Goal: Task Accomplishment & Management: Manage account settings

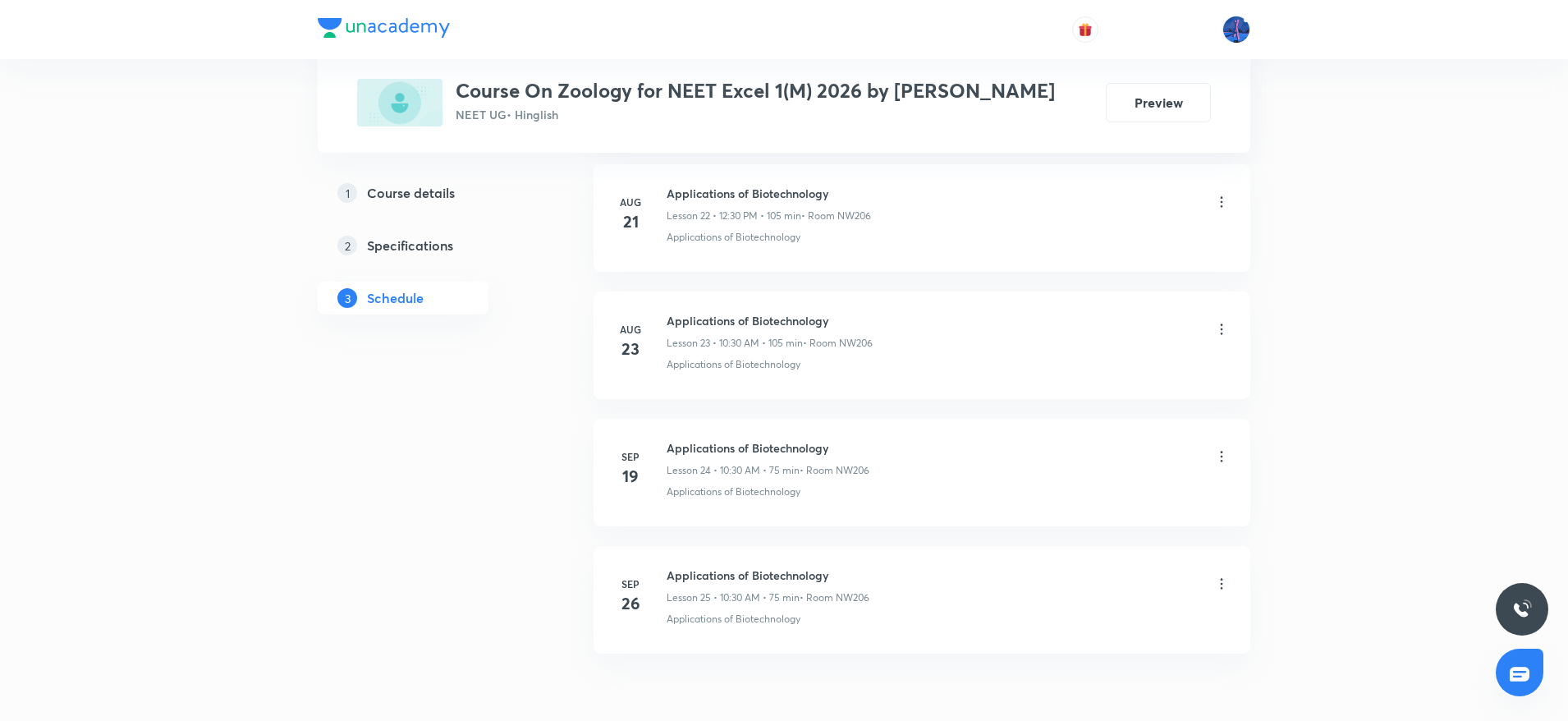
scroll to position [3779, 0]
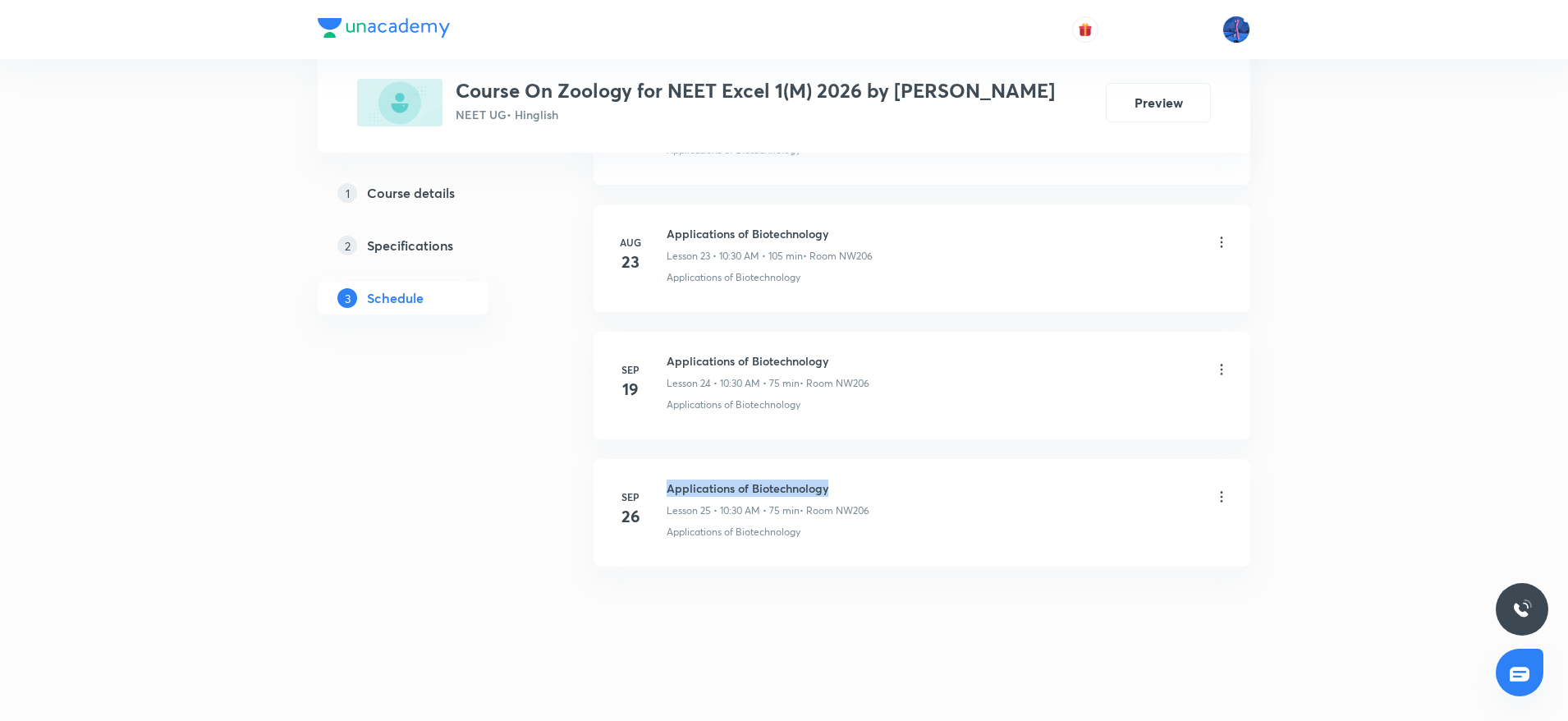
drag, startPoint x: 668, startPoint y: 487, endPoint x: 885, endPoint y: 484, distance: 217.0
click at [885, 484] on div "Applications of Biotechnology Lesson 25 • 10:30 AM • 75 min • Room NW206" at bounding box center [949, 499] width 564 height 39
copy h6 "Applications of Biotechnology"
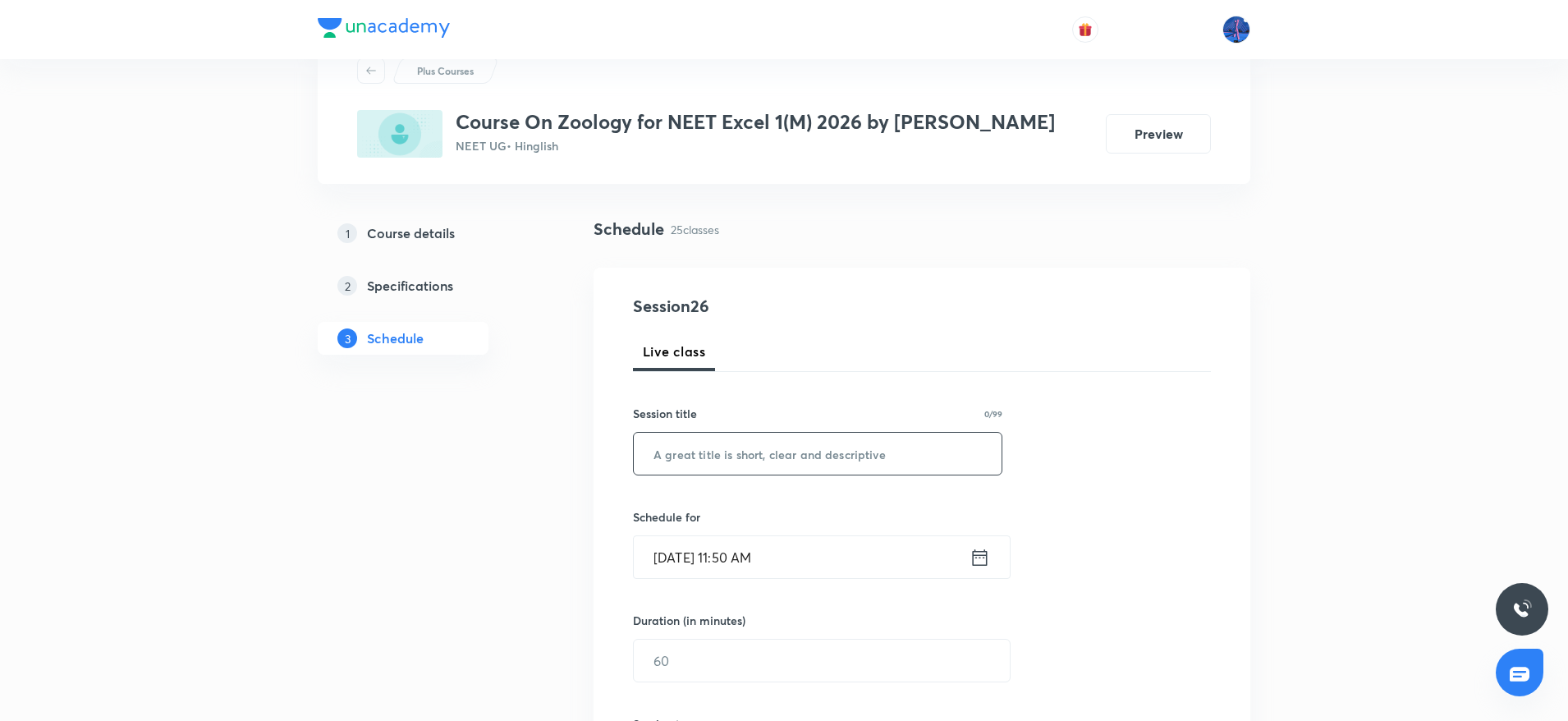
scroll to position [61, 0]
click at [841, 440] on input "text" at bounding box center [818, 452] width 368 height 41
paste input "Applications of Biotechnology"
type input "Applications of Biotechnology"
click at [845, 540] on input "Oct 3, 2025, 11:50 AM" at bounding box center [802, 556] width 335 height 41
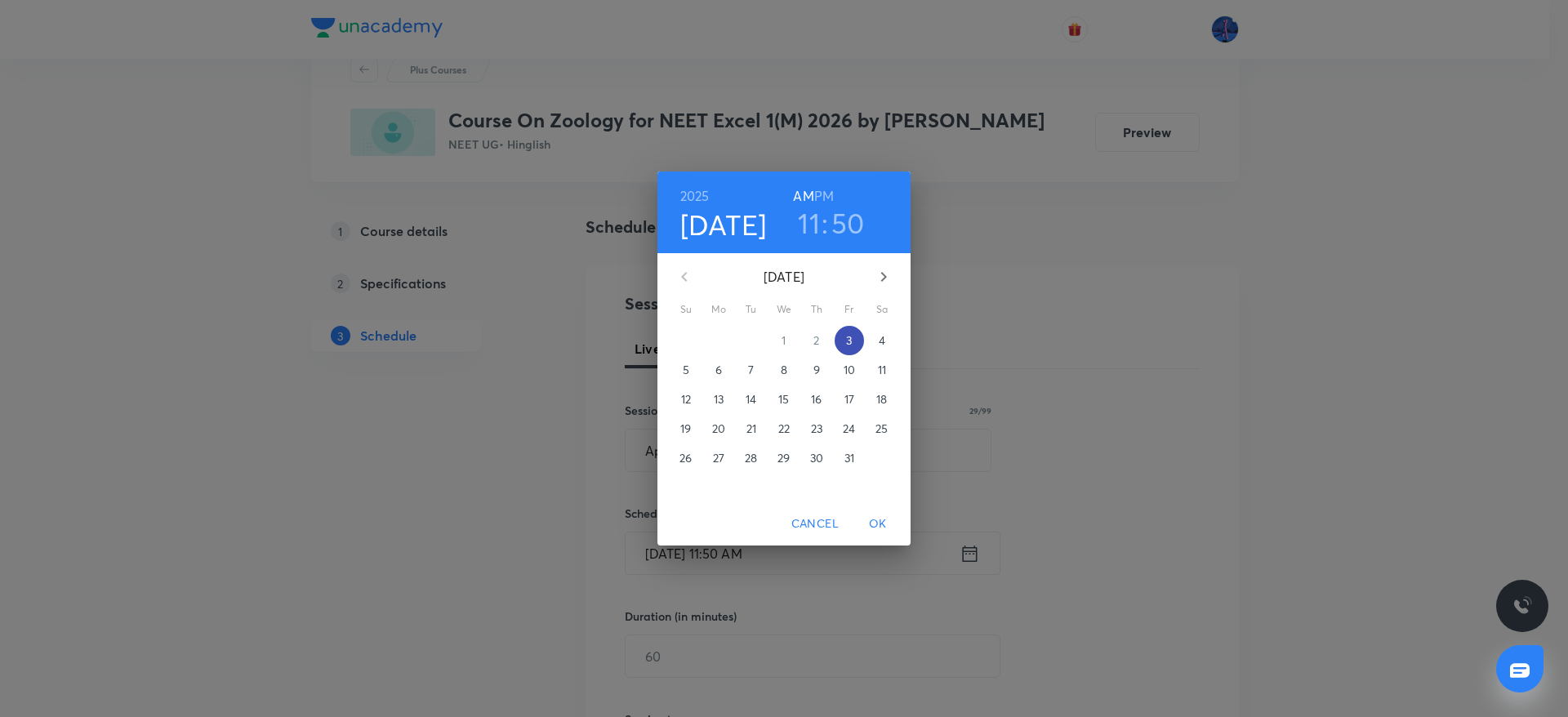
click at [850, 349] on button "3" at bounding box center [849, 340] width 29 height 29
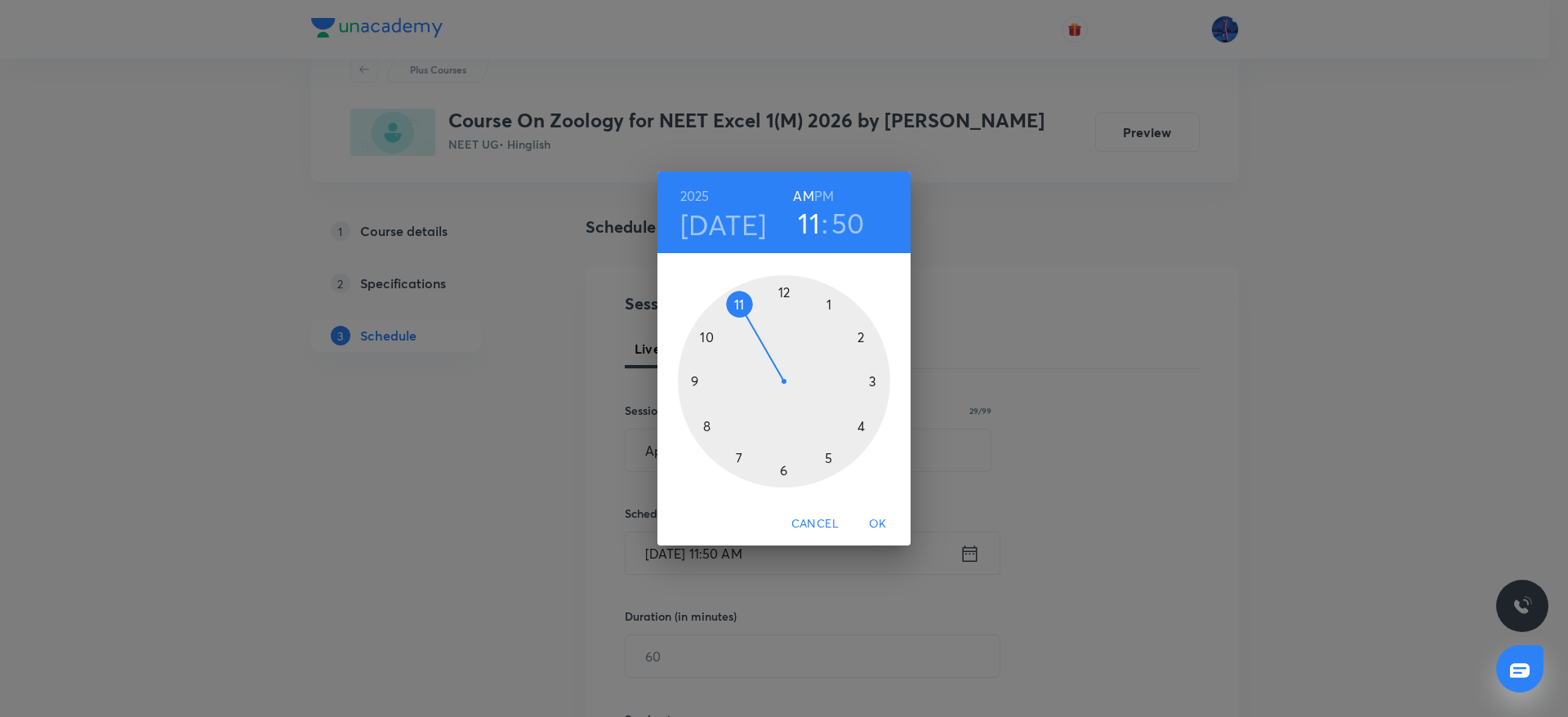
click at [828, 202] on h6 "PM" at bounding box center [824, 196] width 20 height 22
click at [784, 291] on div at bounding box center [784, 381] width 213 height 213
click at [784, 470] on div at bounding box center [784, 381] width 213 height 213
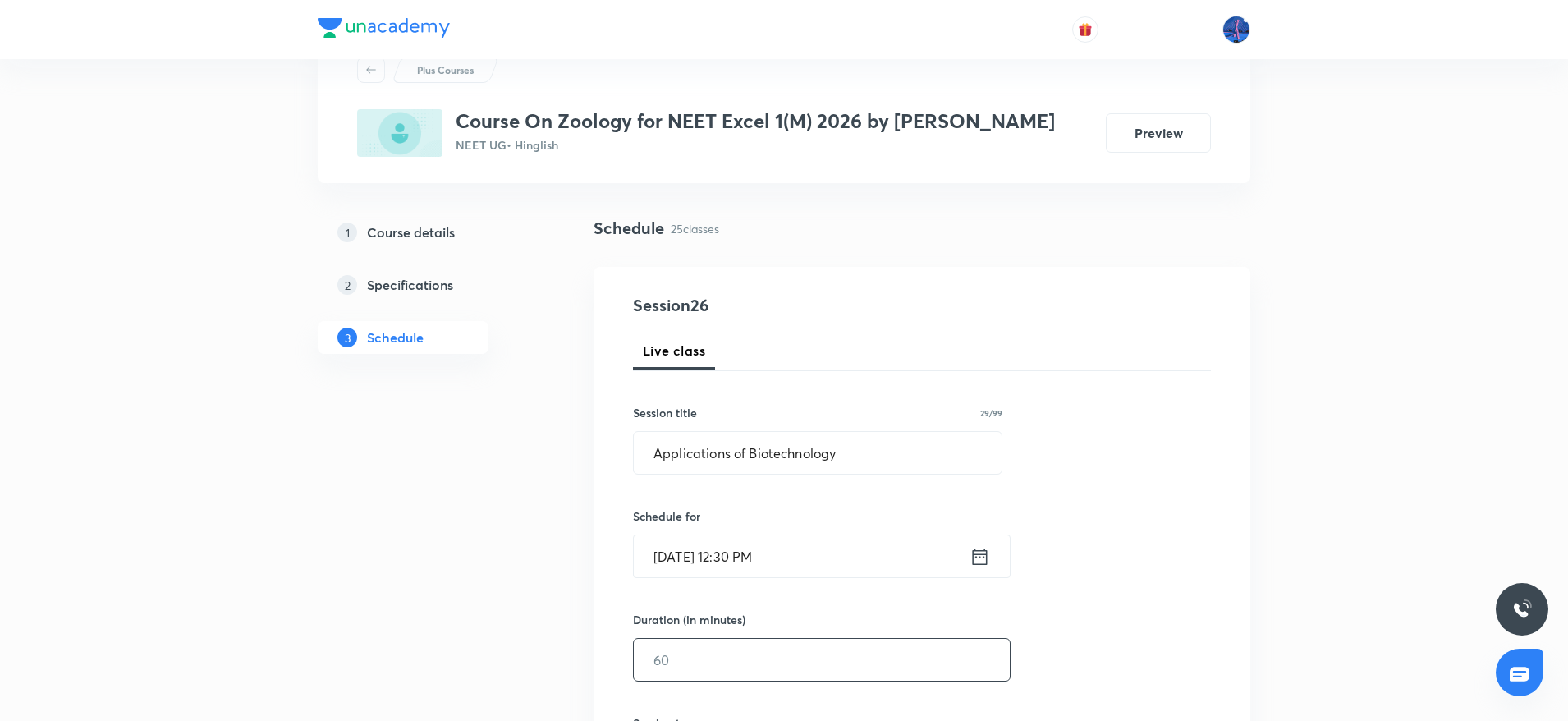
click at [718, 655] on input "text" at bounding box center [822, 660] width 376 height 41
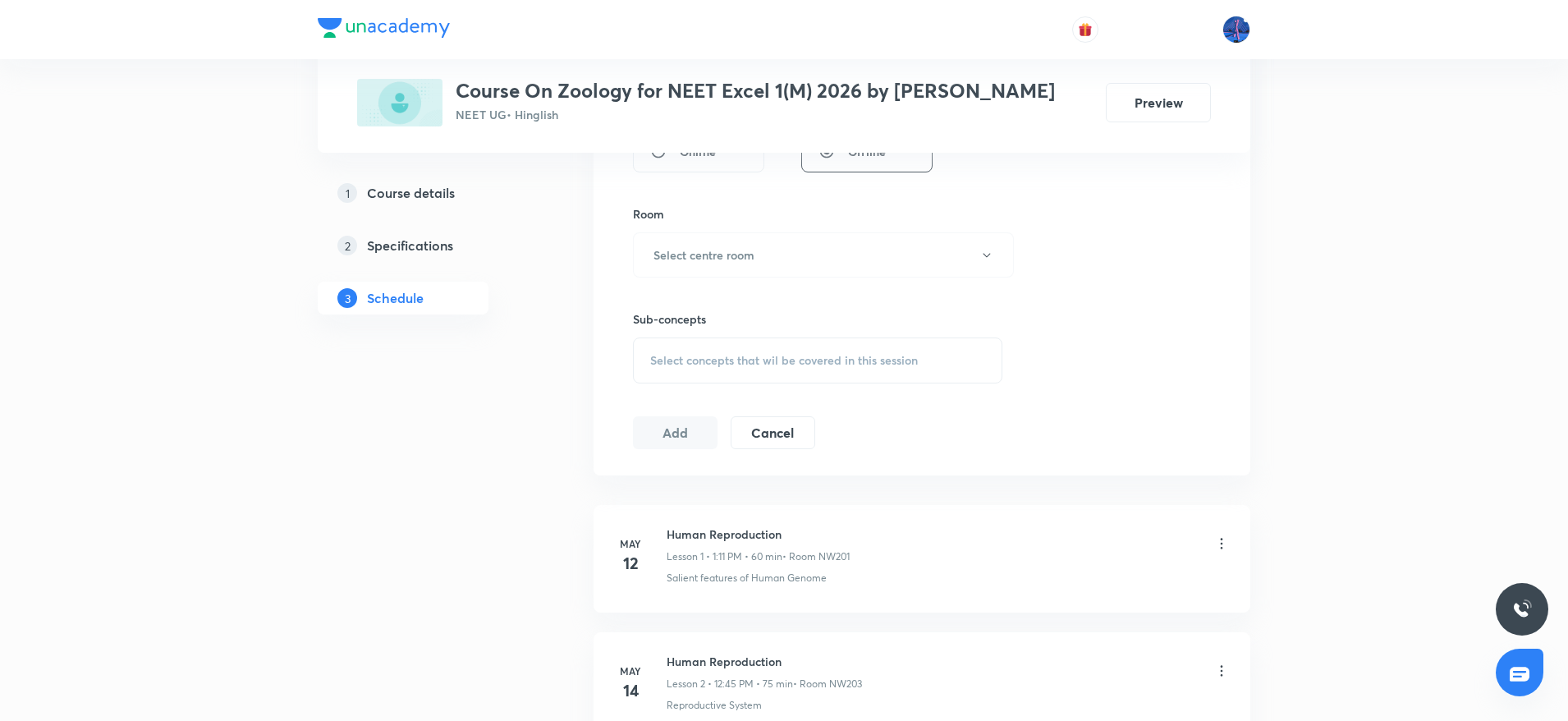
scroll to position [678, 0]
type input "105"
click at [881, 260] on button "Select centre room" at bounding box center [824, 254] width 381 height 45
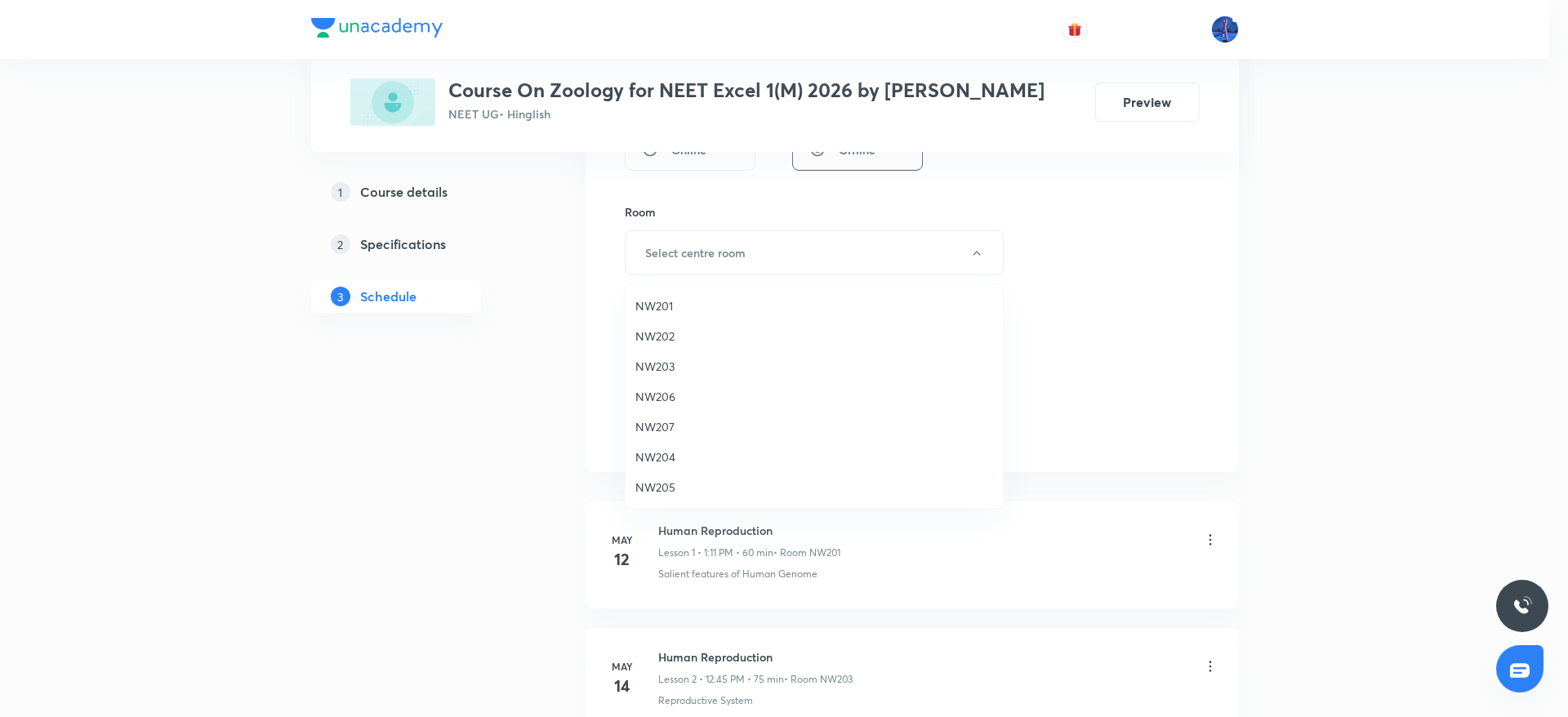
click at [674, 398] on span "NW206" at bounding box center [814, 396] width 358 height 17
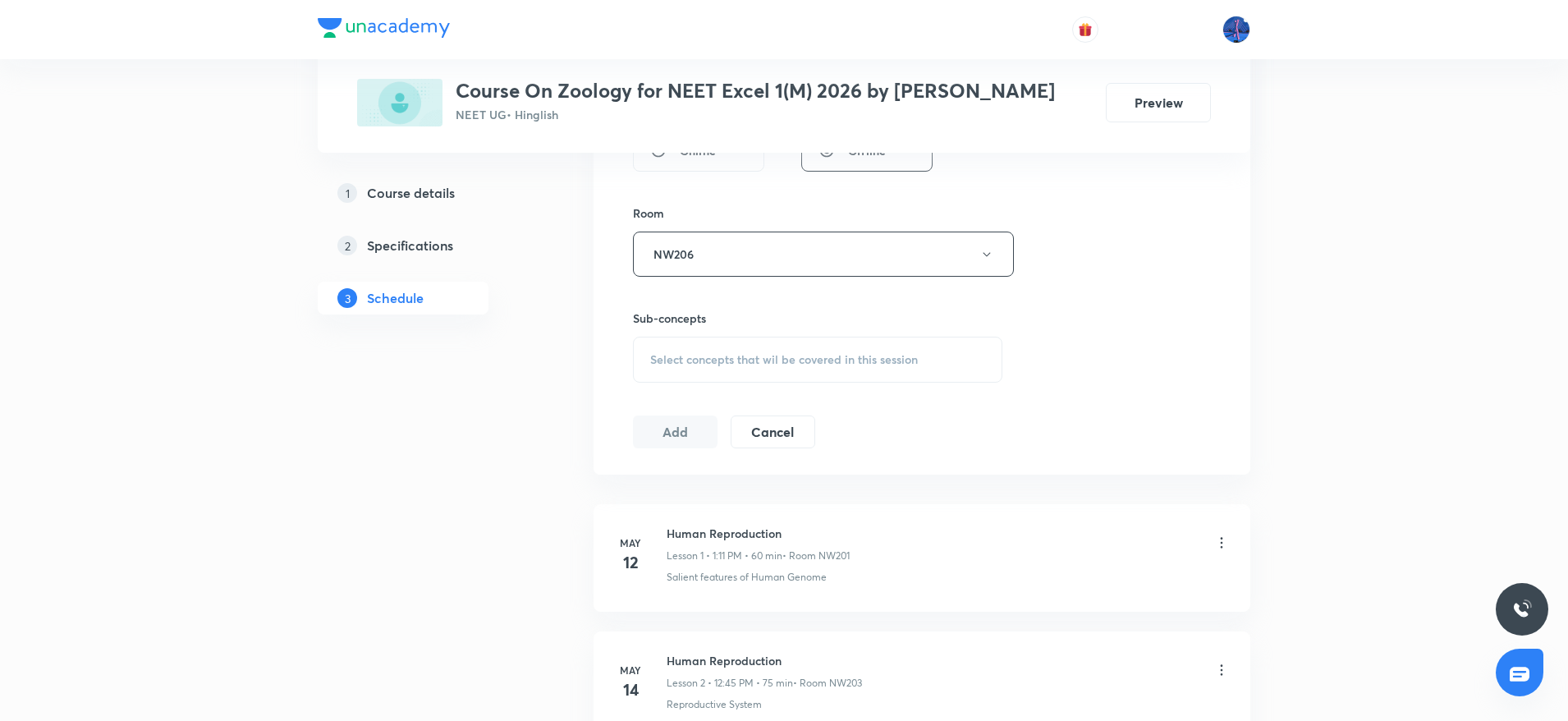
click at [770, 372] on div "Select concepts that wil be covered in this session" at bounding box center [818, 359] width 369 height 46
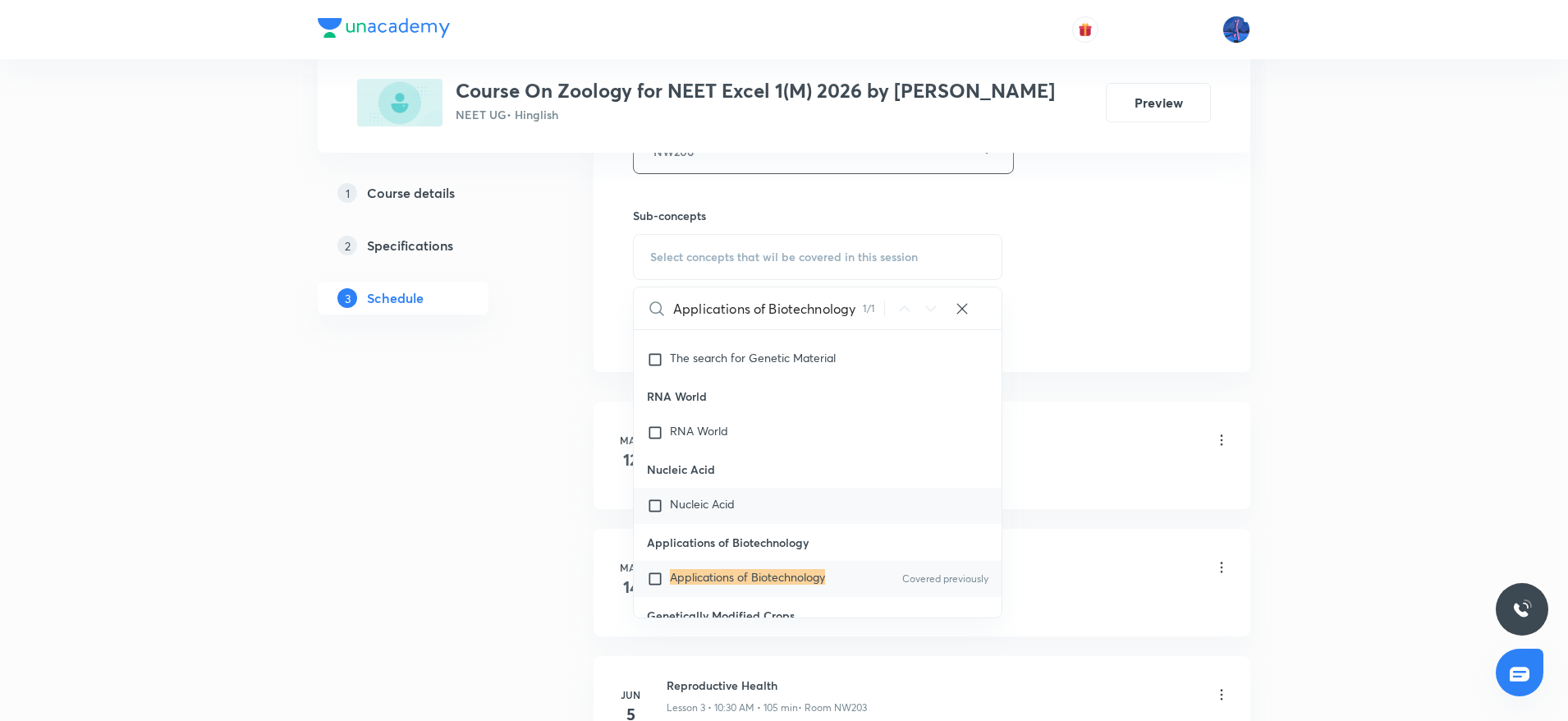
scroll to position [5920, 0]
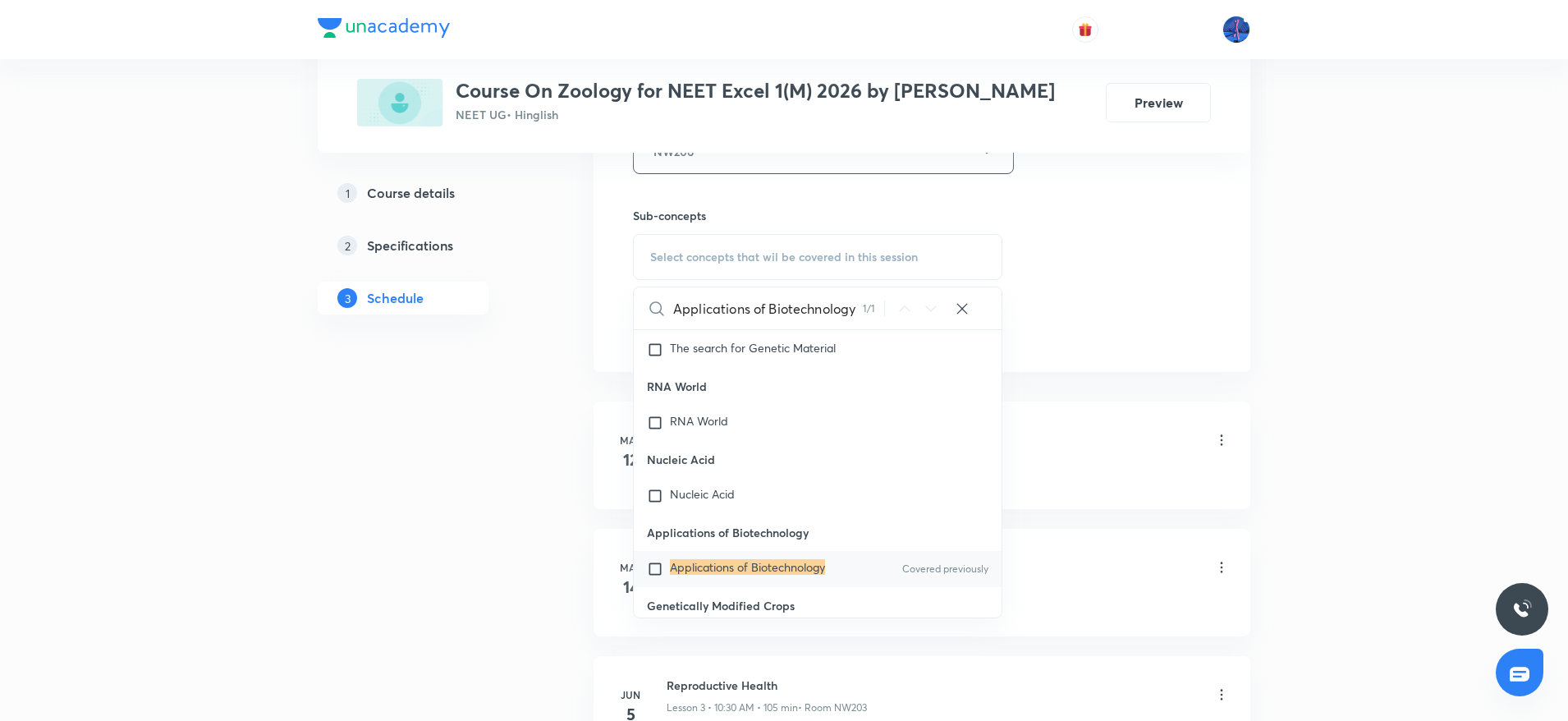
type input "Applications of Biotechnology"
click at [757, 559] on mark "Applications of Biotechnology" at bounding box center [747, 566] width 155 height 16
checkbox input "true"
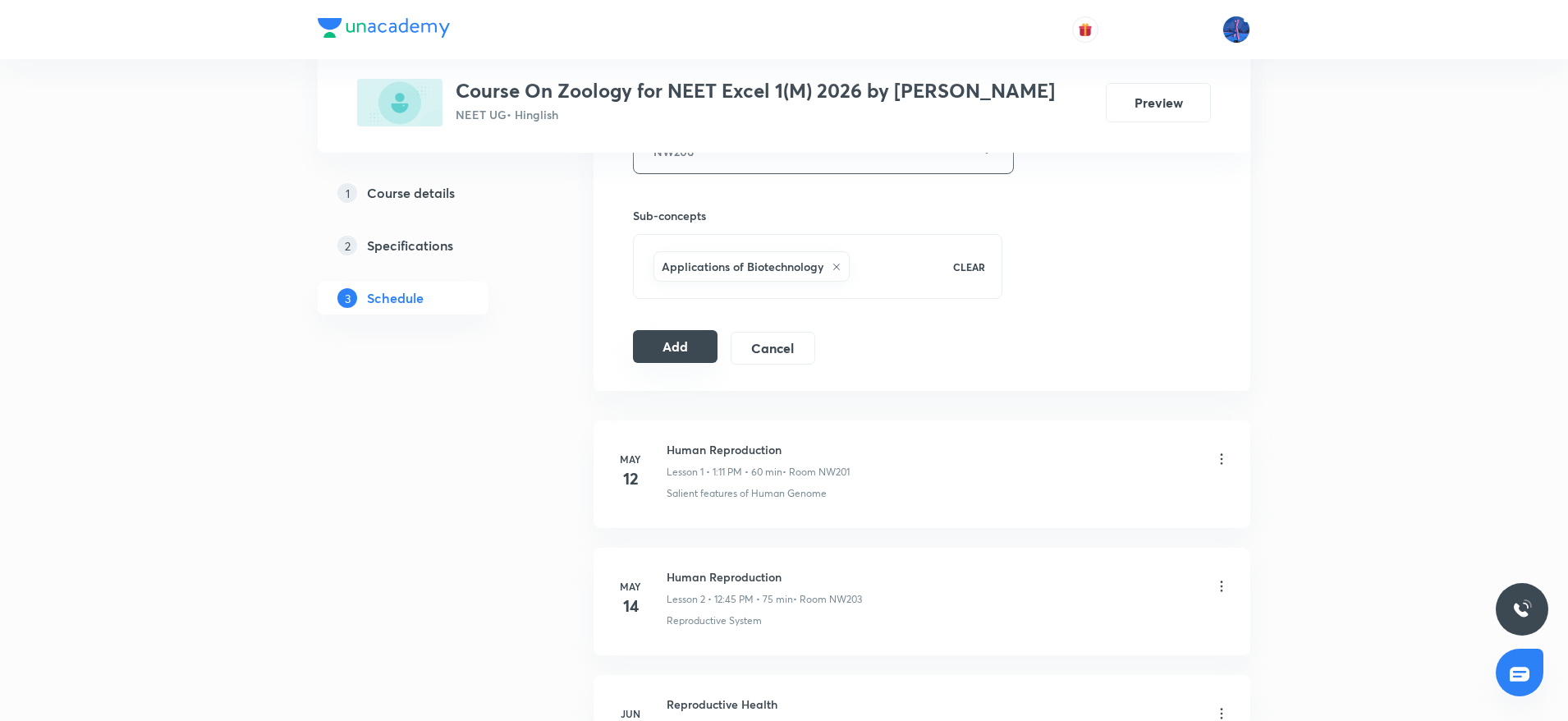
click at [686, 342] on button "Add" at bounding box center [676, 346] width 85 height 33
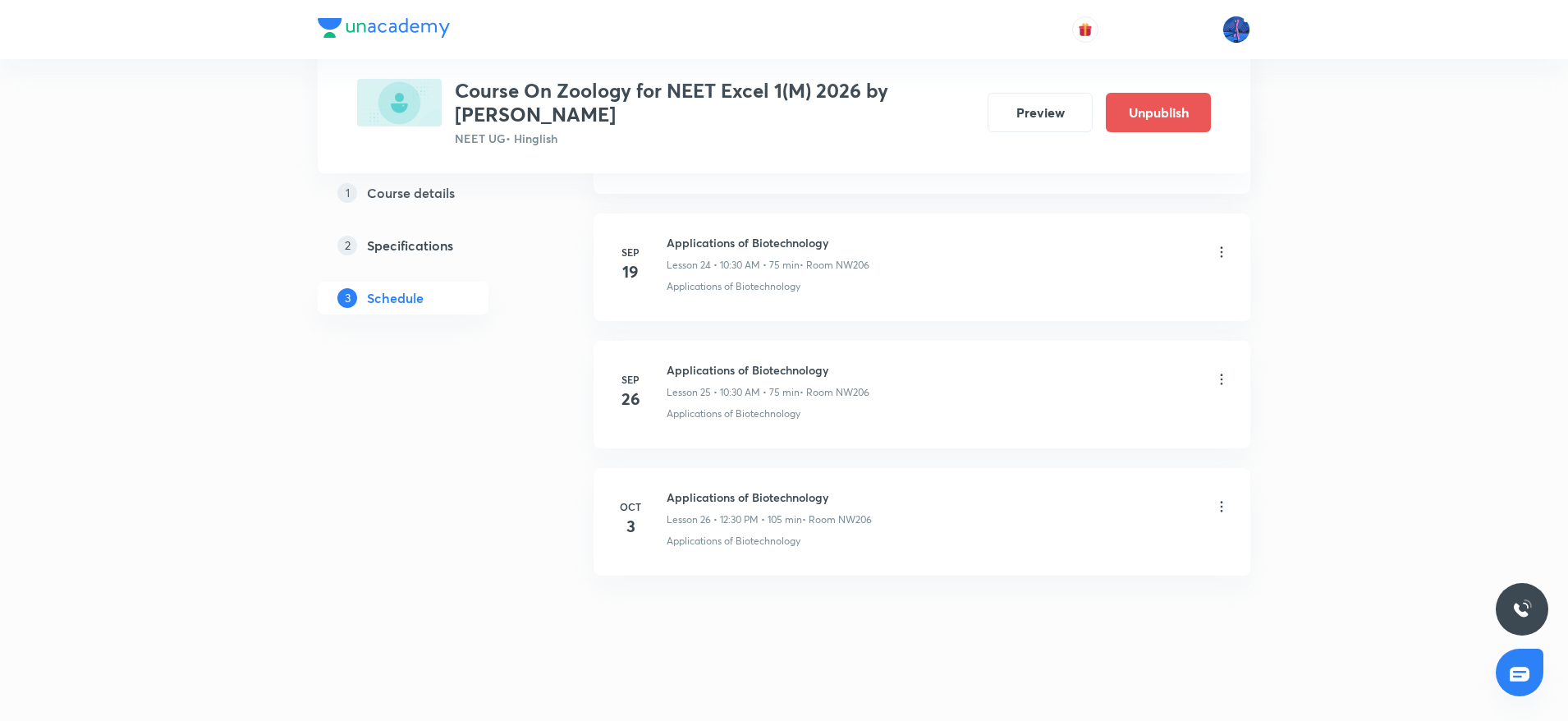
scroll to position [3171, 0]
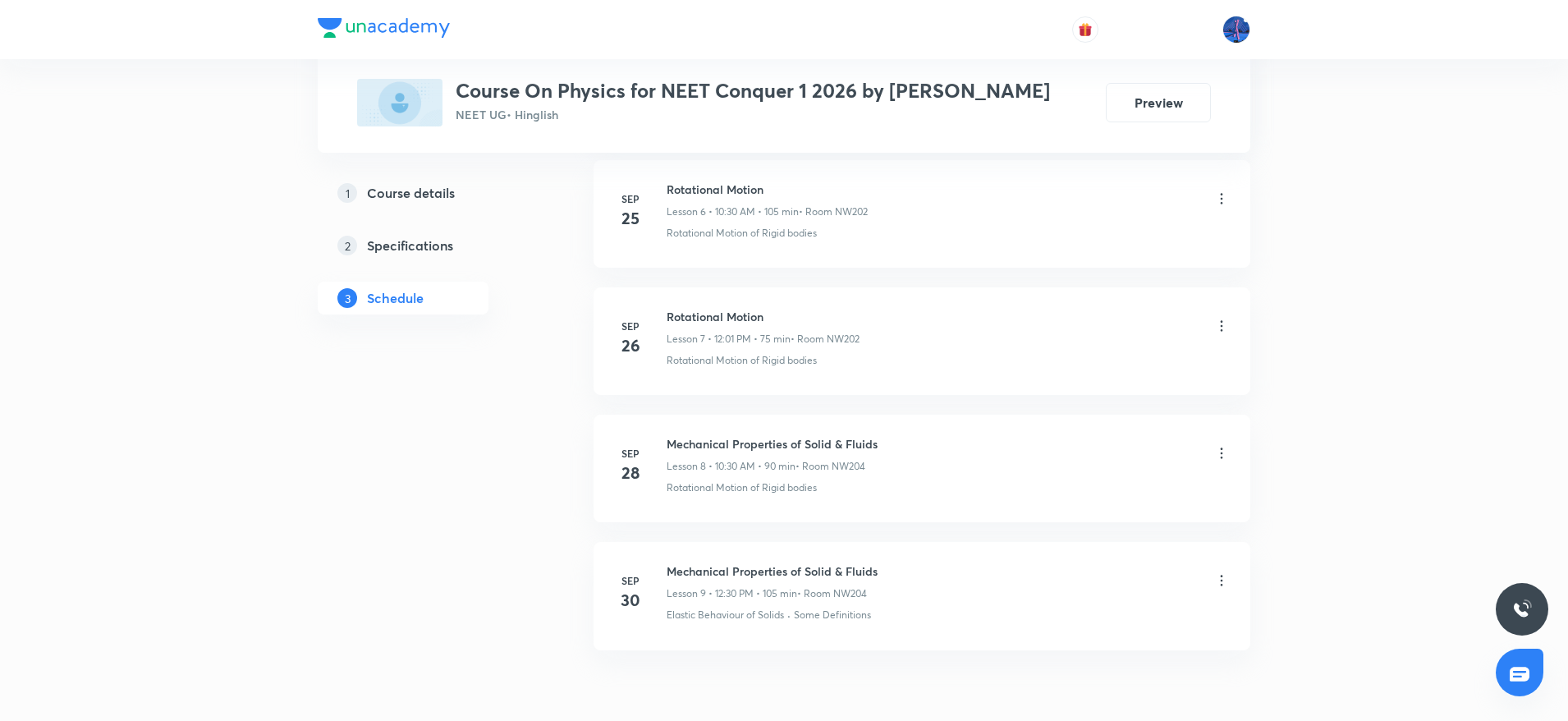
scroll to position [1742, 0]
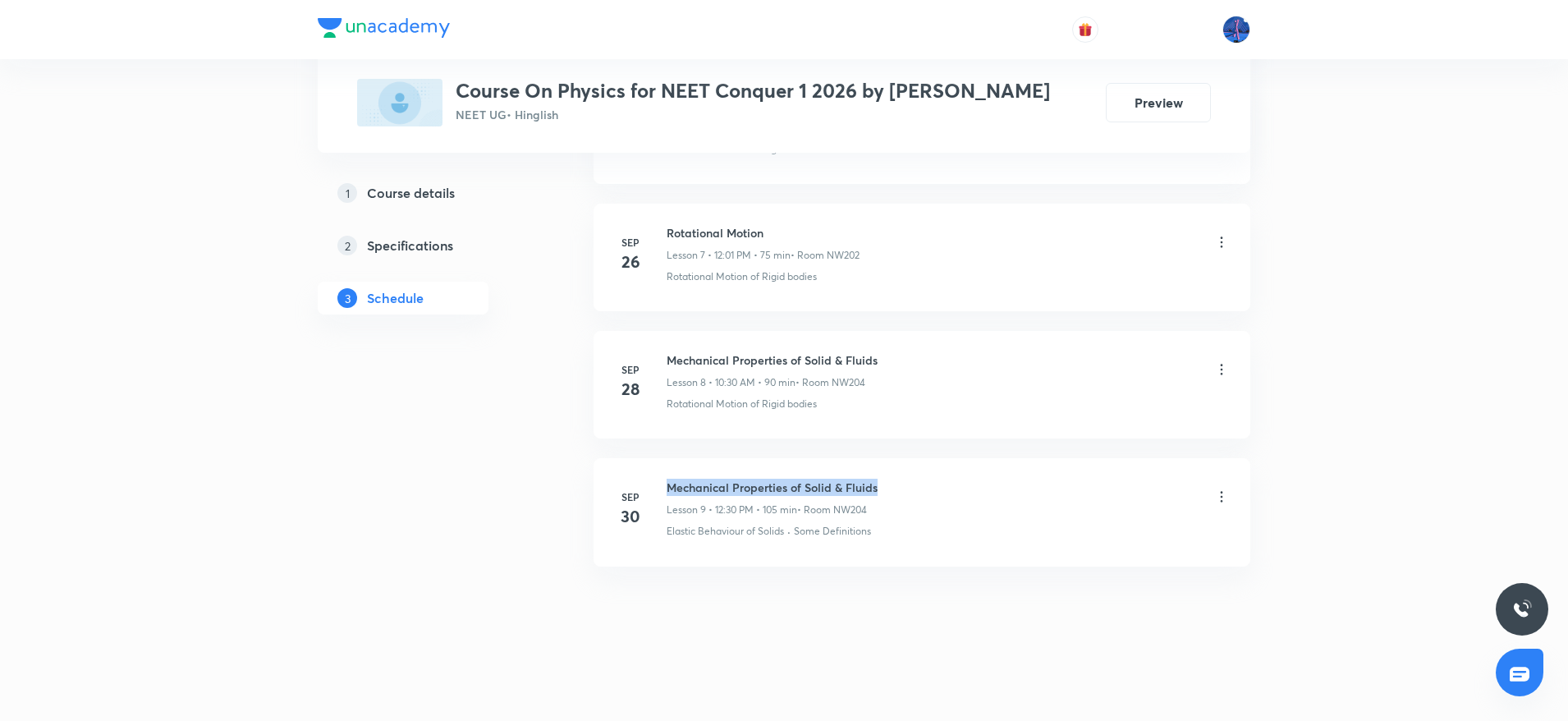
drag, startPoint x: 669, startPoint y: 486, endPoint x: 901, endPoint y: 490, distance: 232.0
click at [901, 490] on div "Mechanical Properties of Solid & Fluids Lesson 9 • 12:30 PM • 105 min • Room NW…" at bounding box center [949, 498] width 564 height 39
copy h6 "Mechanical Properties of Solid & Fluids"
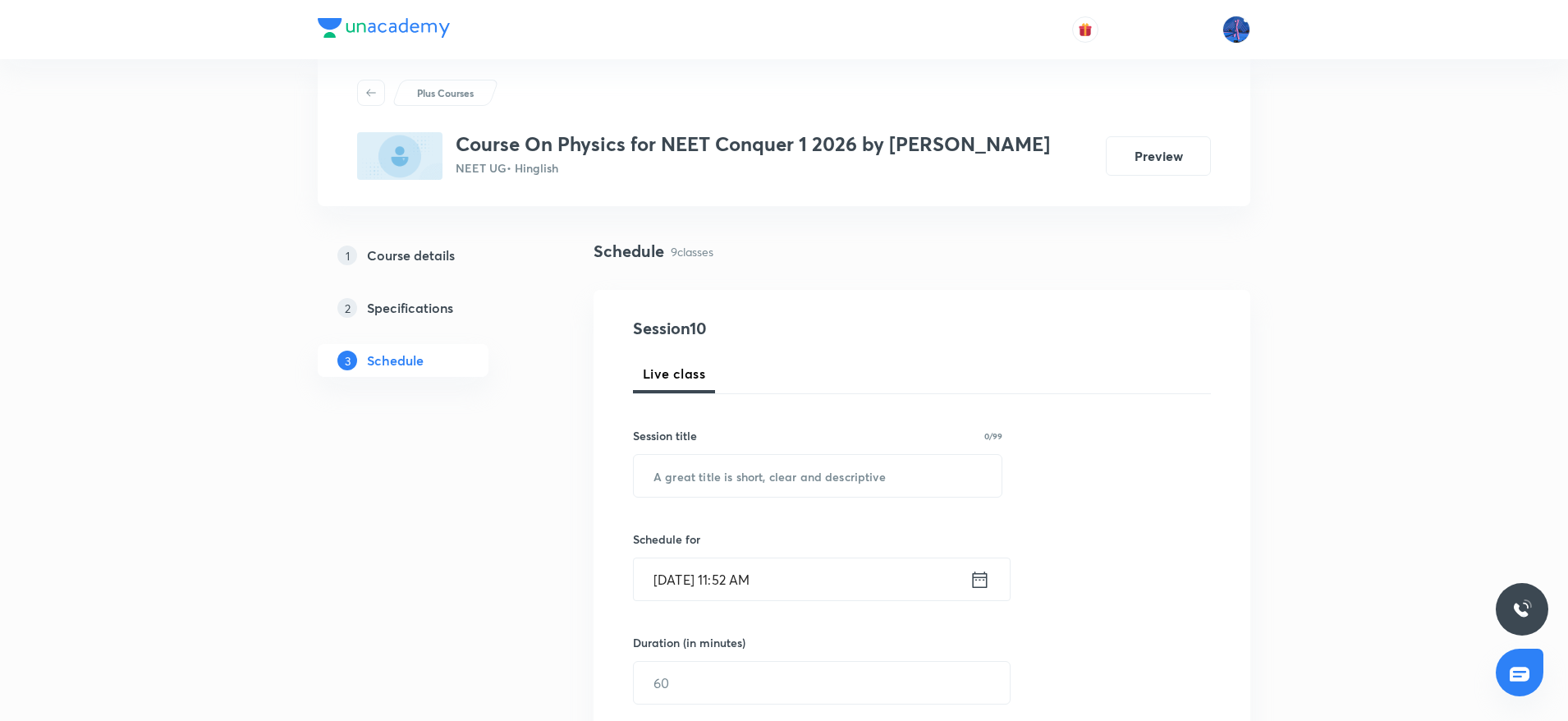
scroll to position [131, 0]
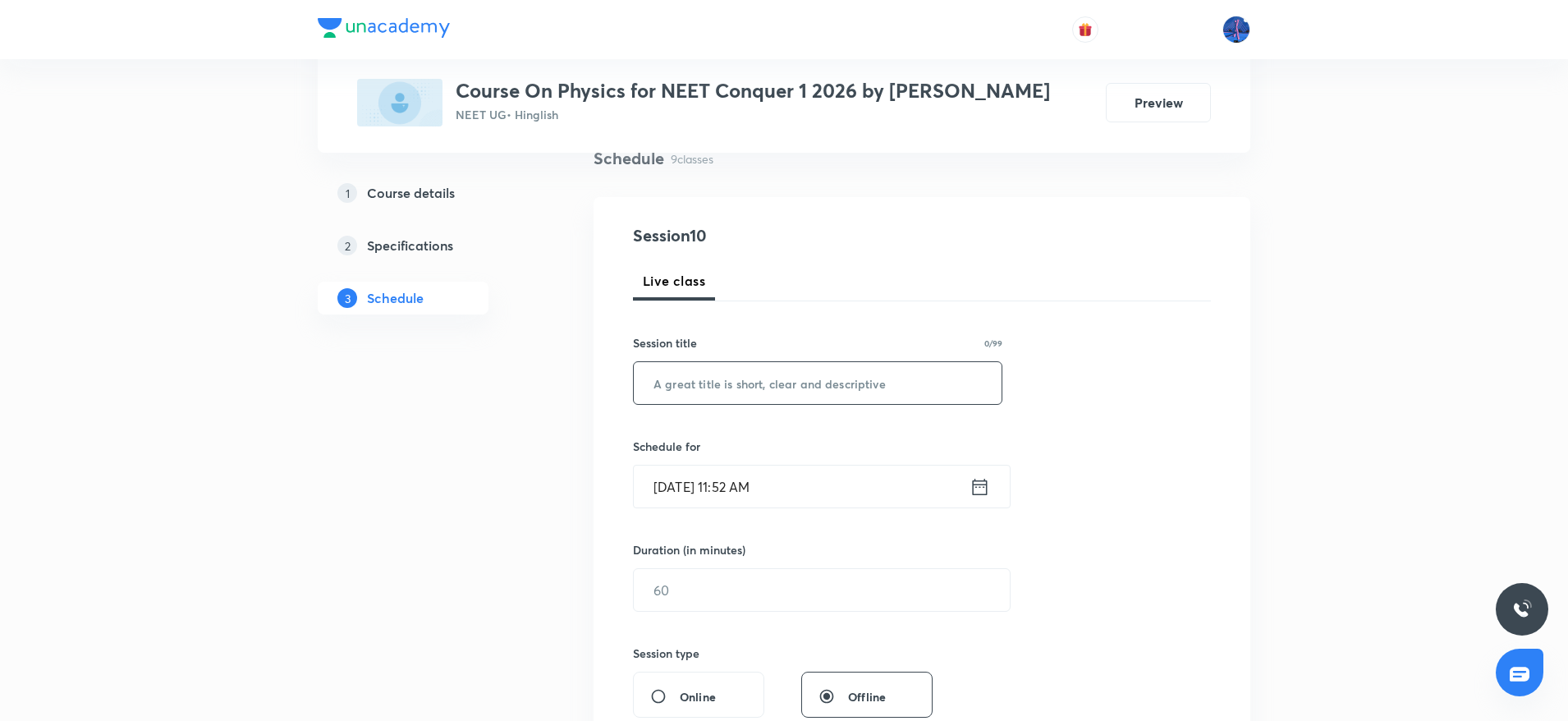
click at [848, 385] on input "text" at bounding box center [818, 383] width 368 height 41
paste input "Mechanical Properties of Solid & Fluids"
type input "Mechanical Properties of Solid & Fluids"
click at [859, 473] on input "Oct 3, 2025, 11:52 AM" at bounding box center [802, 486] width 335 height 41
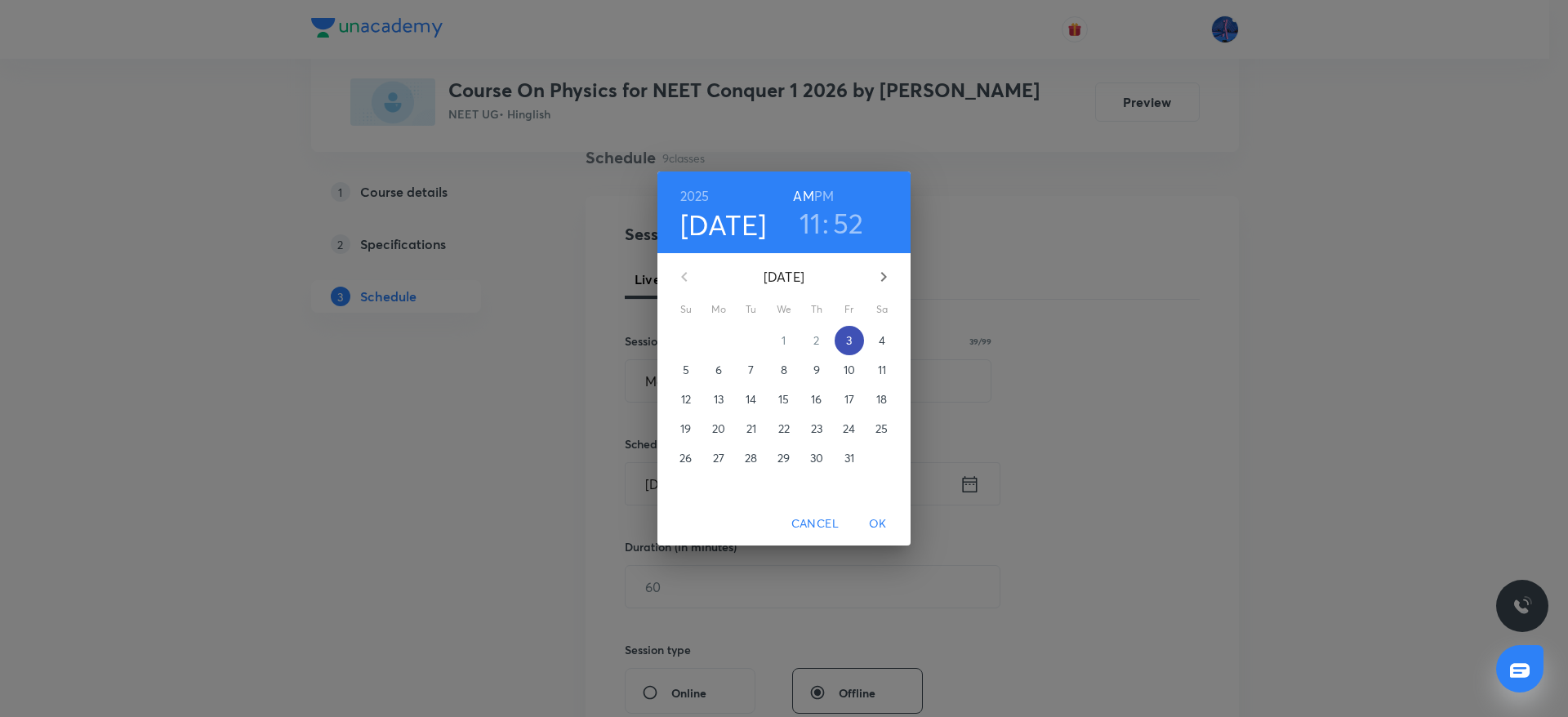
click at [854, 339] on span "3" at bounding box center [849, 340] width 29 height 16
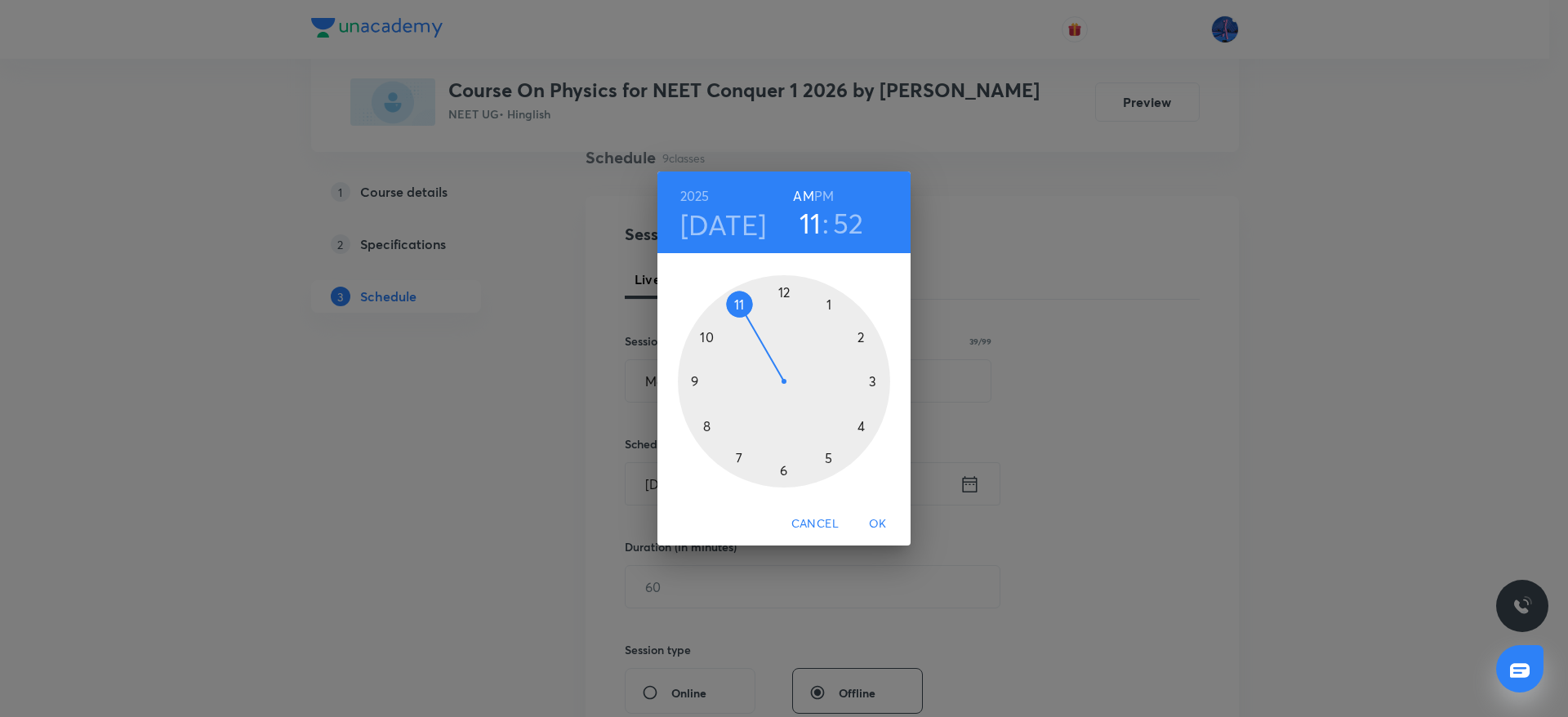
click at [824, 193] on h6 "PM" at bounding box center [824, 196] width 20 height 22
click at [784, 292] on div at bounding box center [784, 381] width 213 height 213
click at [797, 299] on div at bounding box center [784, 381] width 213 height 213
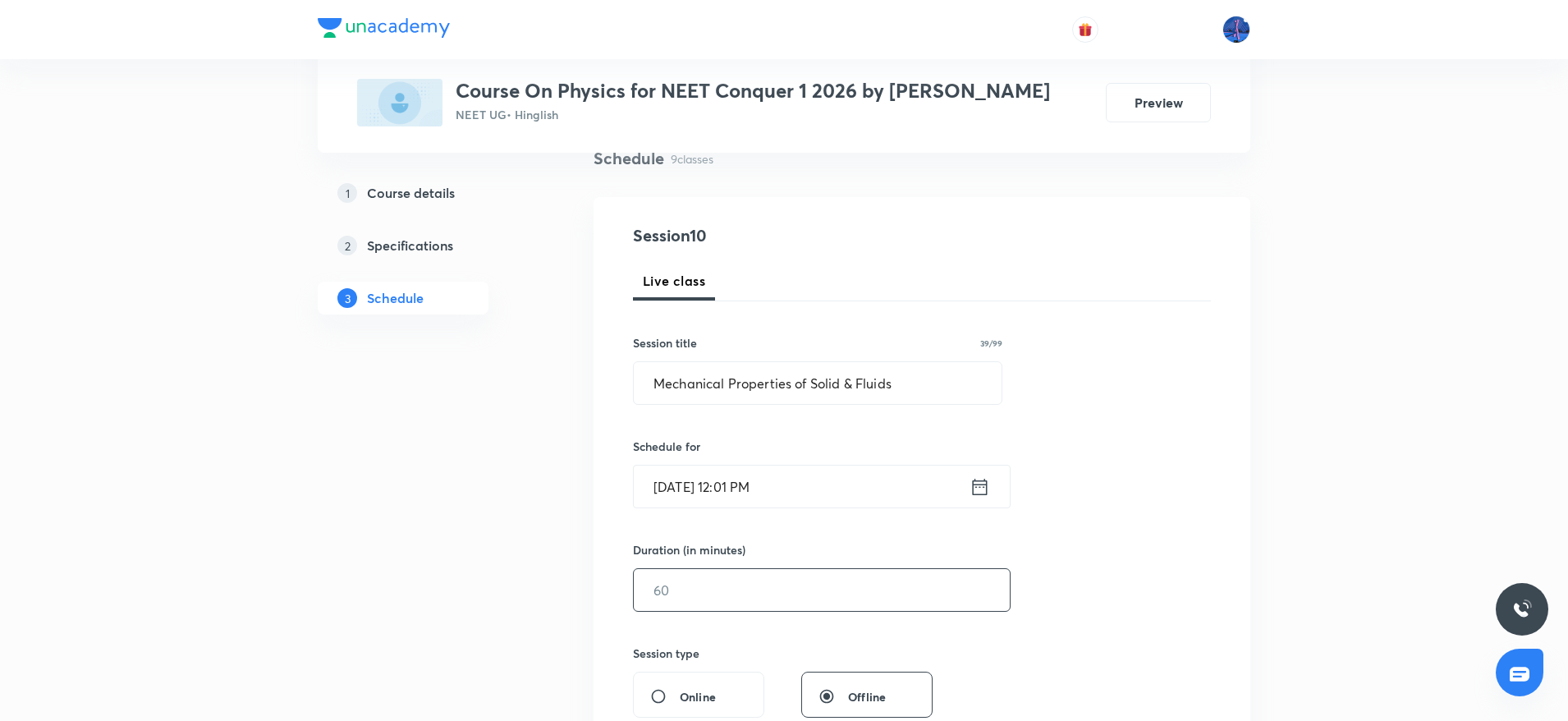
click at [729, 608] on input "text" at bounding box center [822, 590] width 376 height 41
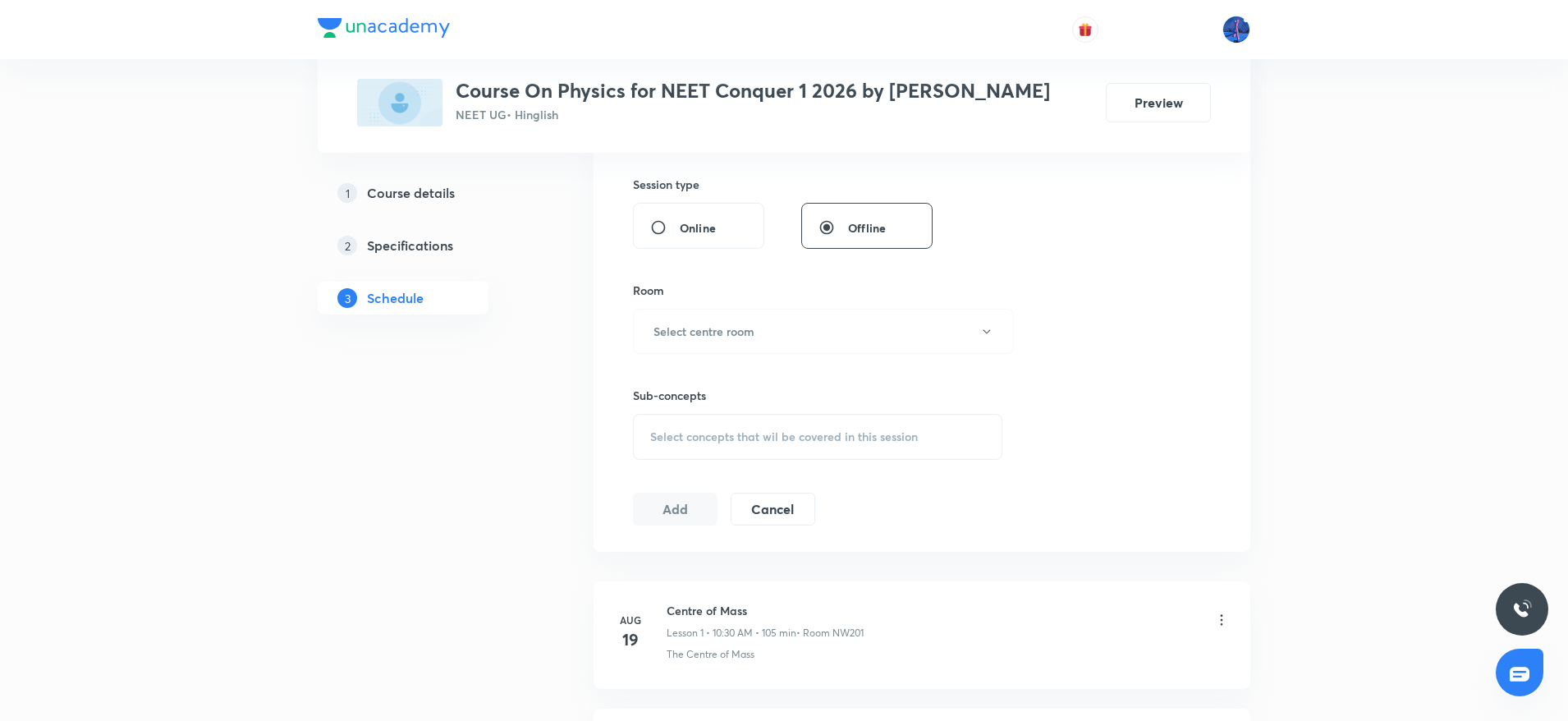
scroll to position [603, 0]
type input "75"
click at [872, 316] on button "Select centre room" at bounding box center [824, 328] width 381 height 45
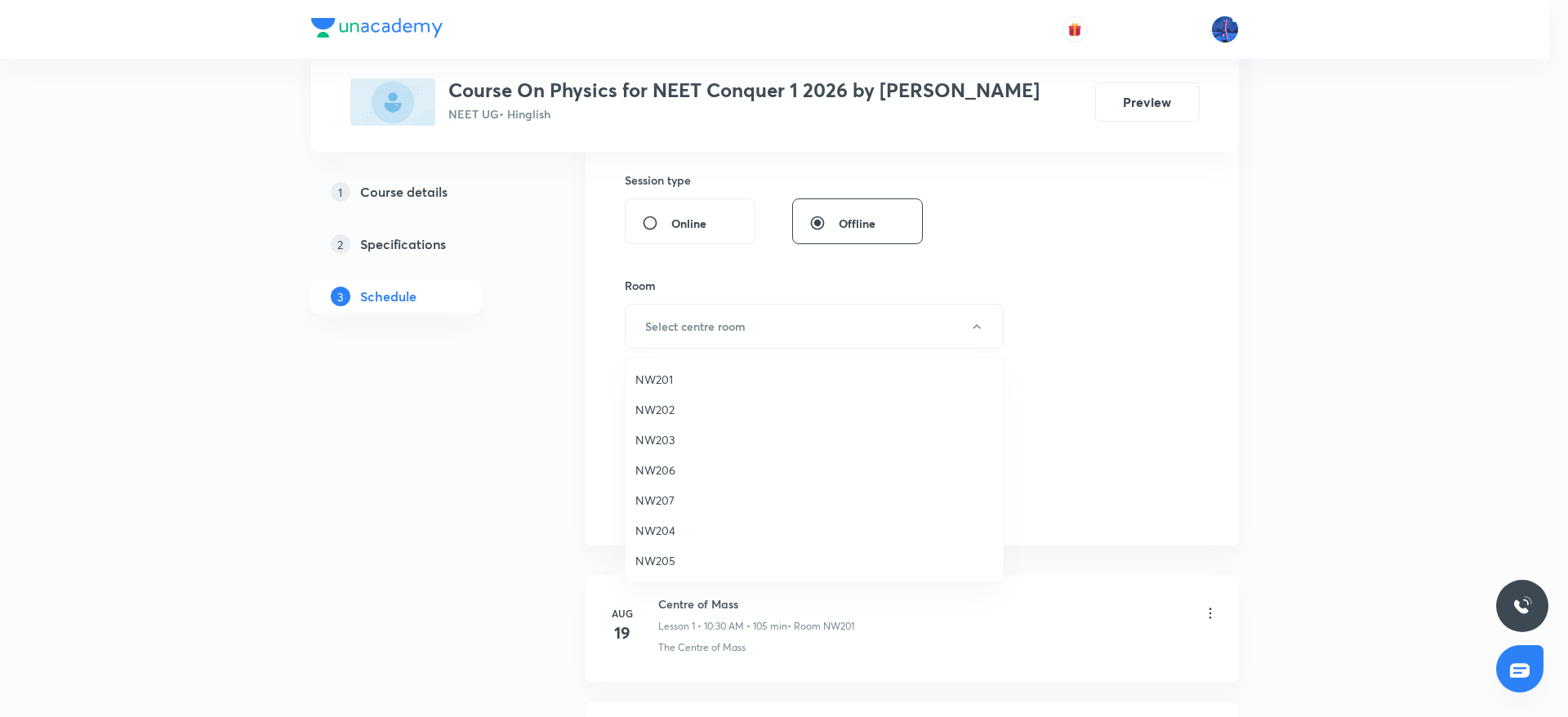
click at [651, 526] on span "NW204" at bounding box center [814, 530] width 358 height 17
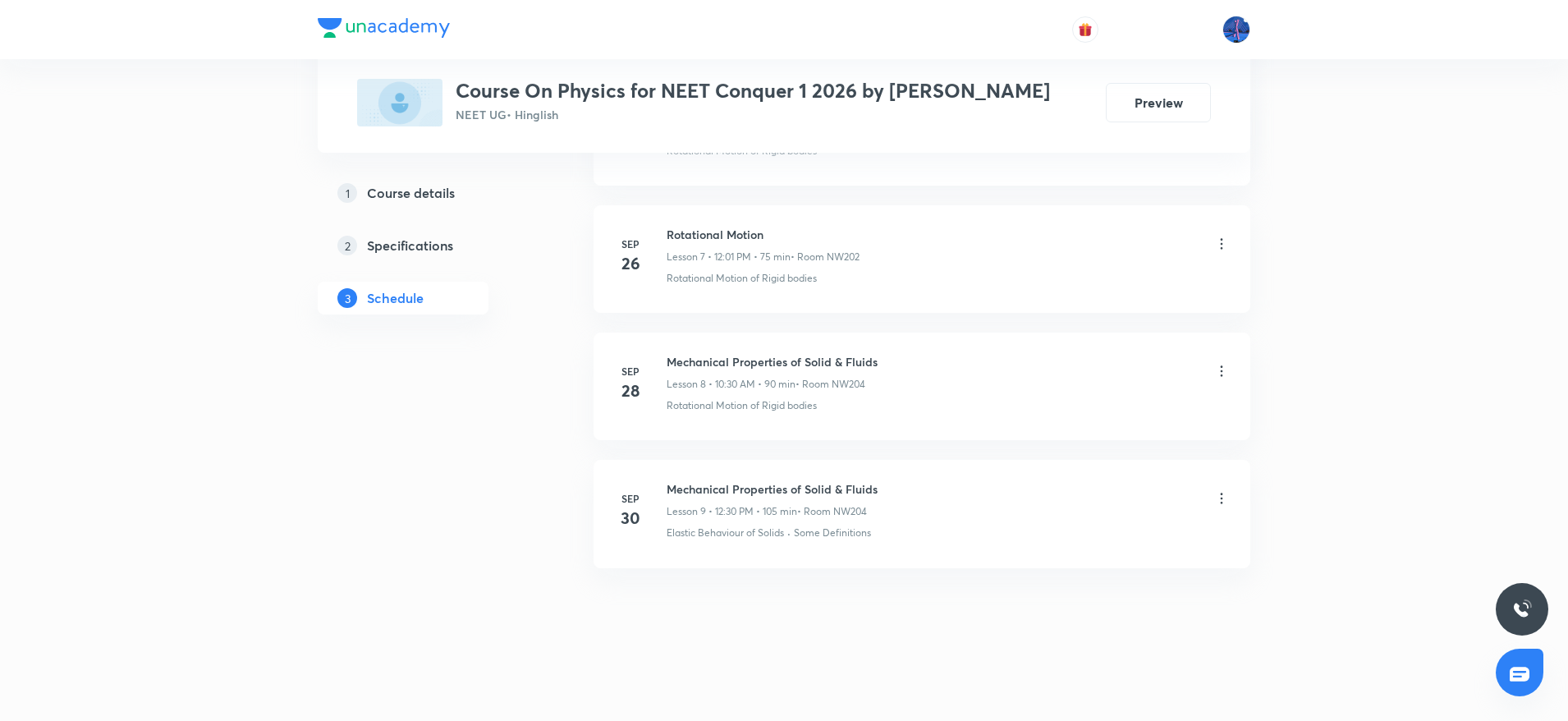
scroll to position [1742, 0]
drag, startPoint x: 661, startPoint y: 539, endPoint x: 785, endPoint y: 559, distance: 125.6
click at [785, 559] on li "Sep 30 Mechanical Properties of Solid & Fluids Lesson 9 • 12:30 PM • 105 min • …" at bounding box center [922, 512] width 657 height 107
copy p "Elastic Behaviour of Solids"
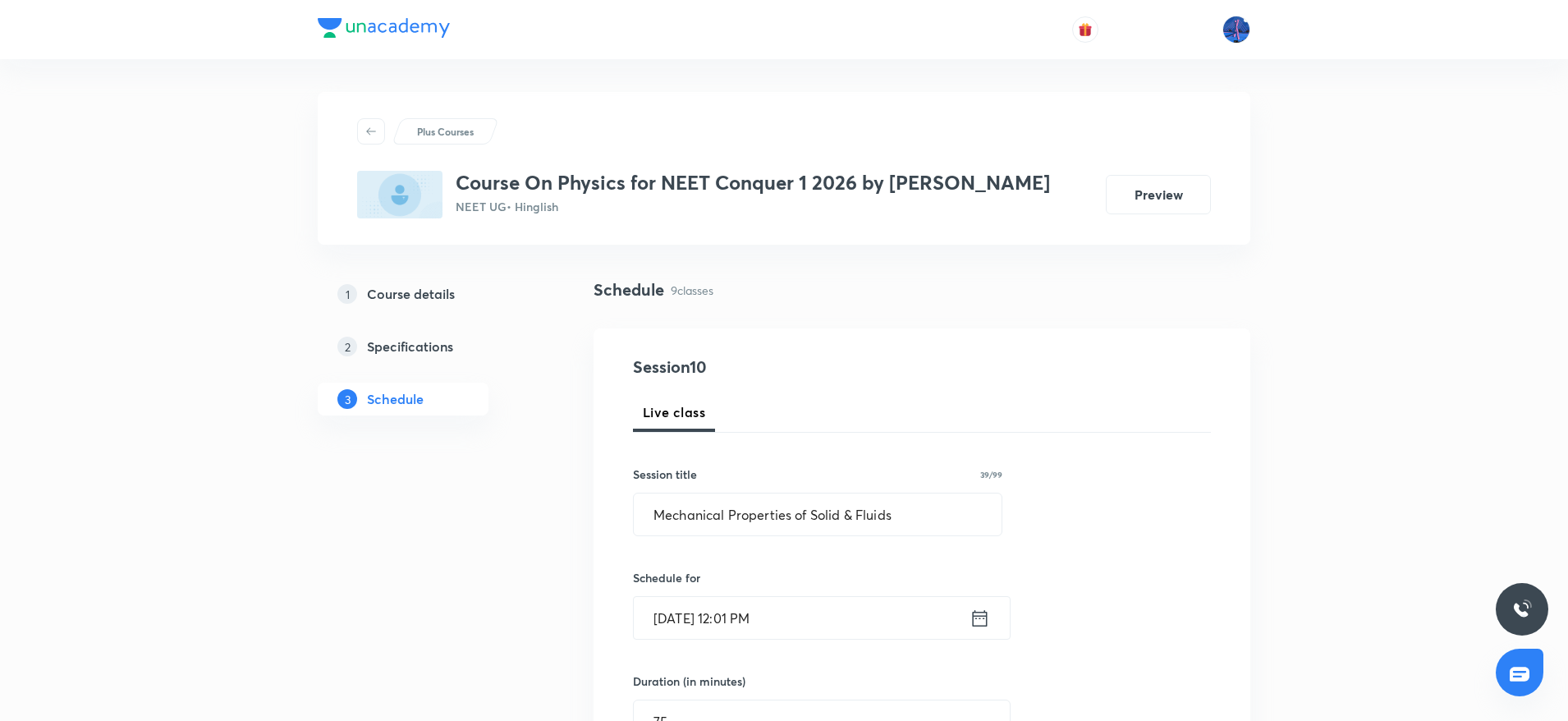
scroll to position [517, 0]
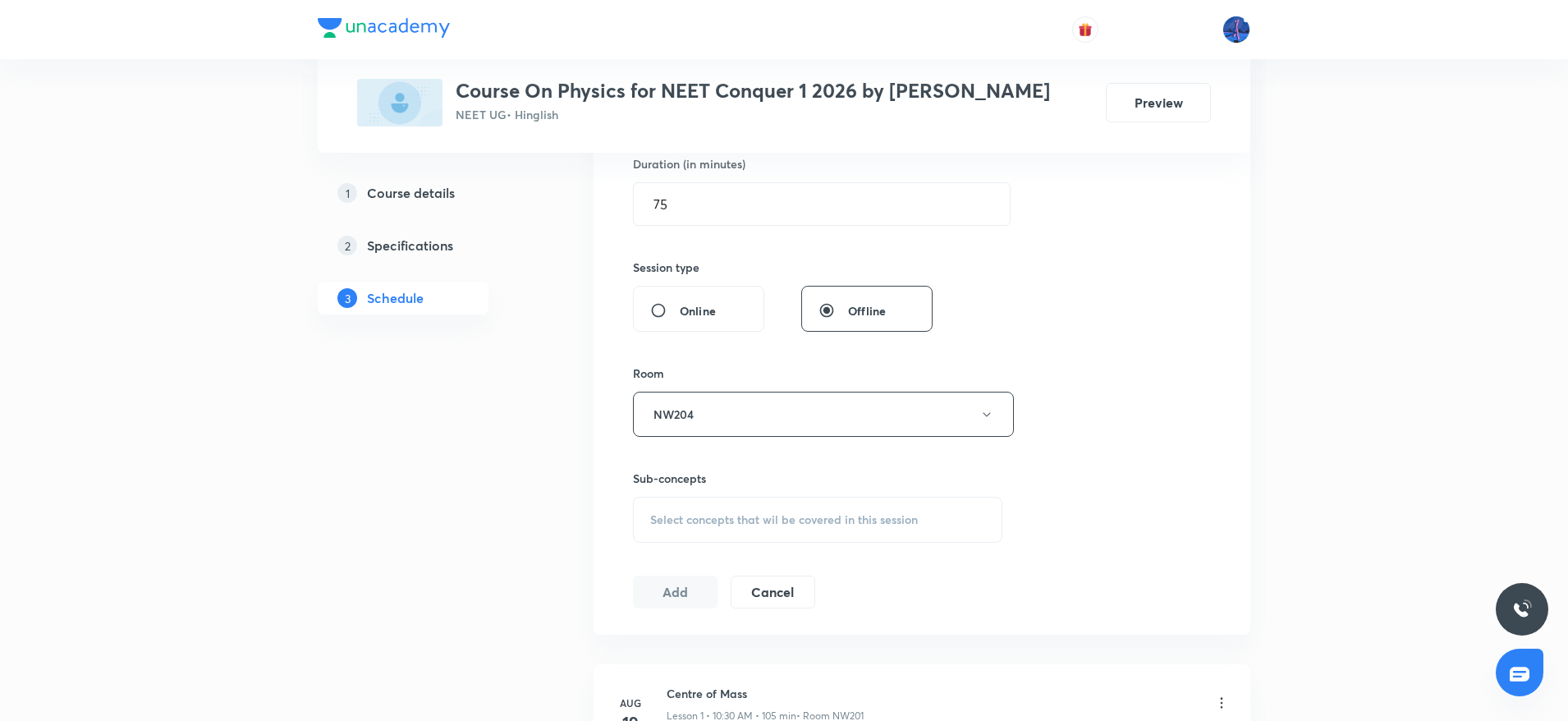
click at [800, 540] on div "Select concepts that wil be covered in this session" at bounding box center [818, 519] width 369 height 46
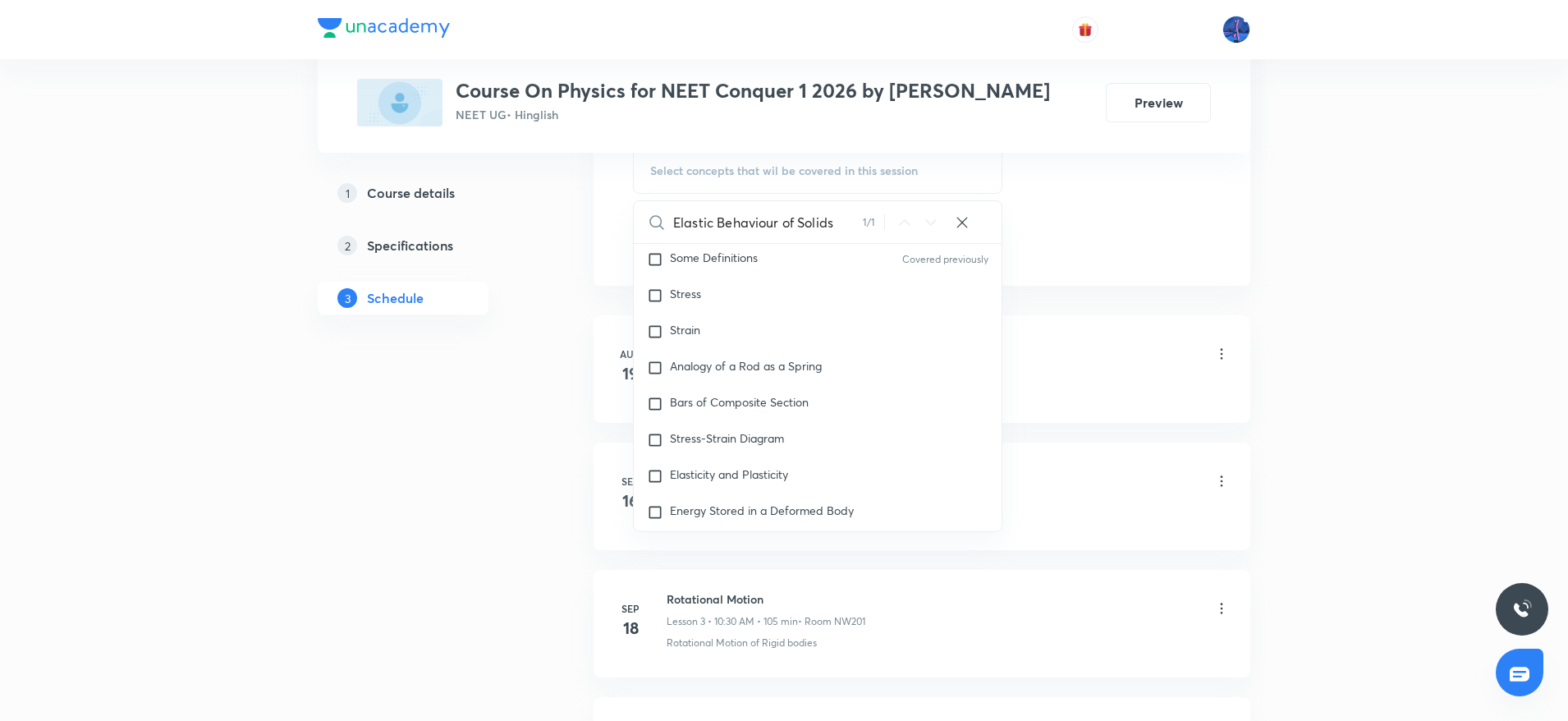
scroll to position [9987, 0]
type input "Elastic Behaviour of Solids"
click at [721, 310] on div "Stress" at bounding box center [818, 292] width 368 height 36
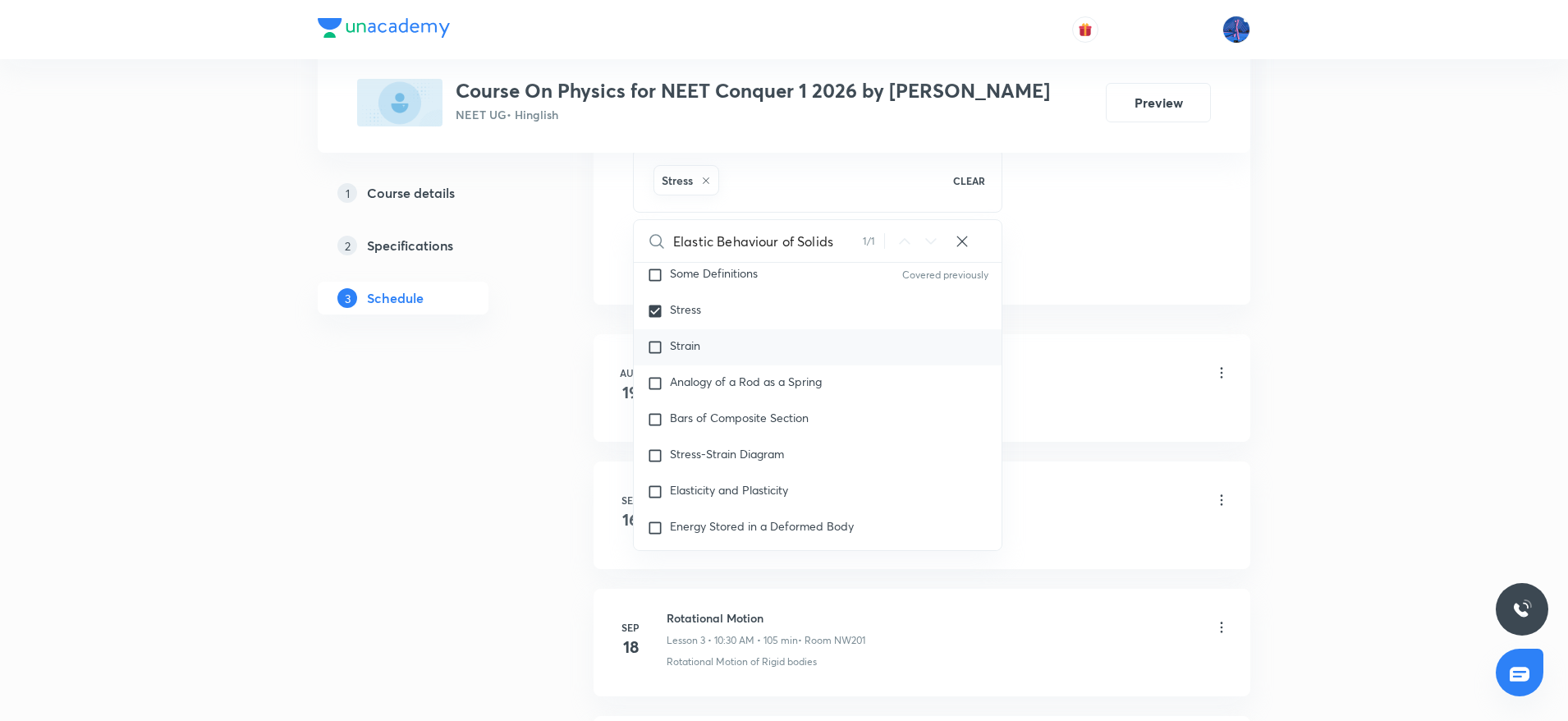
click at [700, 353] on span "Strain" at bounding box center [685, 345] width 30 height 16
checkbox input "true"
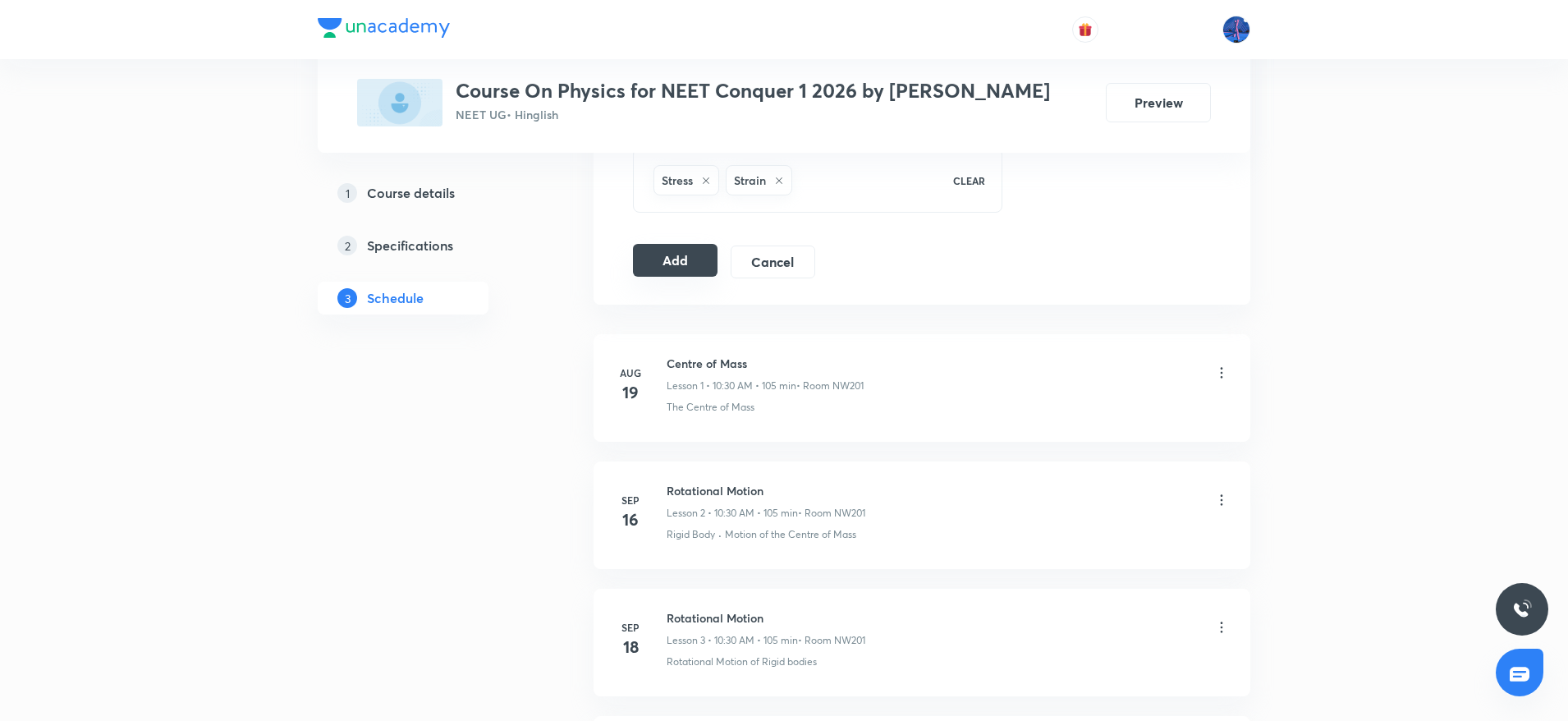
click at [682, 265] on button "Add" at bounding box center [676, 260] width 85 height 33
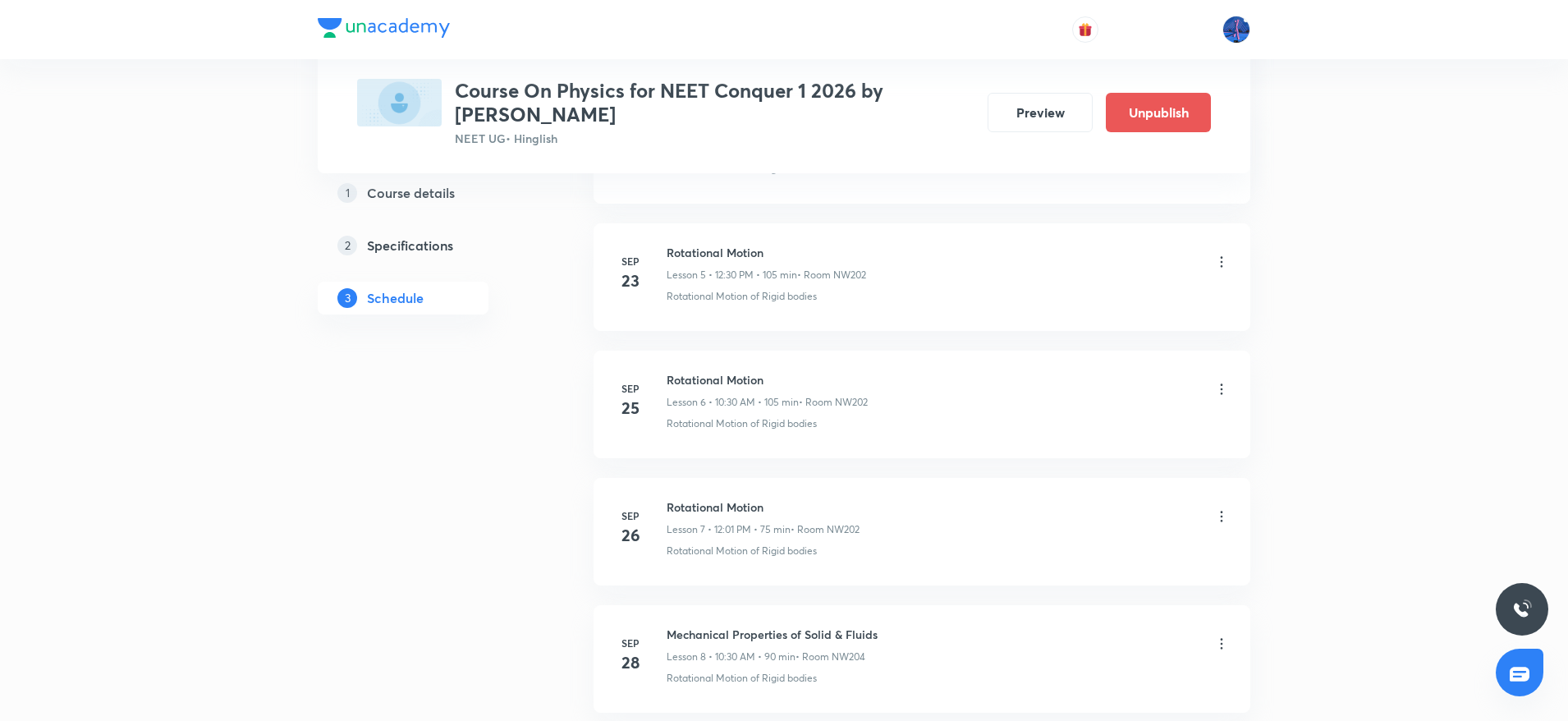
scroll to position [1135, 0]
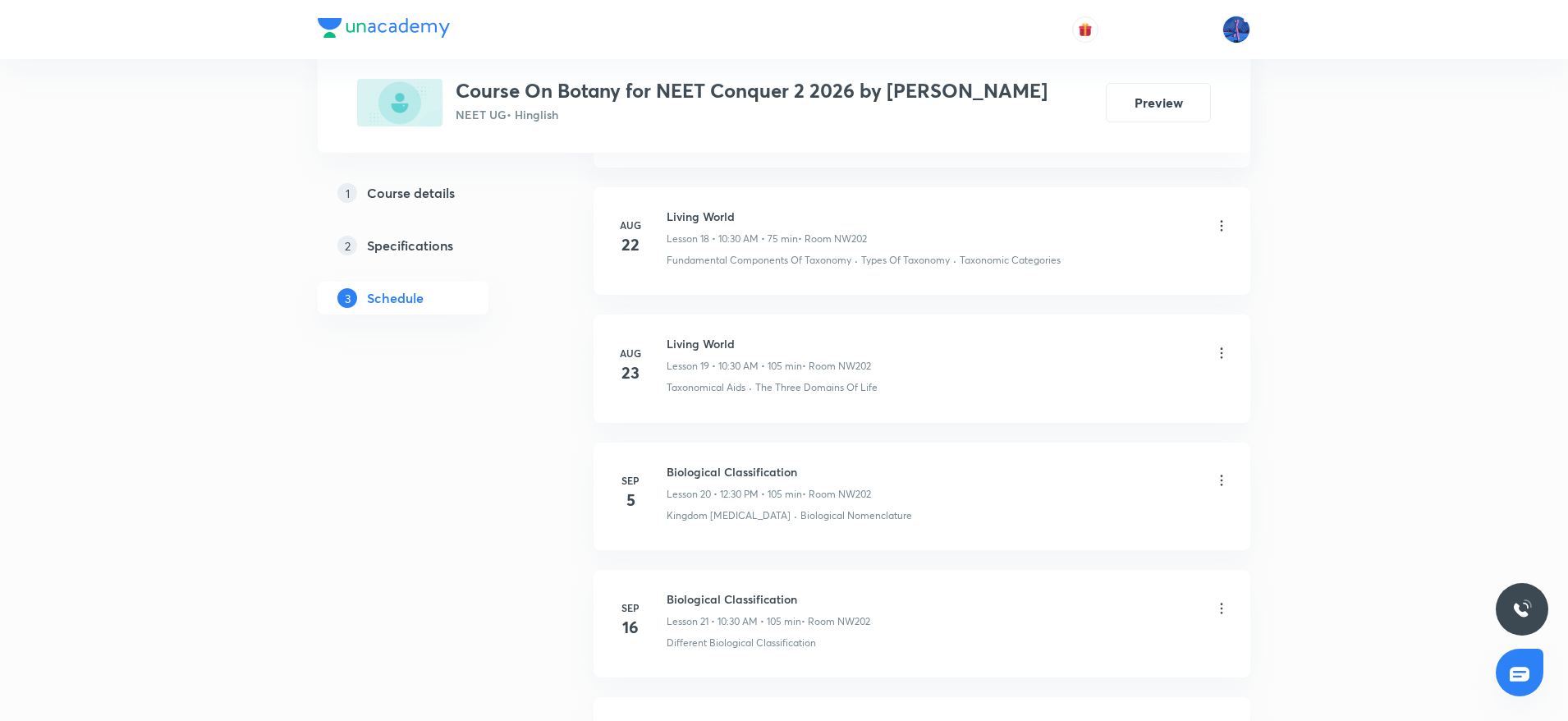
scroll to position [3781, 0]
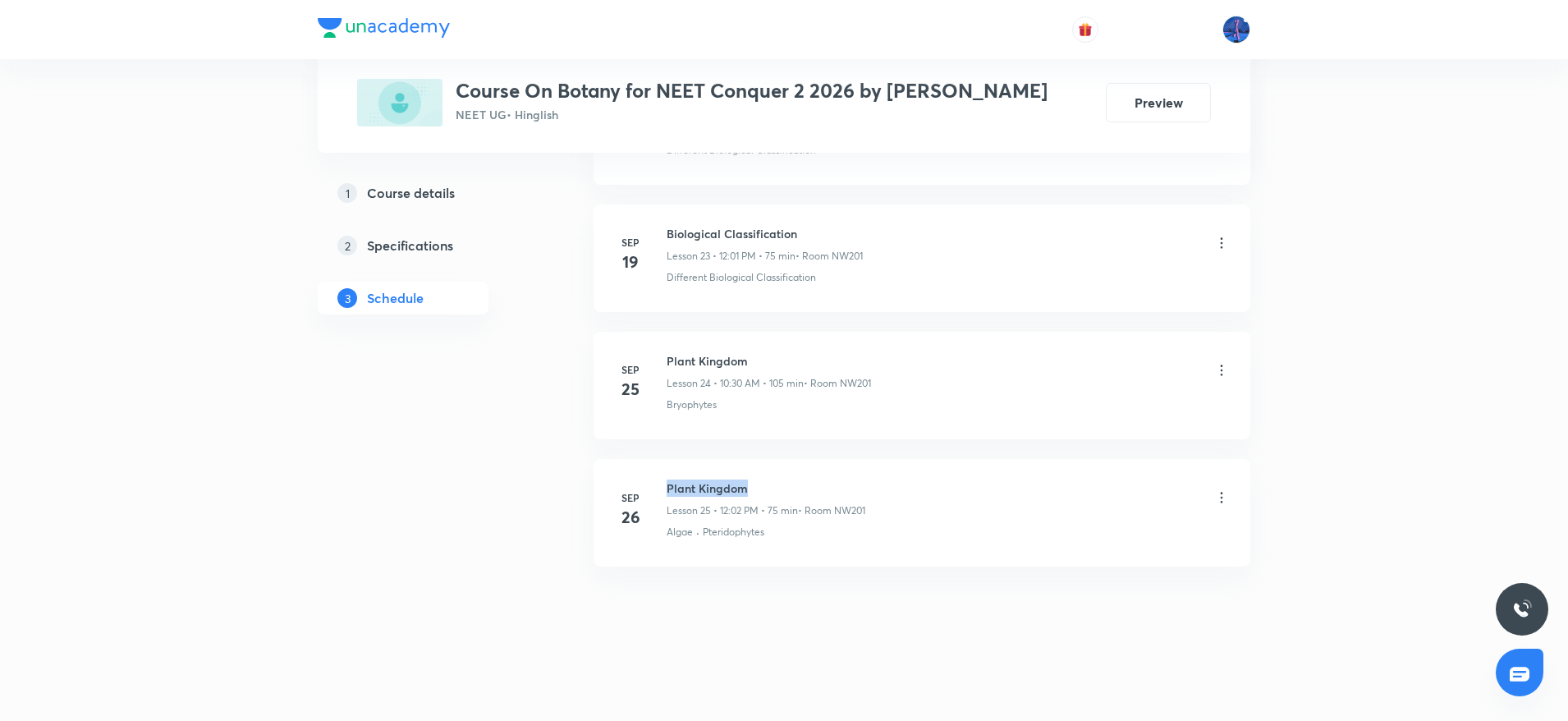
drag, startPoint x: 667, startPoint y: 488, endPoint x: 822, endPoint y: 491, distance: 155.0
click at [822, 491] on h6 "Plant Kingdom" at bounding box center [766, 488] width 199 height 17
copy h6 "Plant Kingdom"
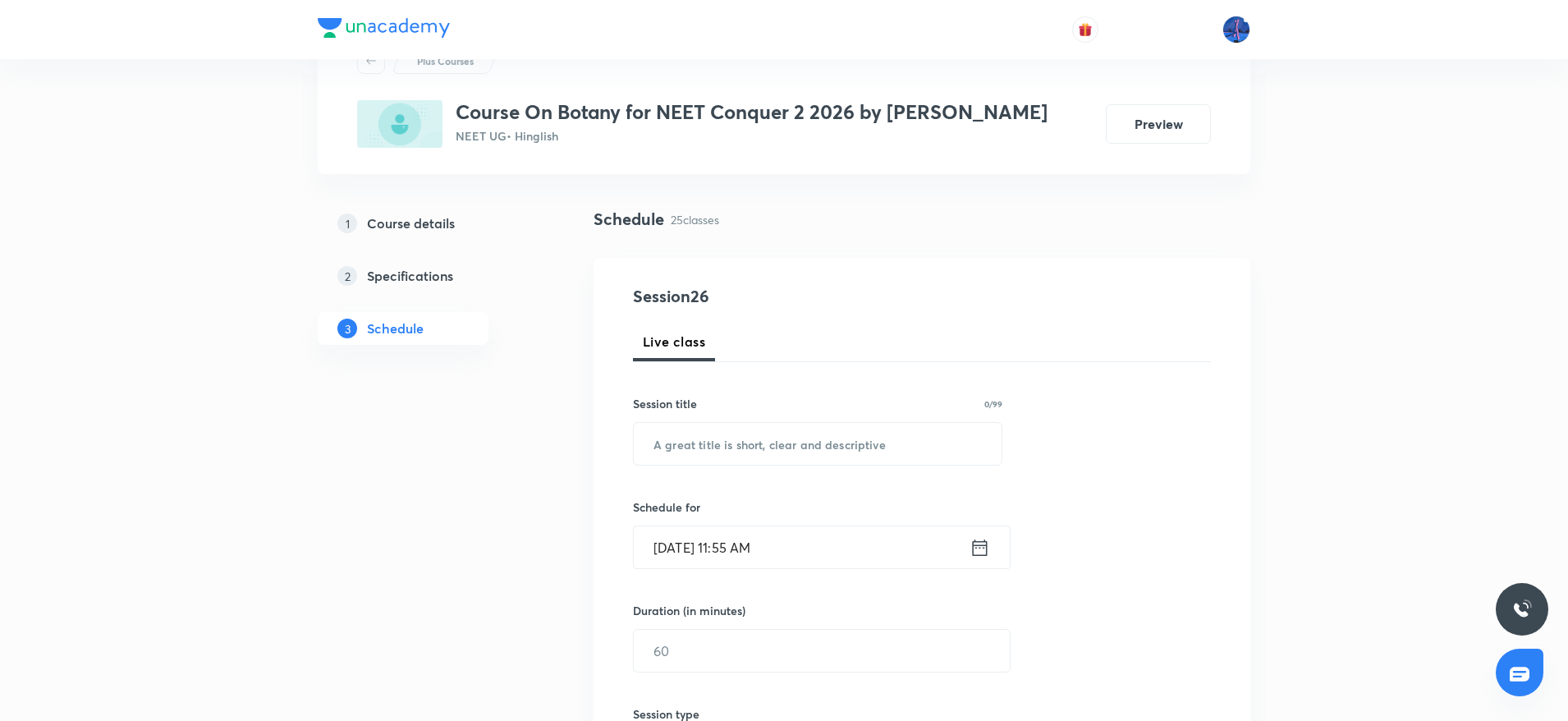
scroll to position [185, 0]
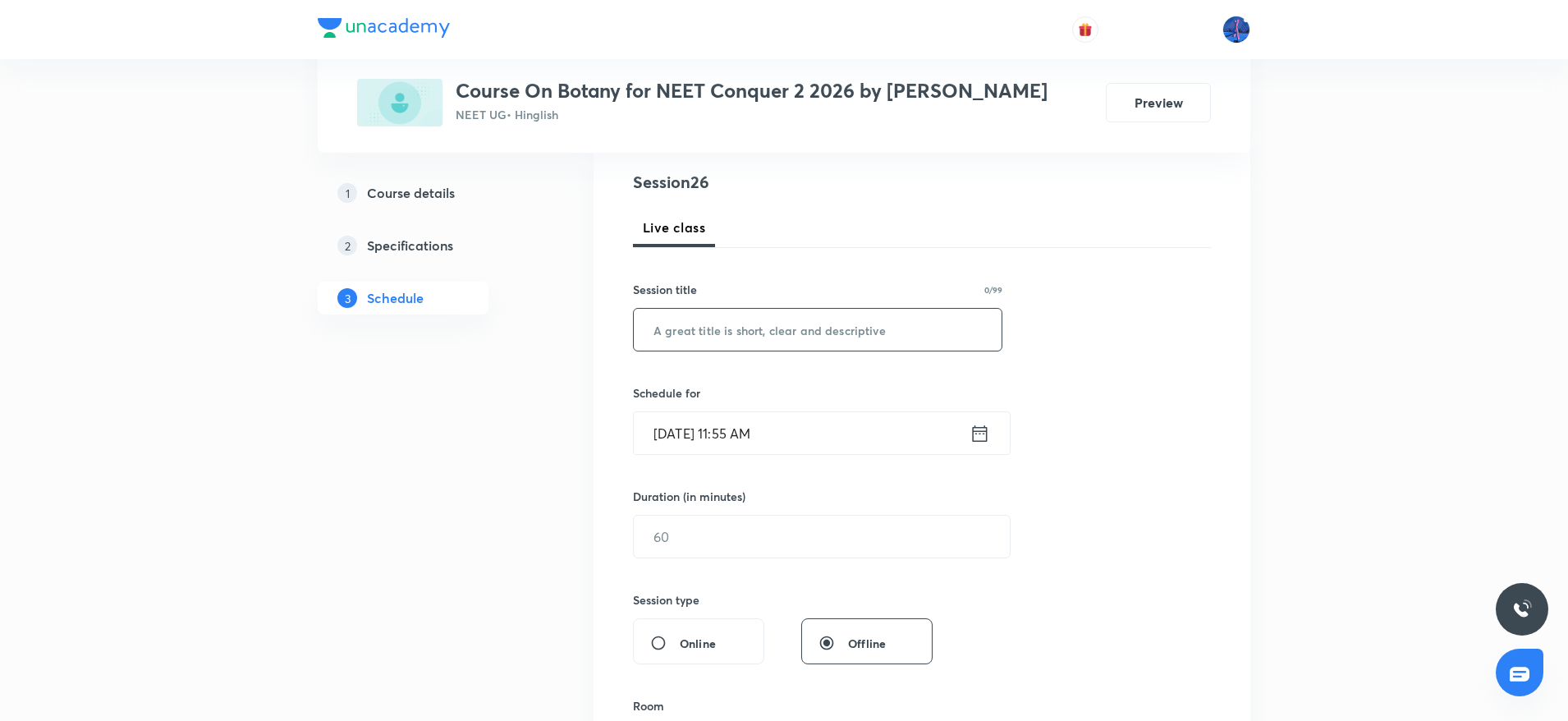
click at [769, 337] on input "text" at bounding box center [818, 330] width 368 height 41
paste input "Plant Kingdom"
type input "Plant Kingdom"
click at [846, 423] on input "Oct 3, 2025, 11:55 AM" at bounding box center [802, 433] width 335 height 41
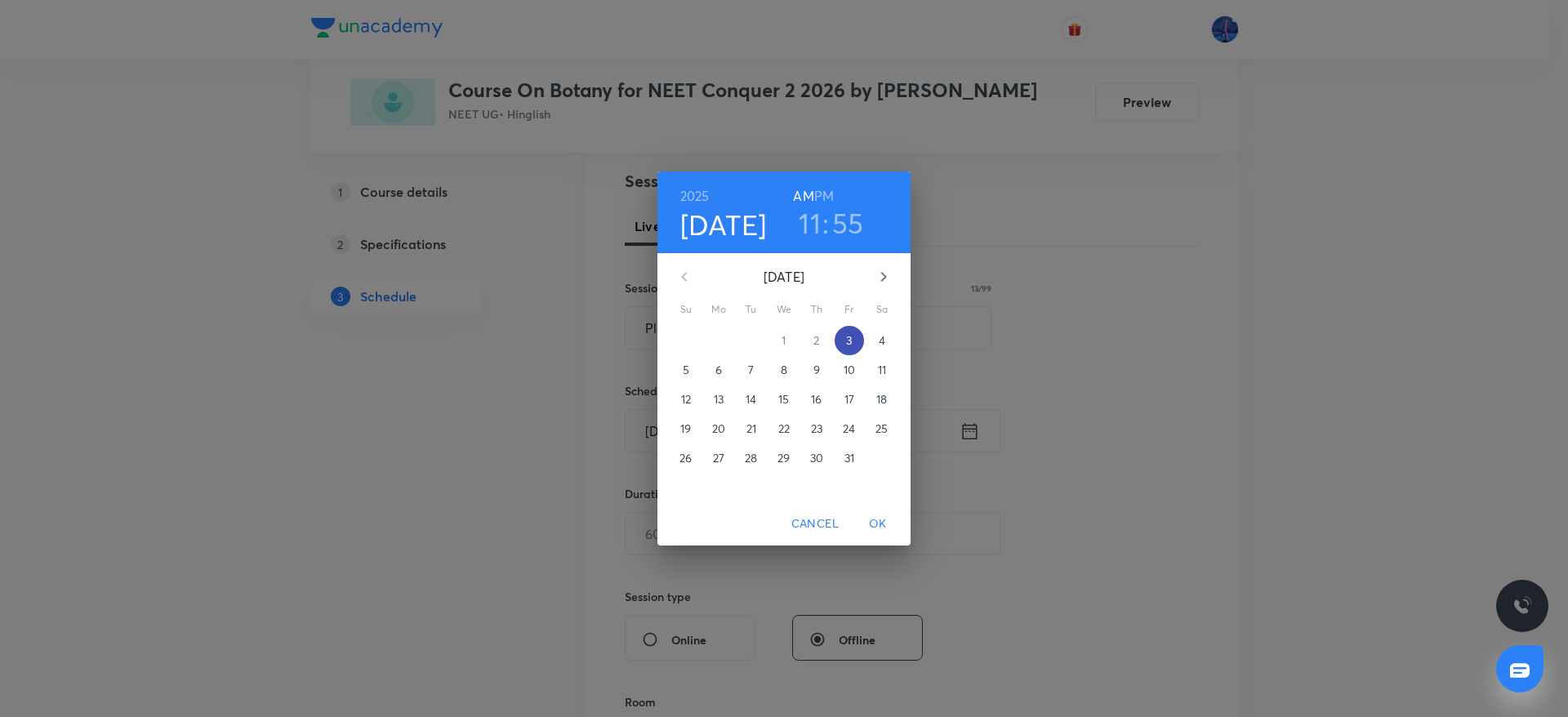
click at [850, 346] on p "3" at bounding box center [849, 340] width 6 height 16
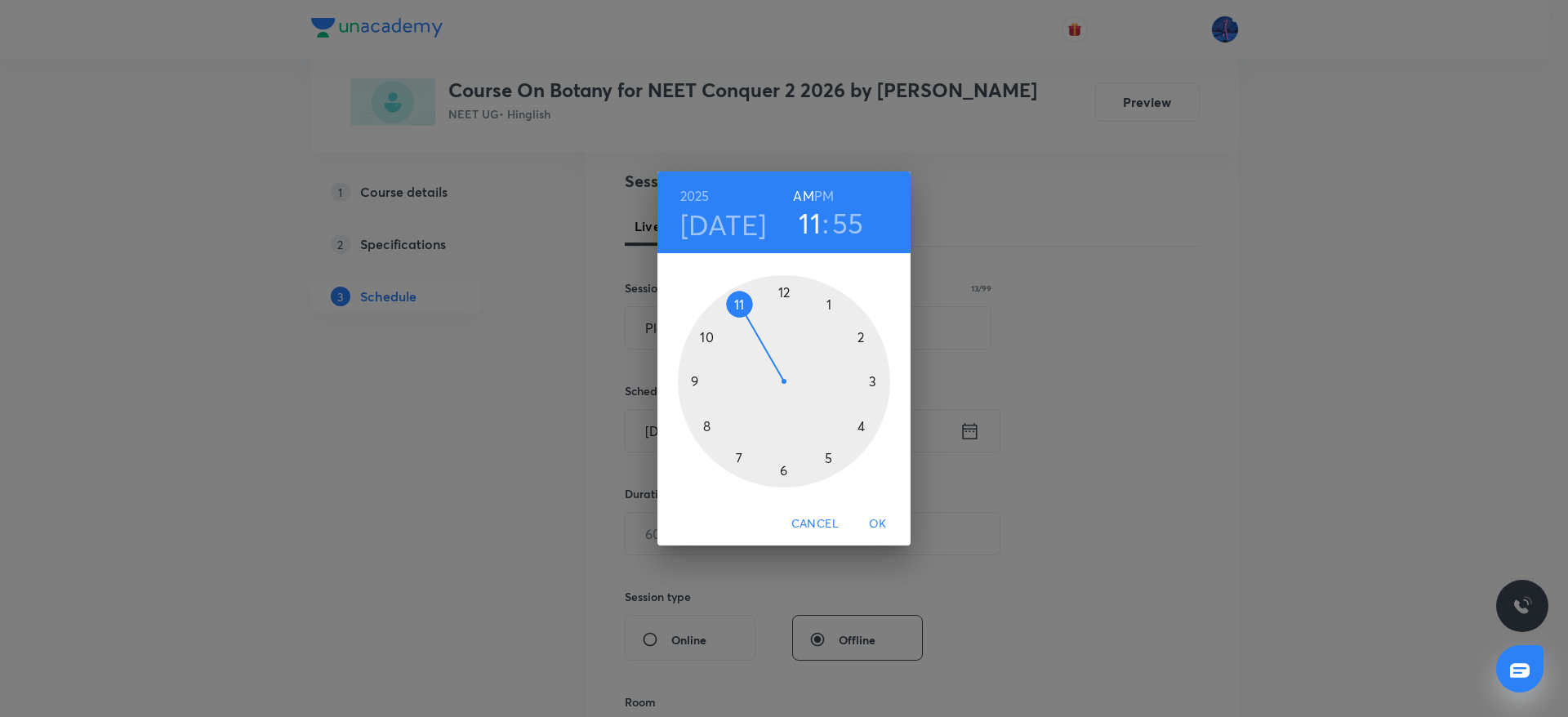
click at [829, 200] on h6 "PM" at bounding box center [824, 196] width 20 height 22
click at [784, 293] on div at bounding box center [784, 381] width 213 height 213
click at [799, 294] on div at bounding box center [784, 381] width 213 height 213
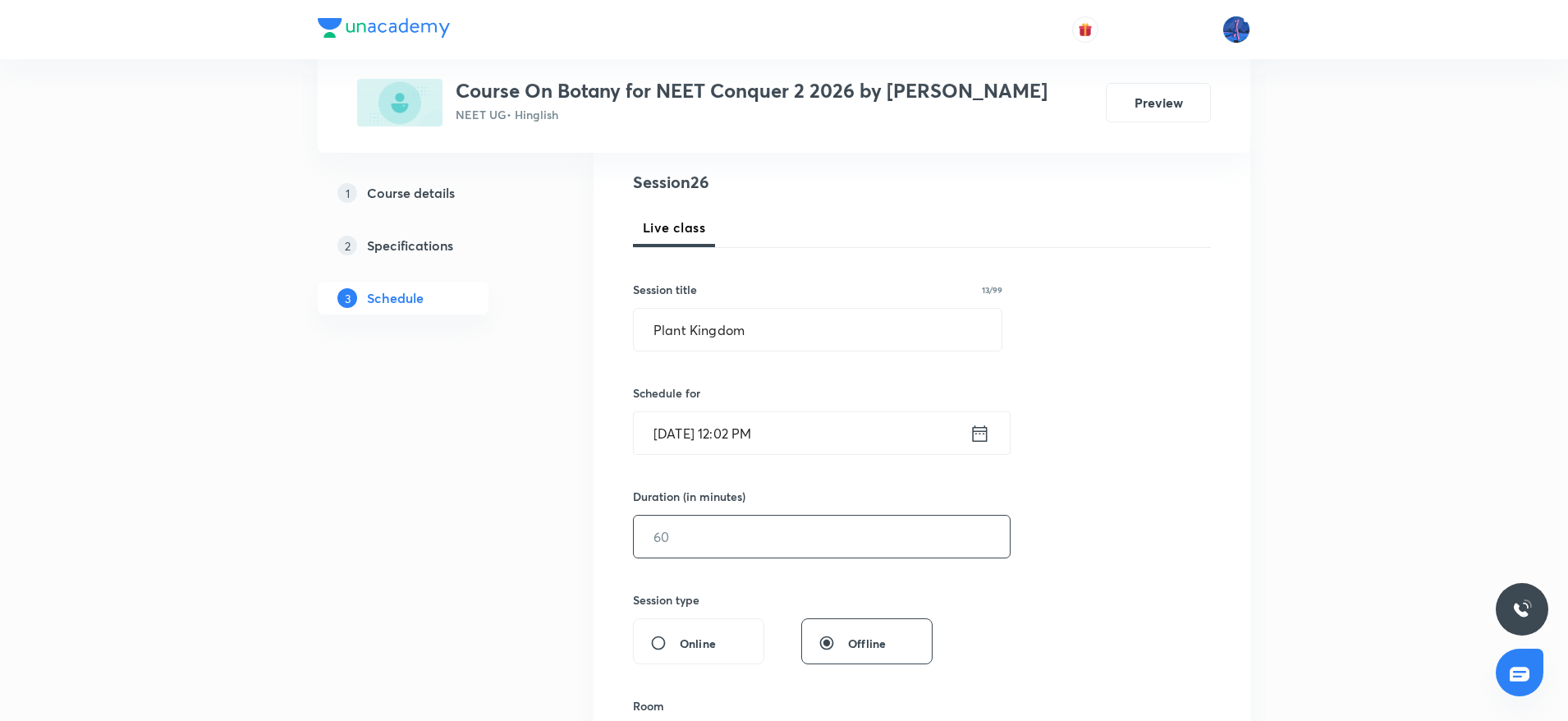
click at [726, 533] on input "text" at bounding box center [822, 536] width 376 height 41
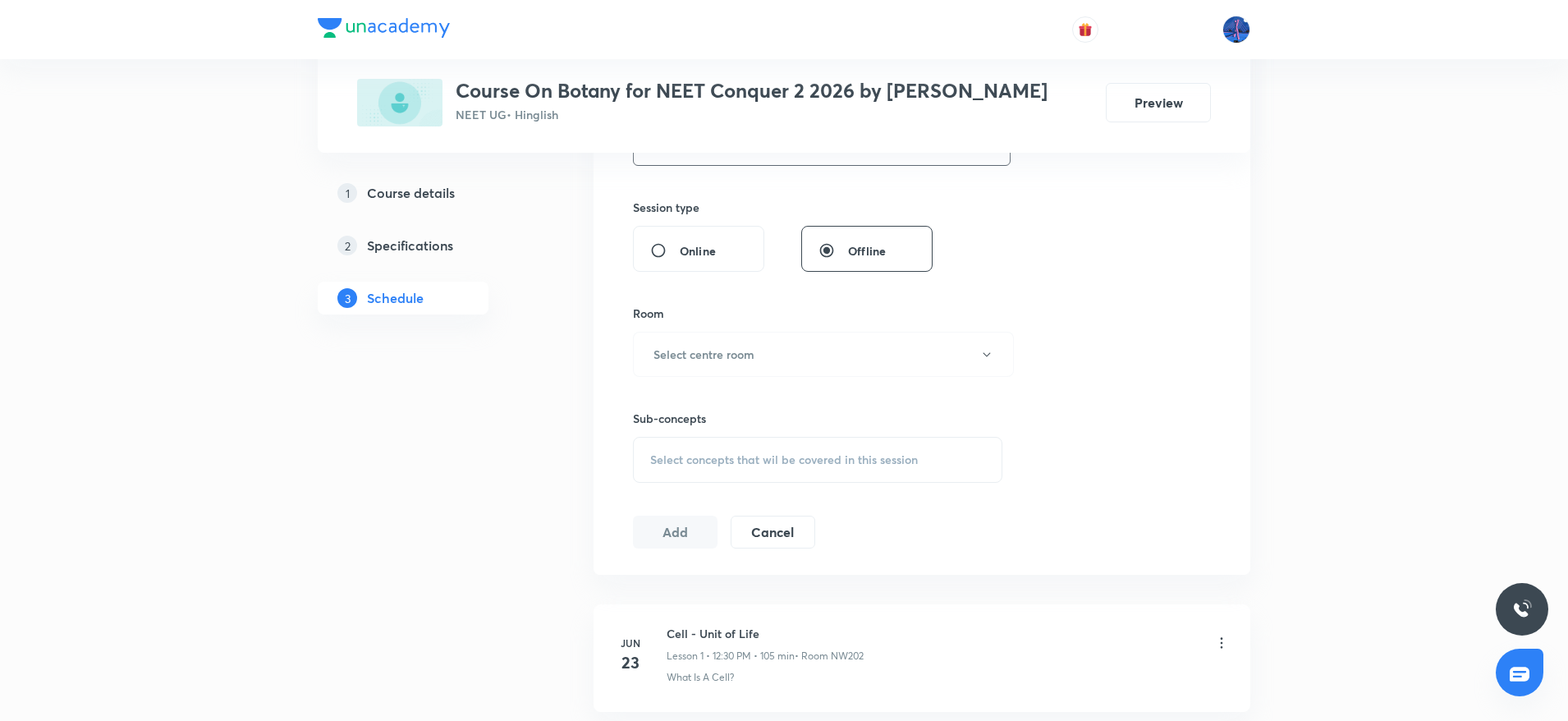
scroll to position [579, 0]
type input "75"
click at [785, 377] on div "Sub-concepts Select concepts that wil be covered in this session" at bounding box center [818, 428] width 369 height 106
click at [762, 366] on button "Select centre room" at bounding box center [824, 352] width 381 height 45
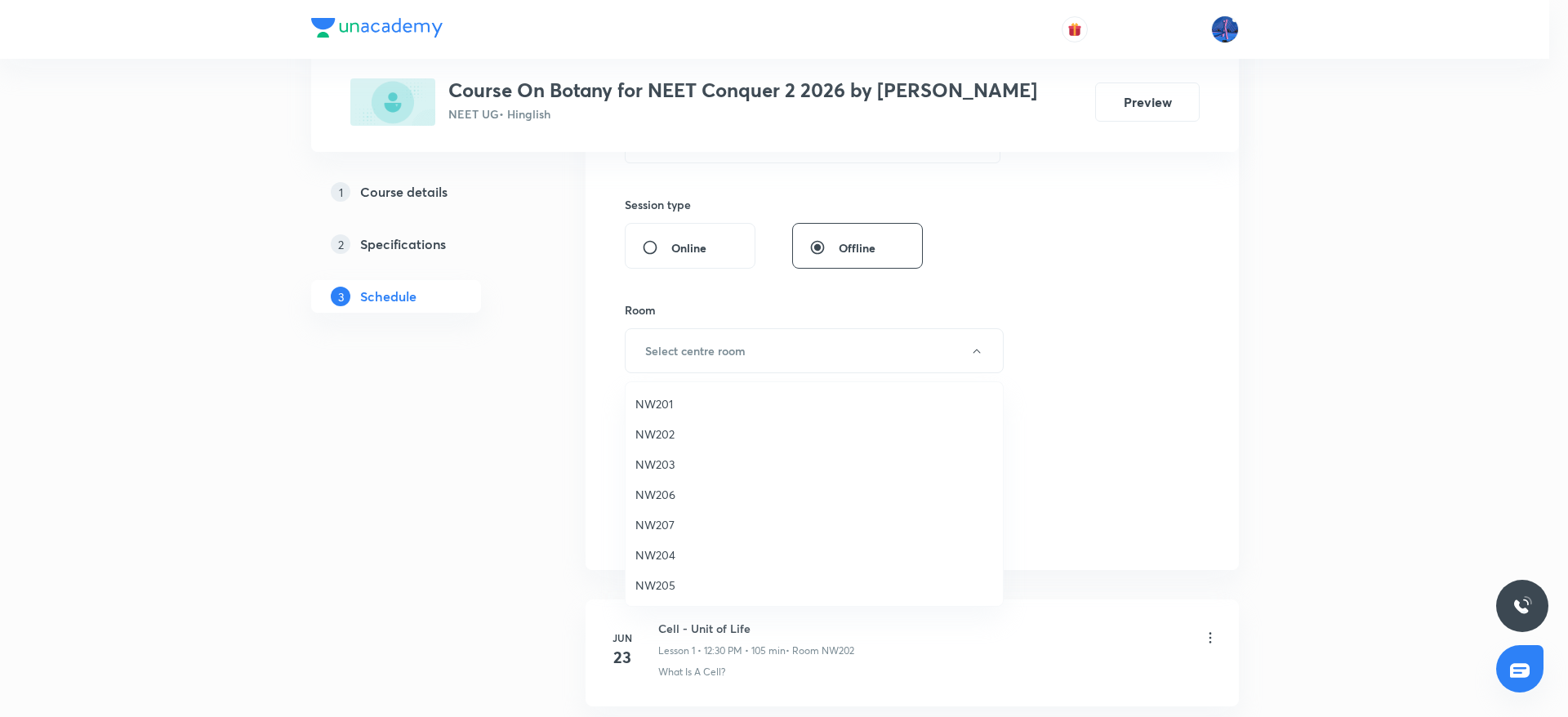
click at [684, 398] on span "NW201" at bounding box center [814, 404] width 358 height 17
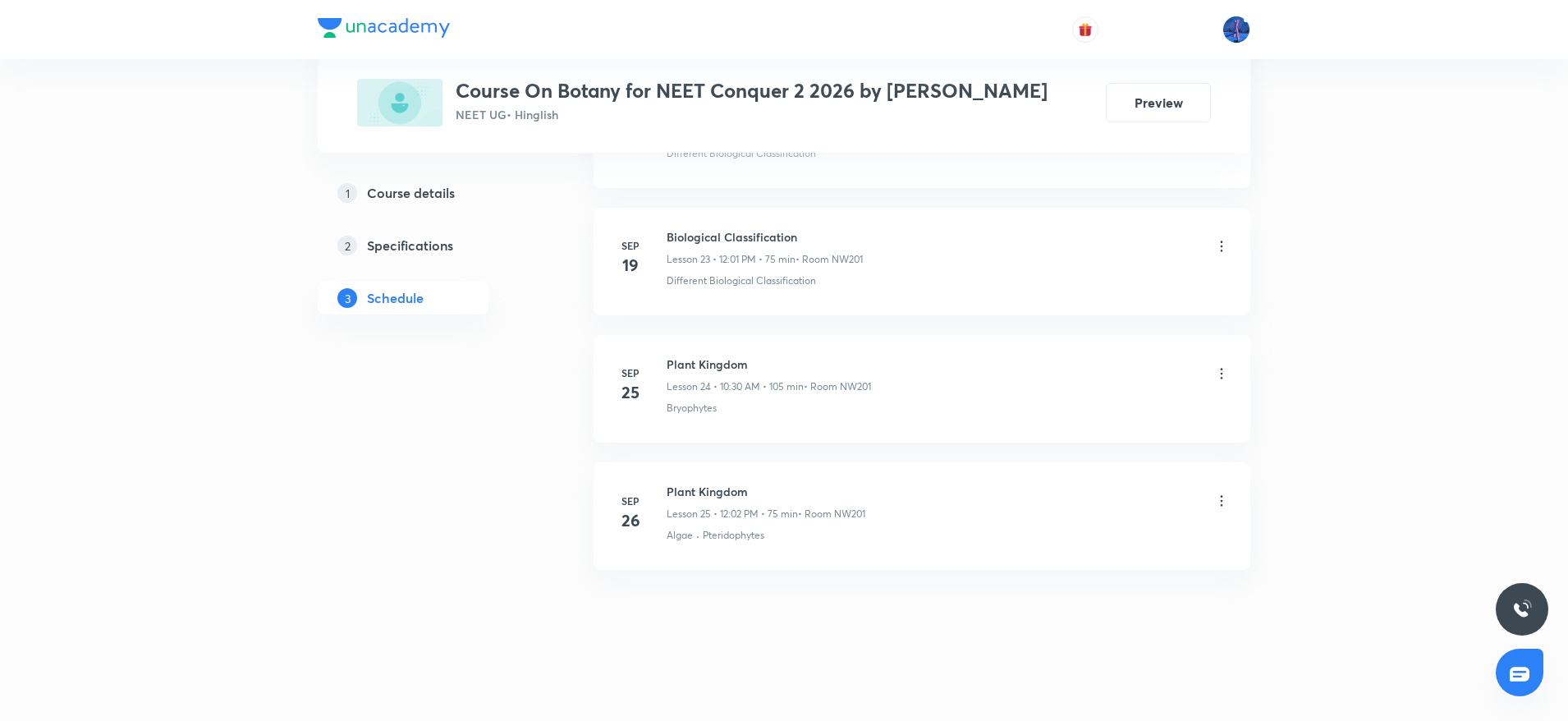
scroll to position [3781, 0]
drag, startPoint x: 792, startPoint y: 534, endPoint x: 706, endPoint y: 554, distance: 88.3
click at [706, 554] on li "Sep 26 Plant Kingdom Lesson 25 • 12:02 PM • 75 min • Room NW201 Algae · Pterido…" at bounding box center [922, 513] width 657 height 107
copy p "Pteridophytes"
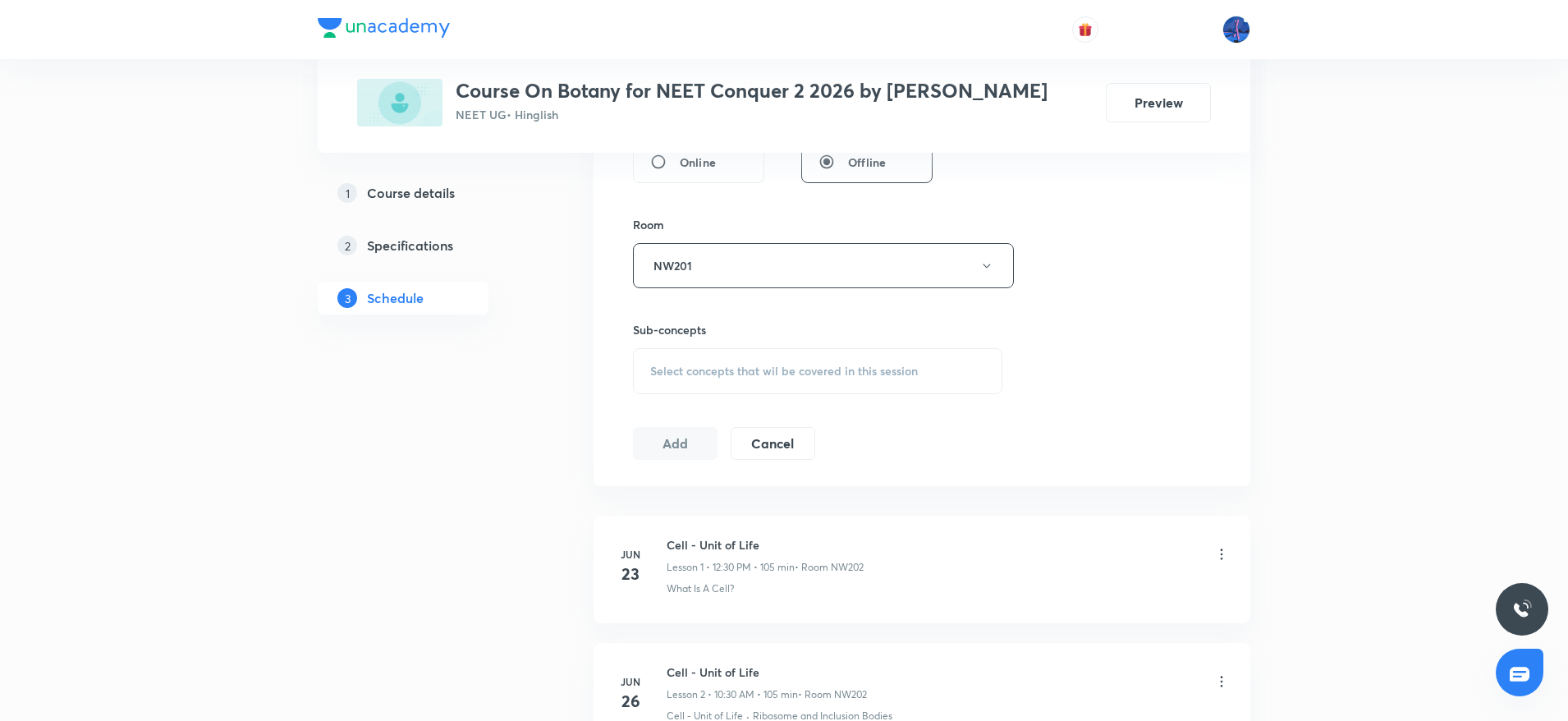
scroll to position [846, 0]
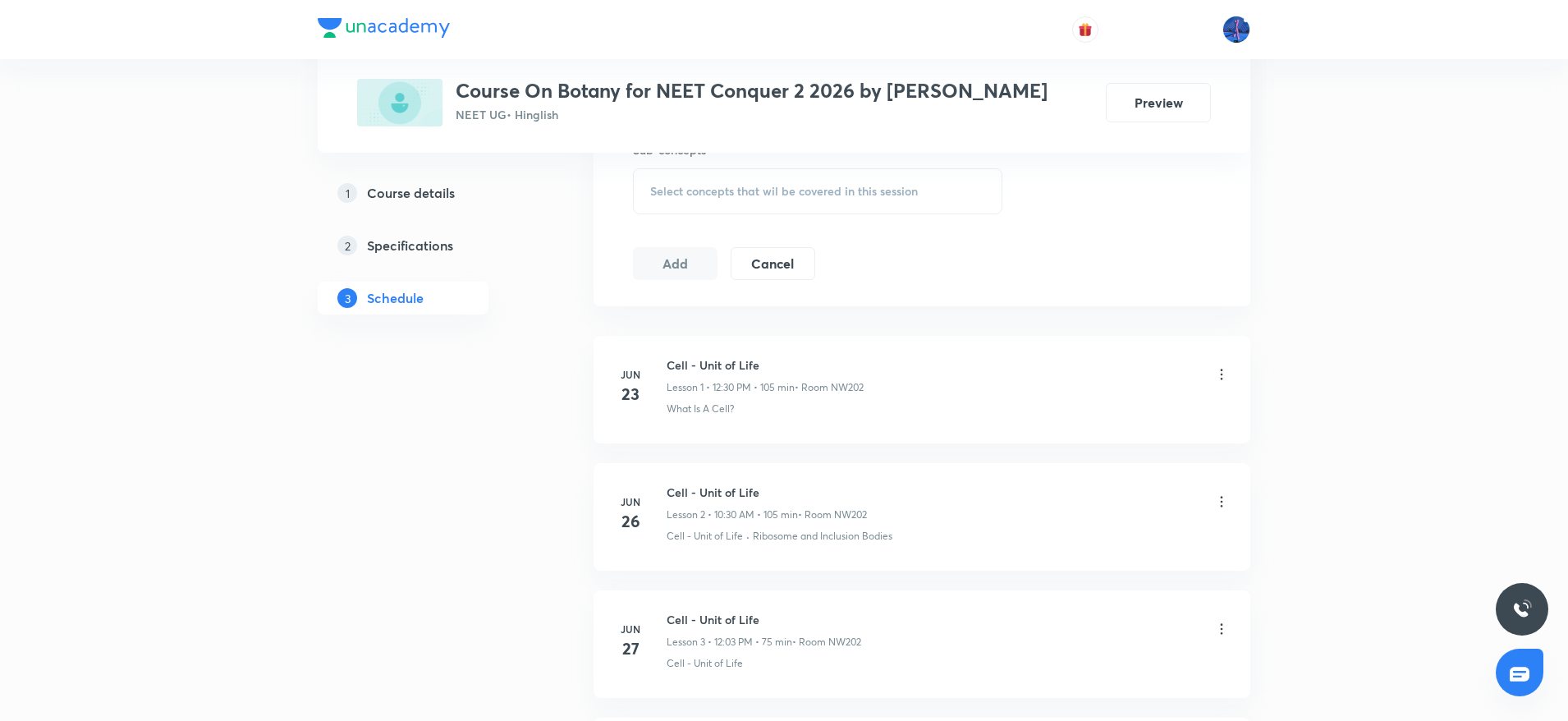
click at [860, 188] on span "Select concepts that wil be covered in this session" at bounding box center [784, 191] width 268 height 13
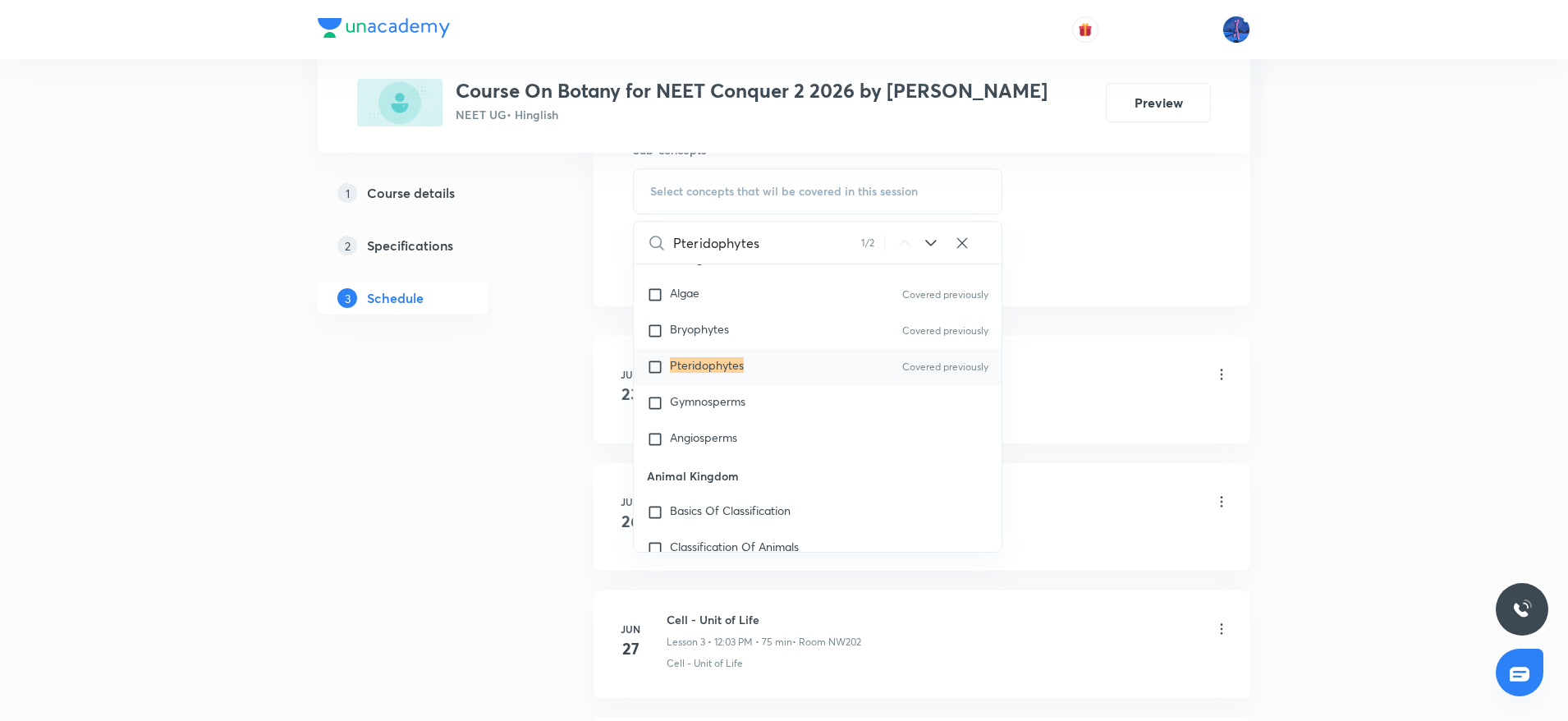
scroll to position [833, 0]
type input "Pteridophytes"
click at [725, 415] on div "Gymnosperms" at bounding box center [818, 401] width 368 height 36
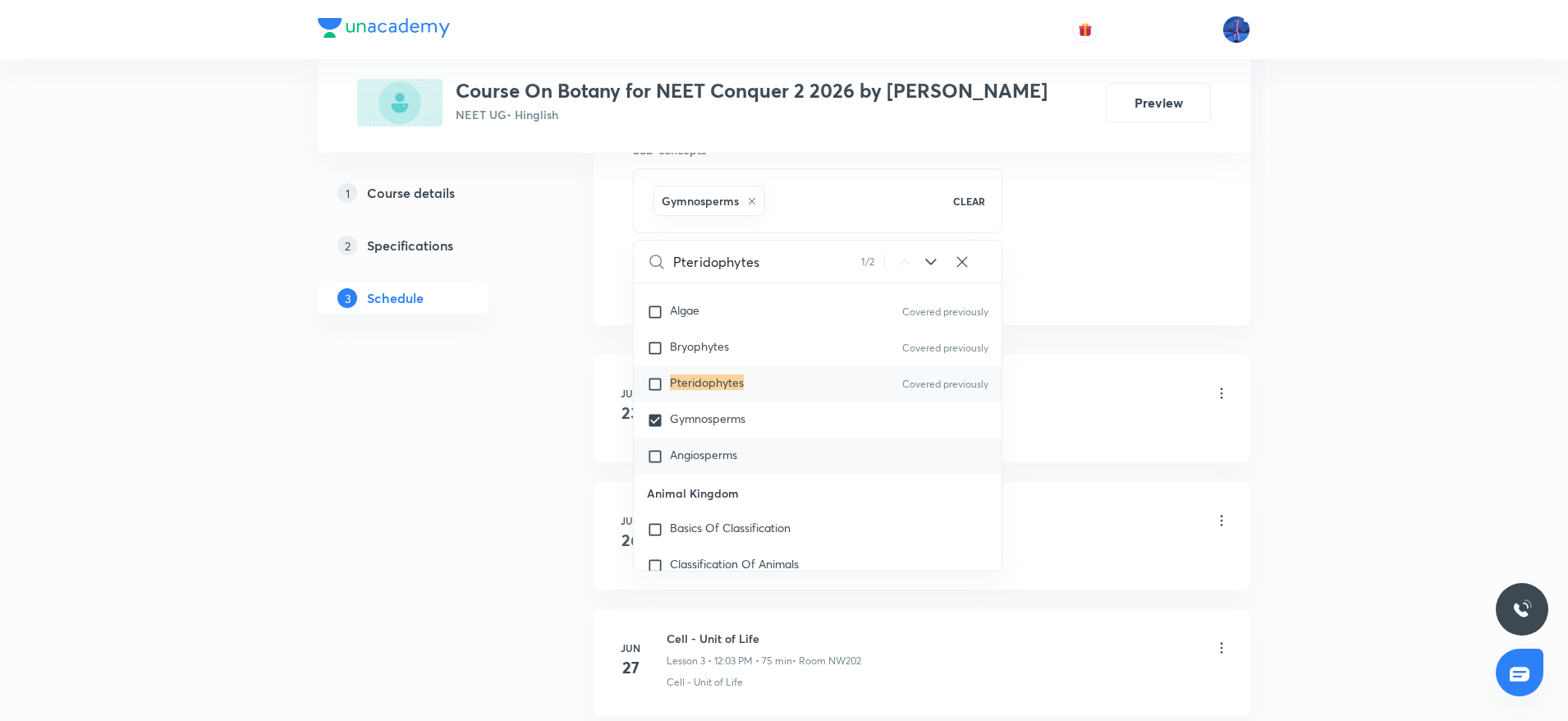
click at [731, 456] on span "Angiosperms" at bounding box center [703, 454] width 67 height 16
checkbox input "true"
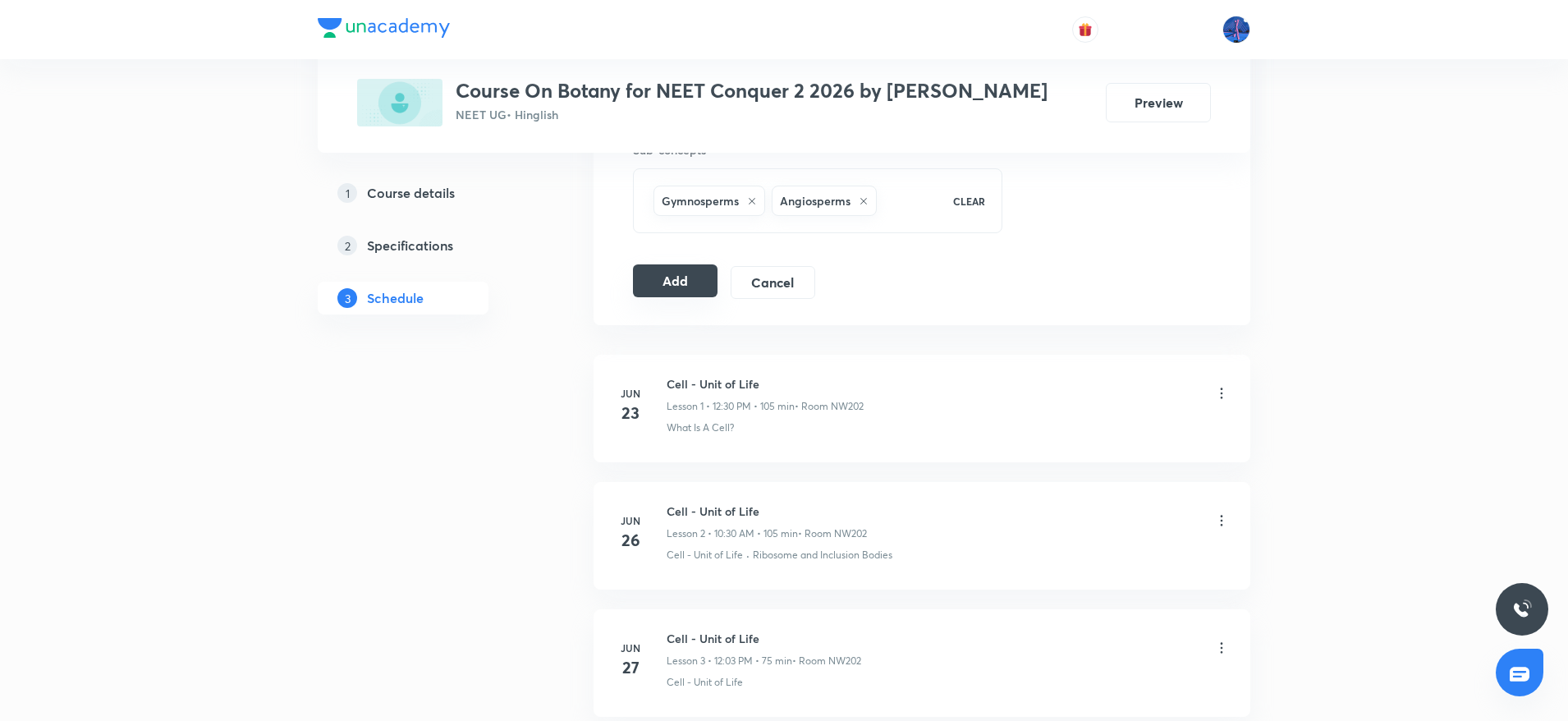
click at [665, 278] on button "Add" at bounding box center [676, 281] width 85 height 33
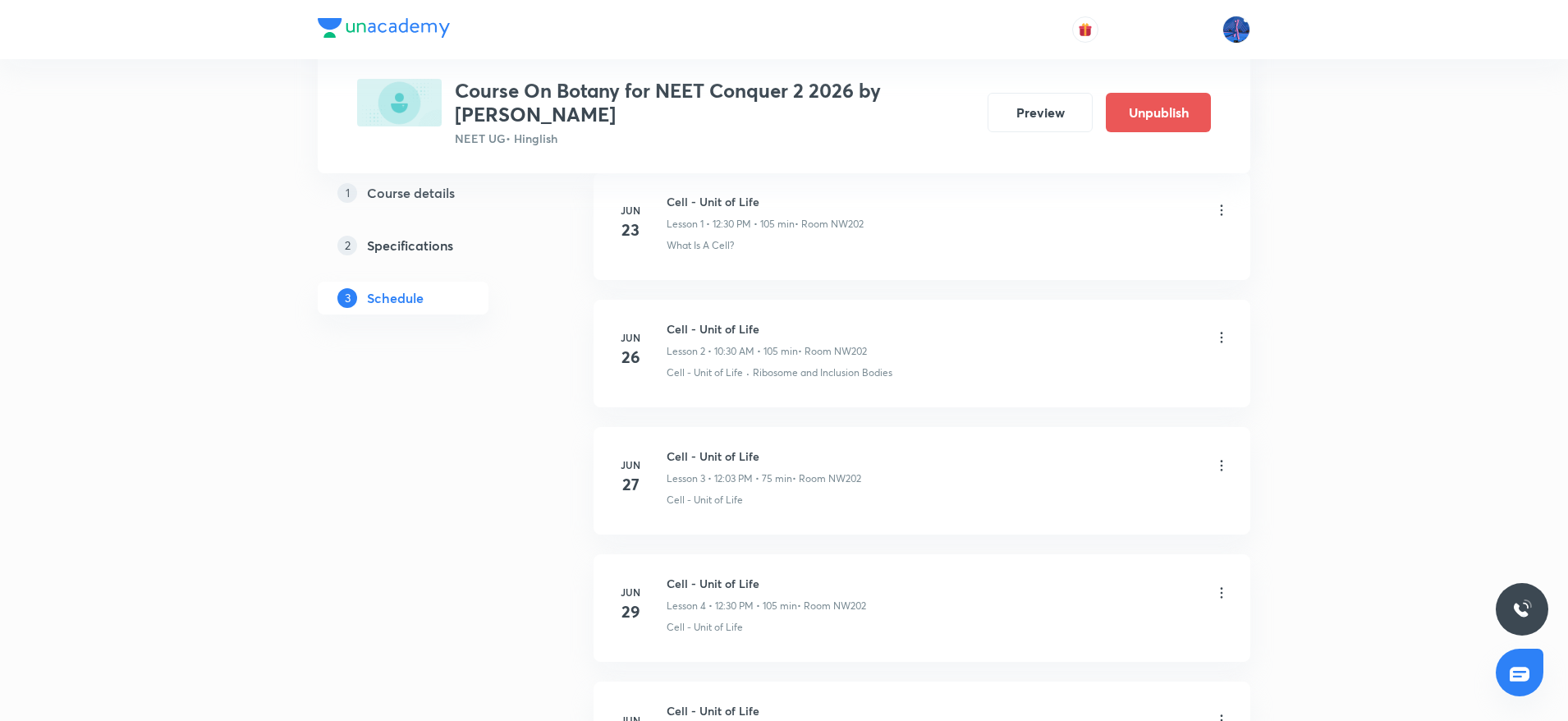
scroll to position [296, 0]
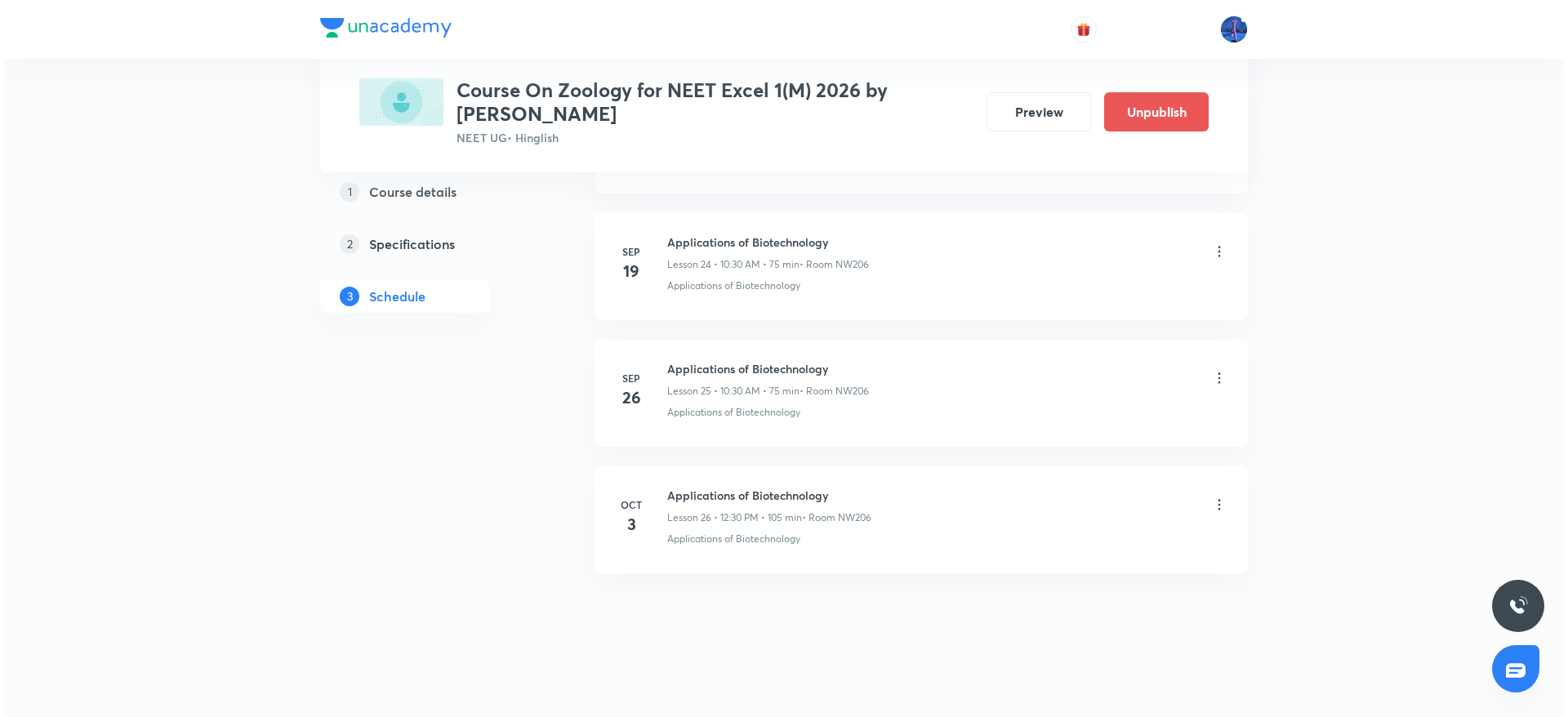
scroll to position [3905, 0]
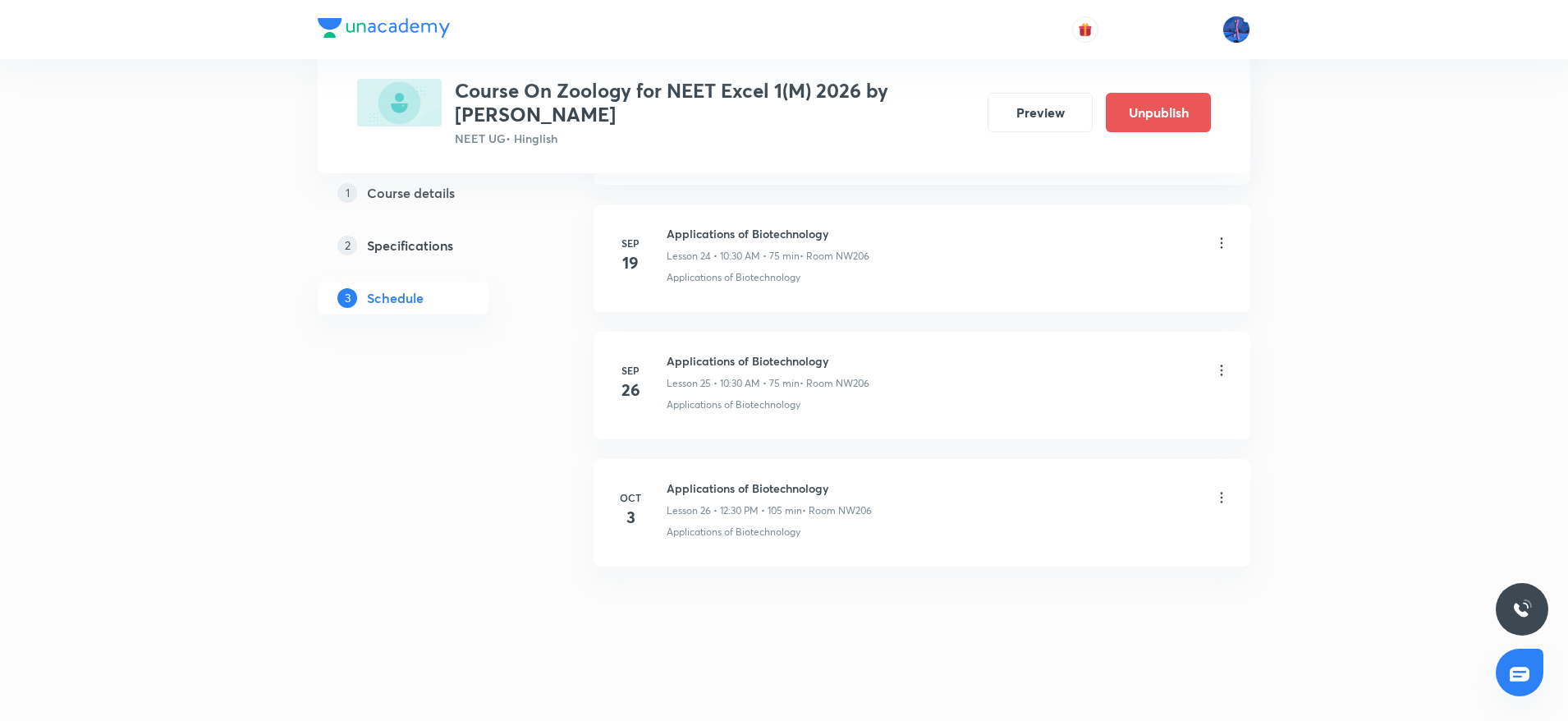
click at [1226, 501] on icon at bounding box center [1221, 497] width 16 height 16
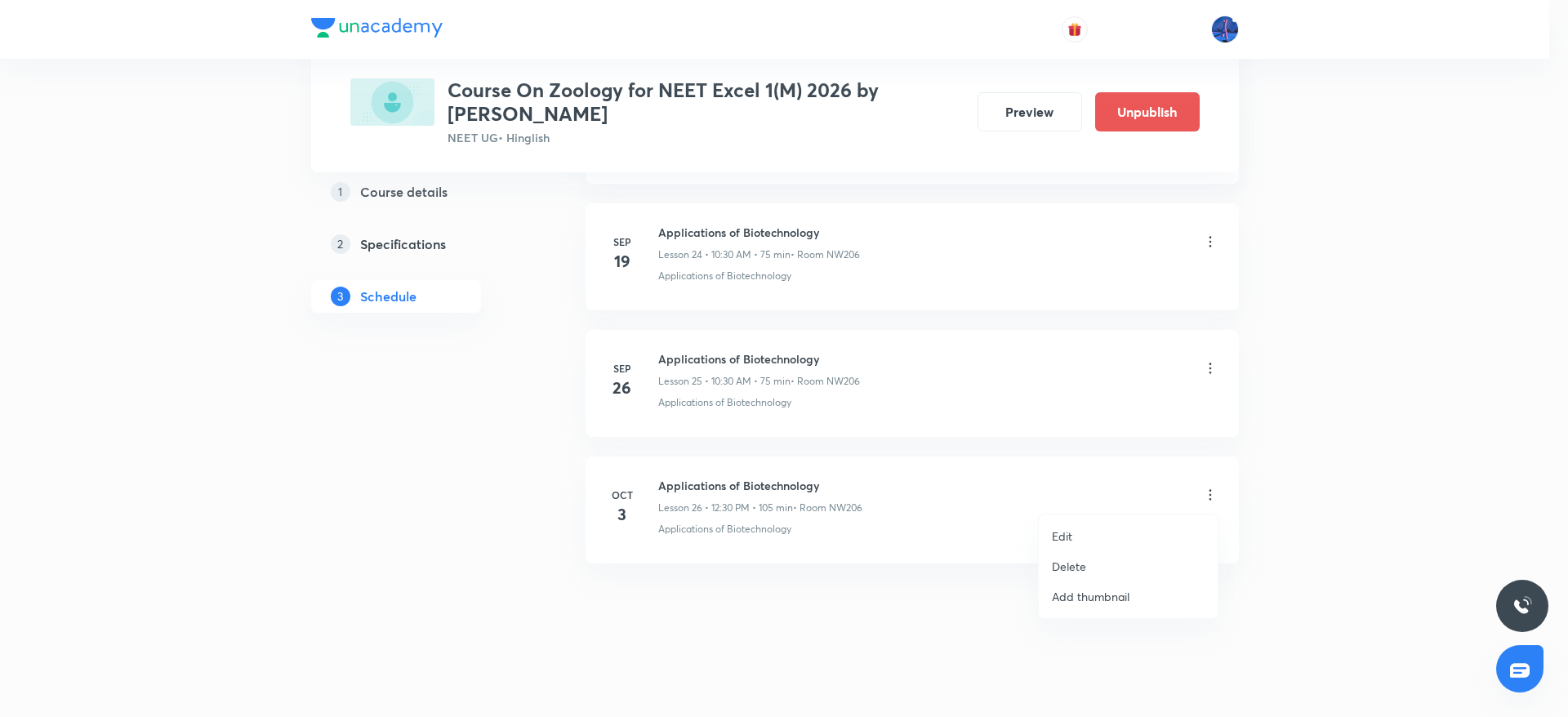
click at [1089, 534] on li "Edit" at bounding box center [1127, 536] width 179 height 30
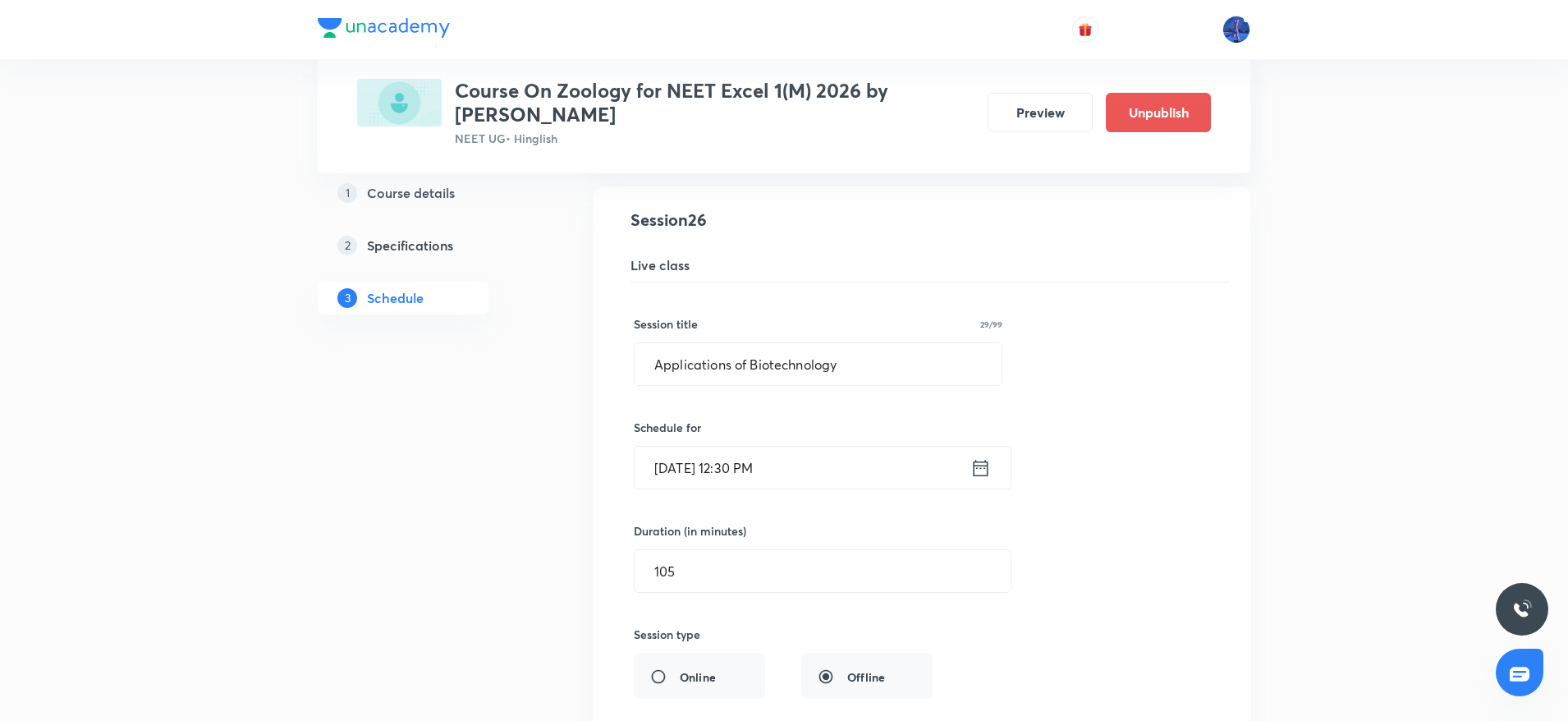
scroll to position [3331, 0]
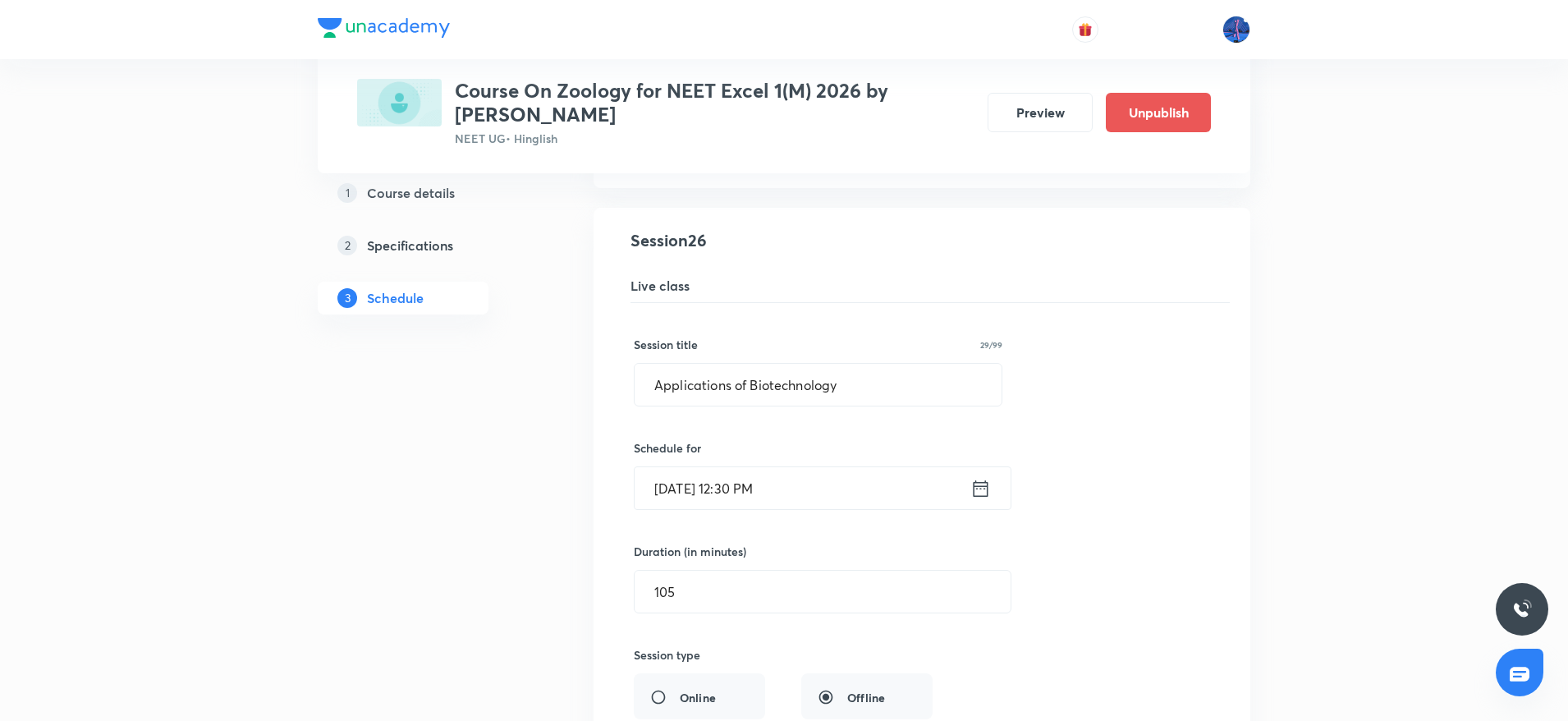
click at [747, 483] on input "[DATE] 12:30 PM" at bounding box center [803, 488] width 335 height 41
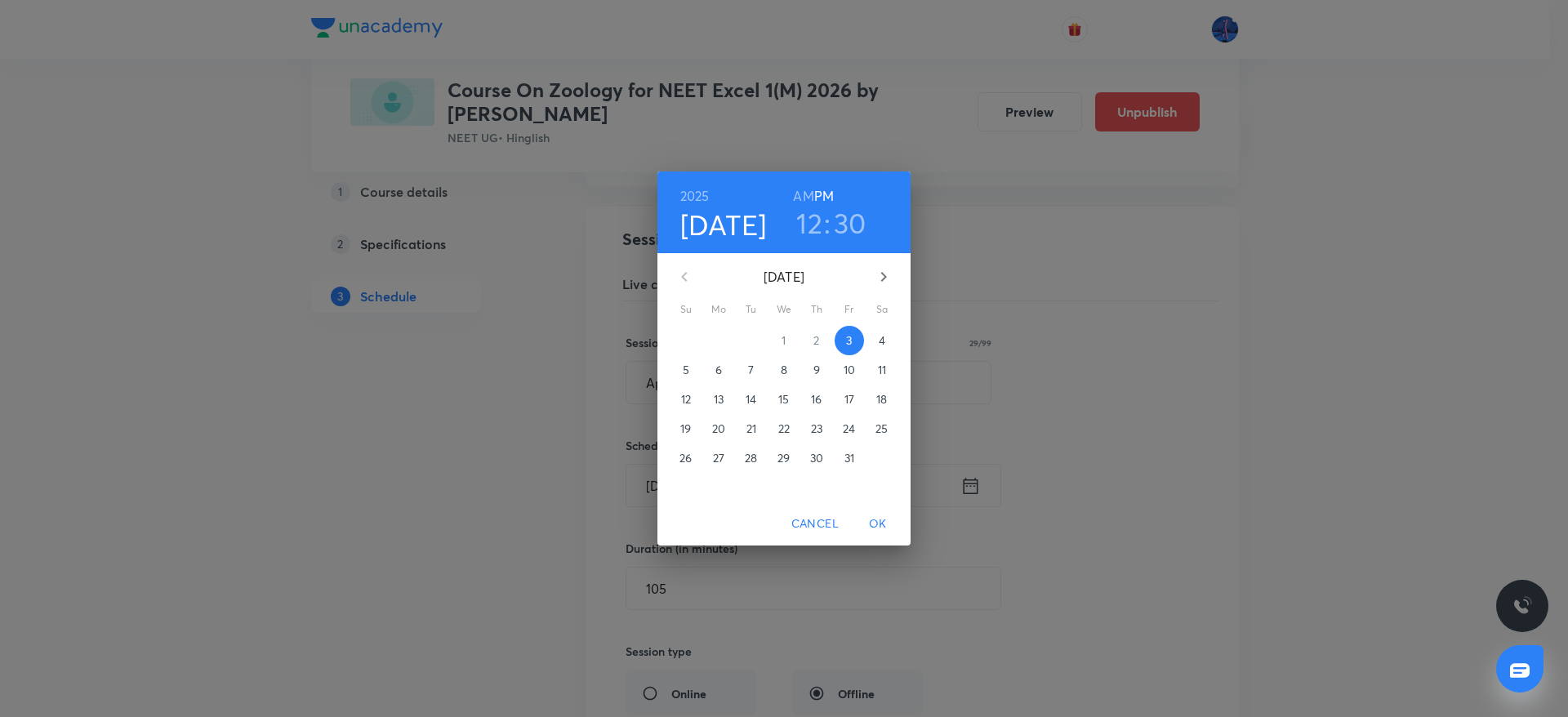
click at [847, 223] on h3 "30" at bounding box center [850, 223] width 33 height 35
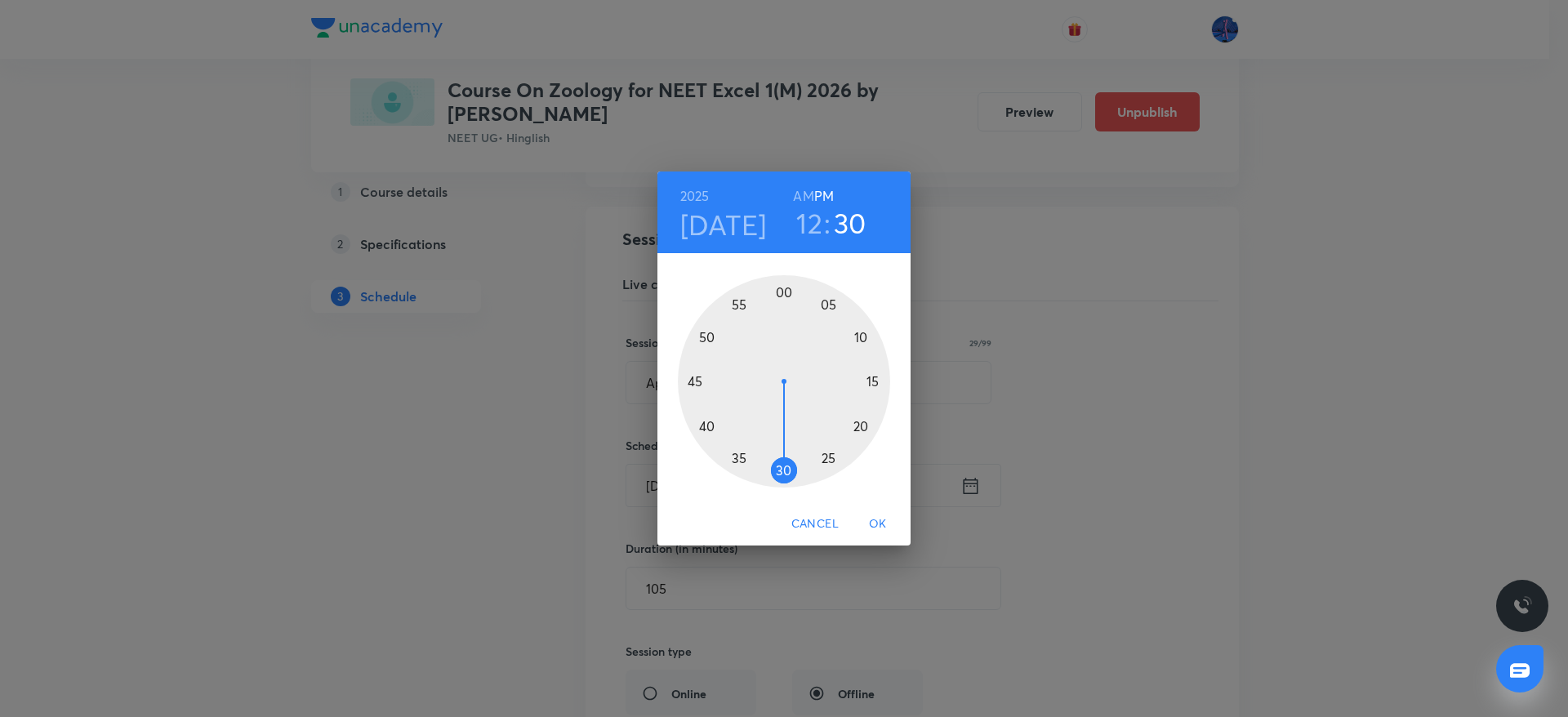
click at [797, 295] on div at bounding box center [784, 381] width 213 height 213
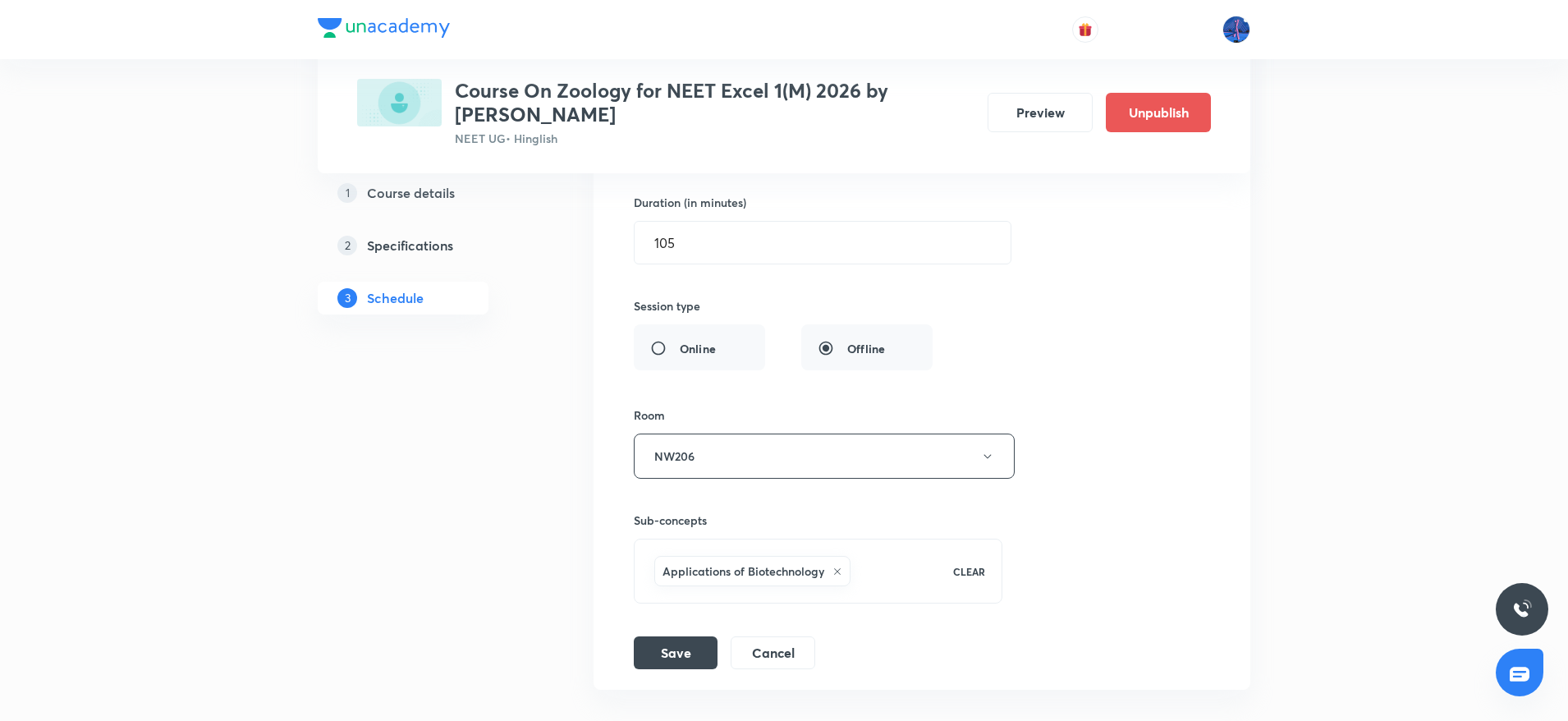
scroll to position [3803, 0]
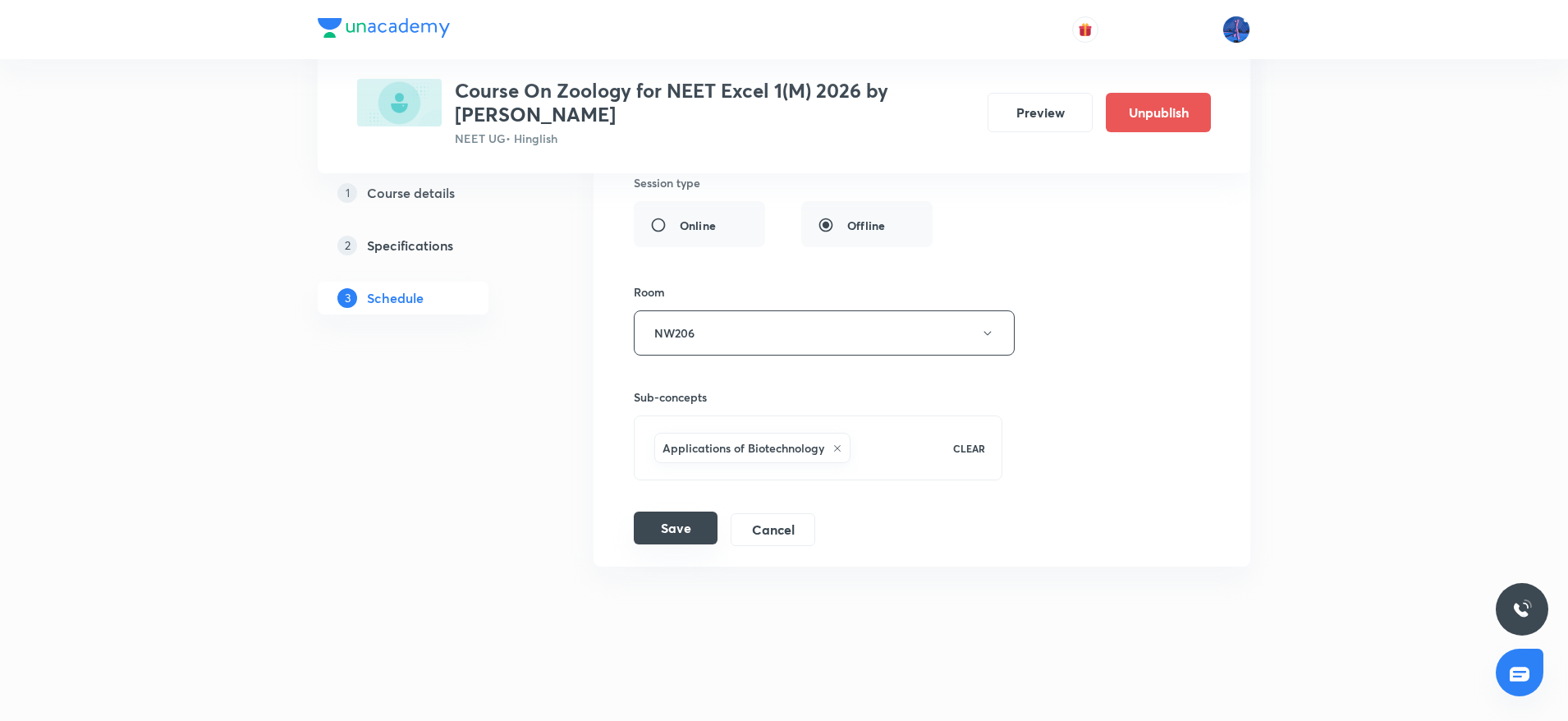
click at [689, 540] on button "Save" at bounding box center [676, 528] width 84 height 33
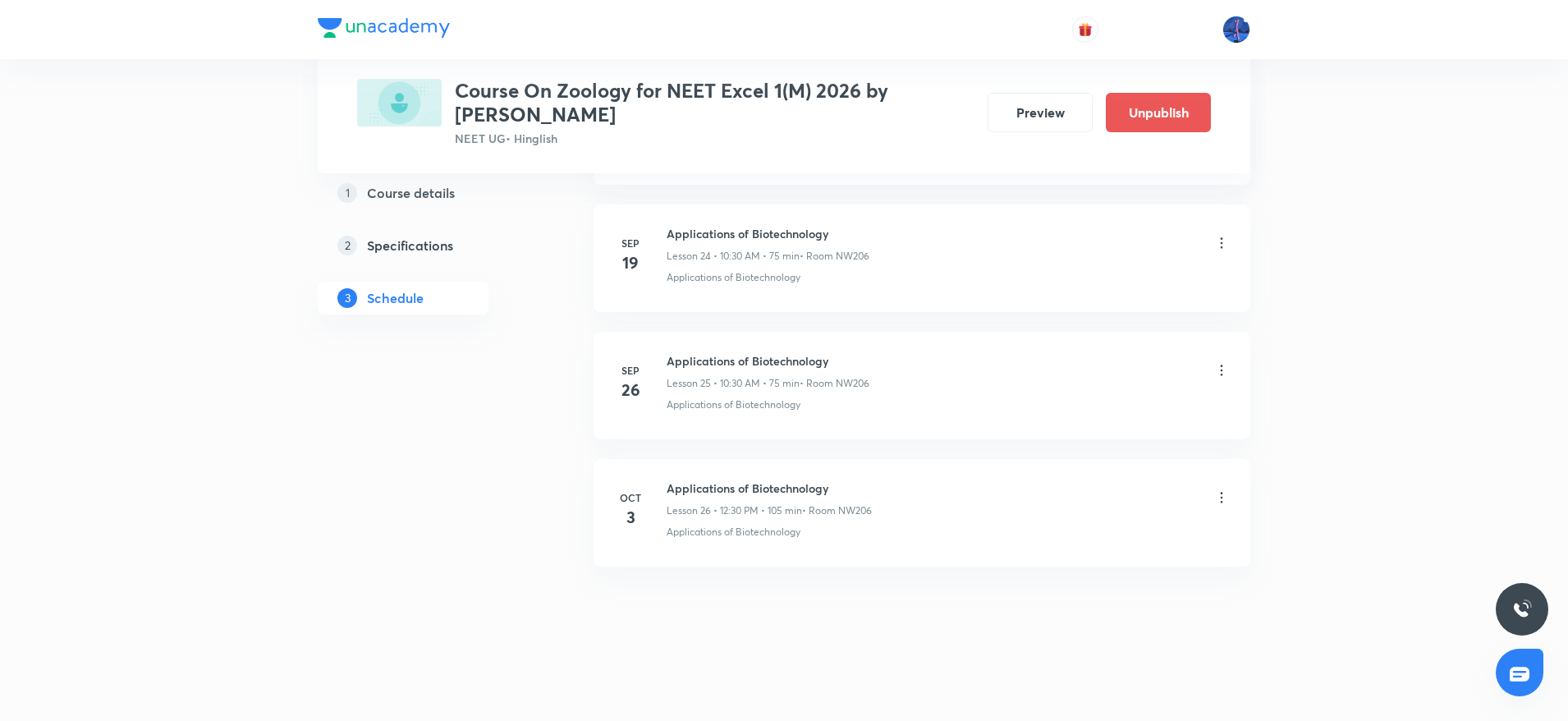
scroll to position [3171, 0]
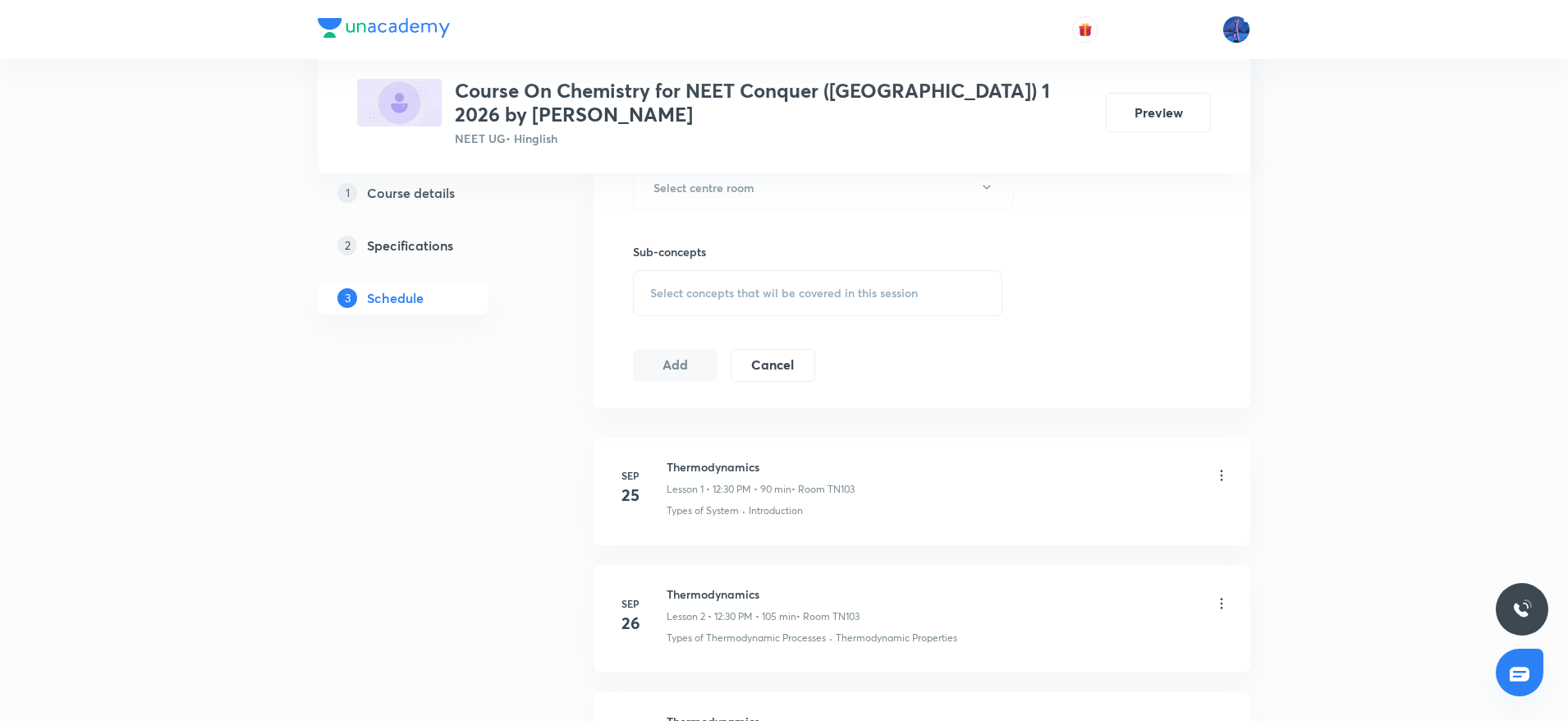
scroll to position [1121, 0]
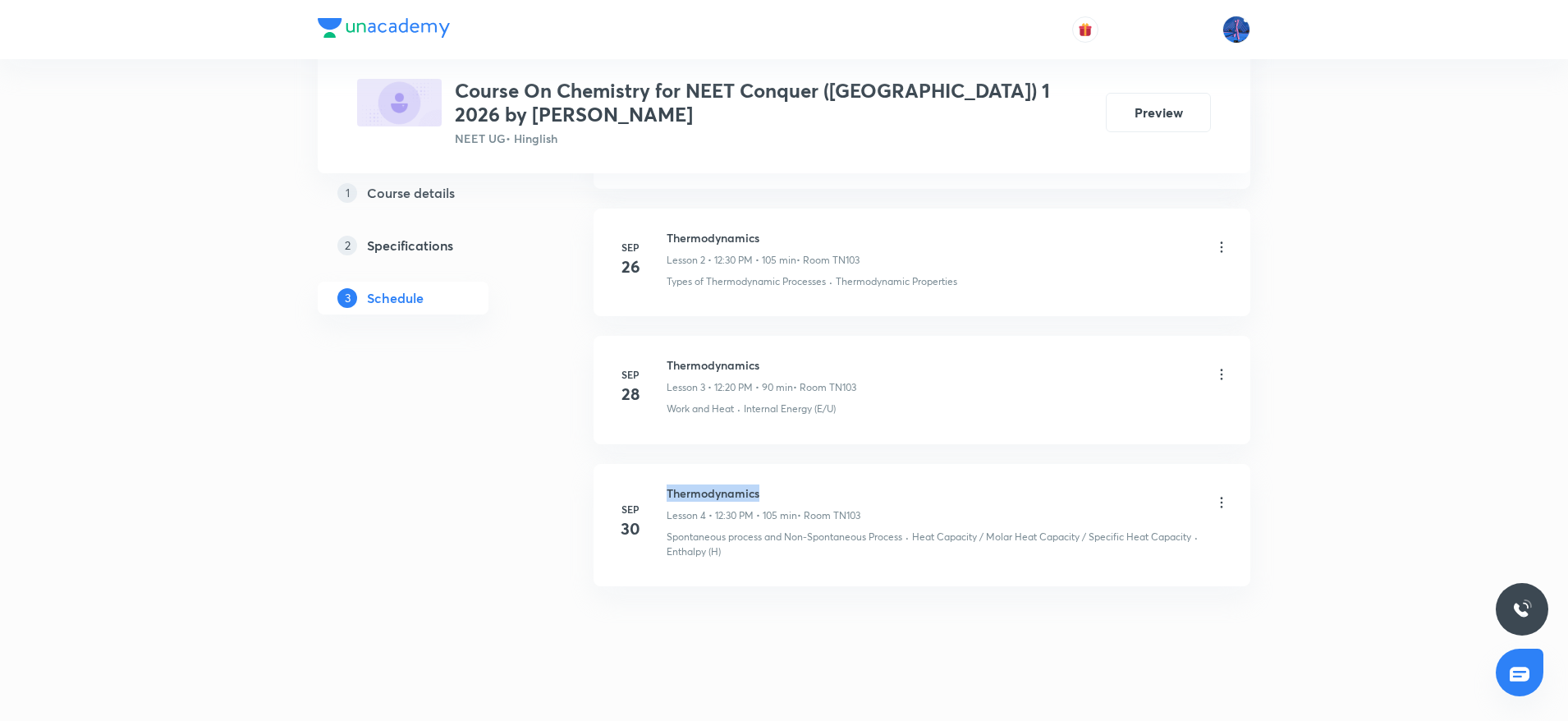
drag, startPoint x: 668, startPoint y: 468, endPoint x: 789, endPoint y: 467, distance: 121.0
click at [789, 484] on h6 "Thermodynamics" at bounding box center [764, 493] width 194 height 17
copy h6 "Thermodynamics"
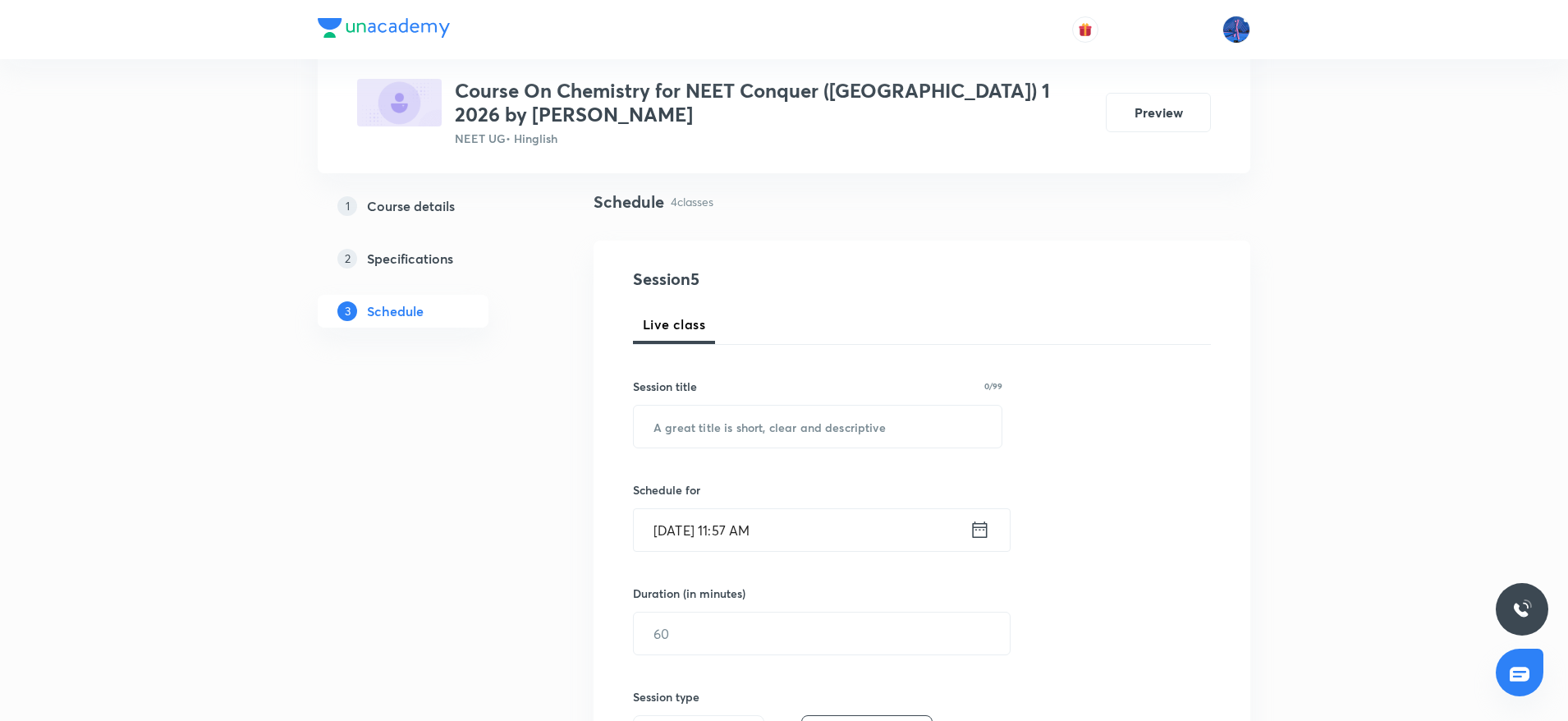
scroll to position [111, 0]
click at [807, 418] on input "text" at bounding box center [818, 424] width 368 height 41
paste input "Thermodynamics"
type input "Thermodynamics"
click at [872, 515] on input "[DATE] 11:57 AM" at bounding box center [802, 528] width 335 height 41
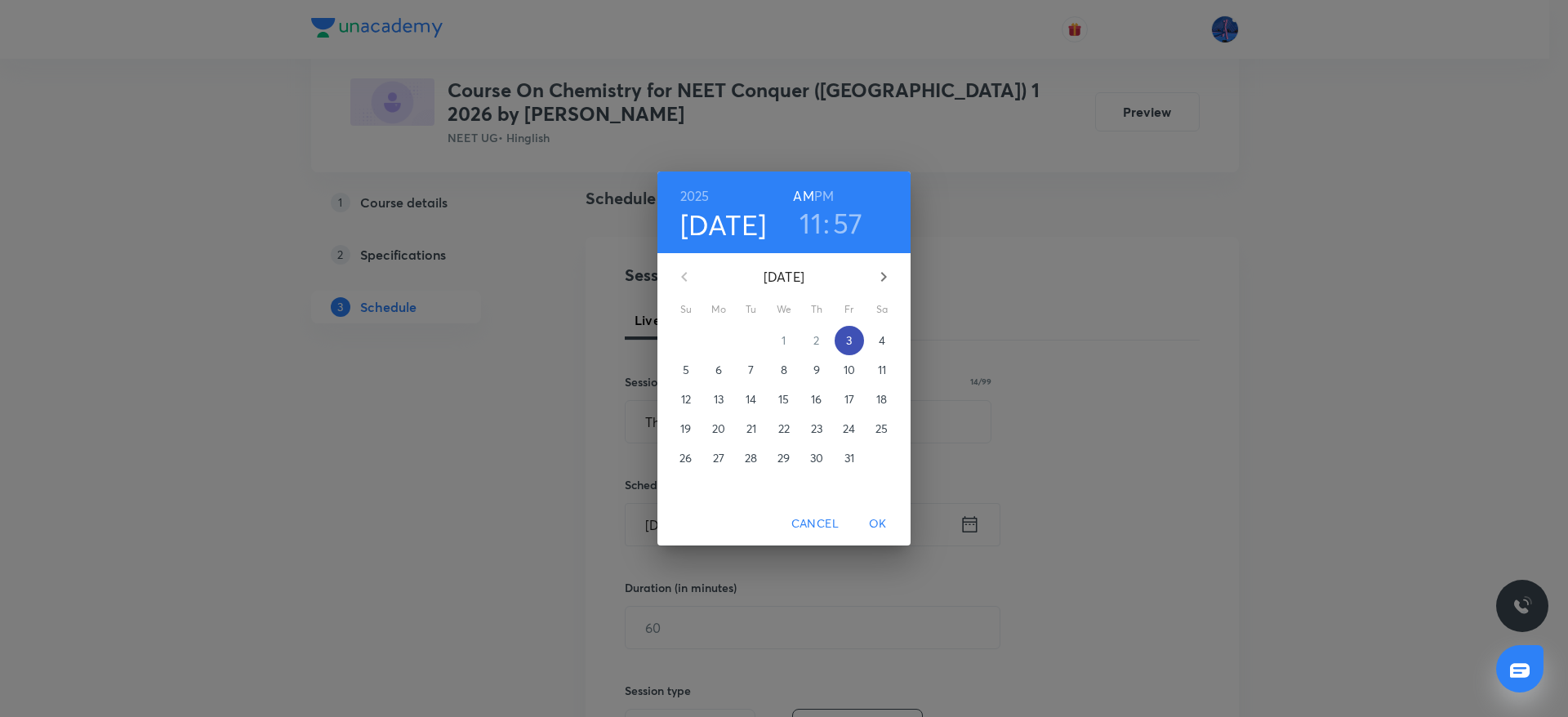
click at [853, 340] on span "3" at bounding box center [849, 340] width 29 height 16
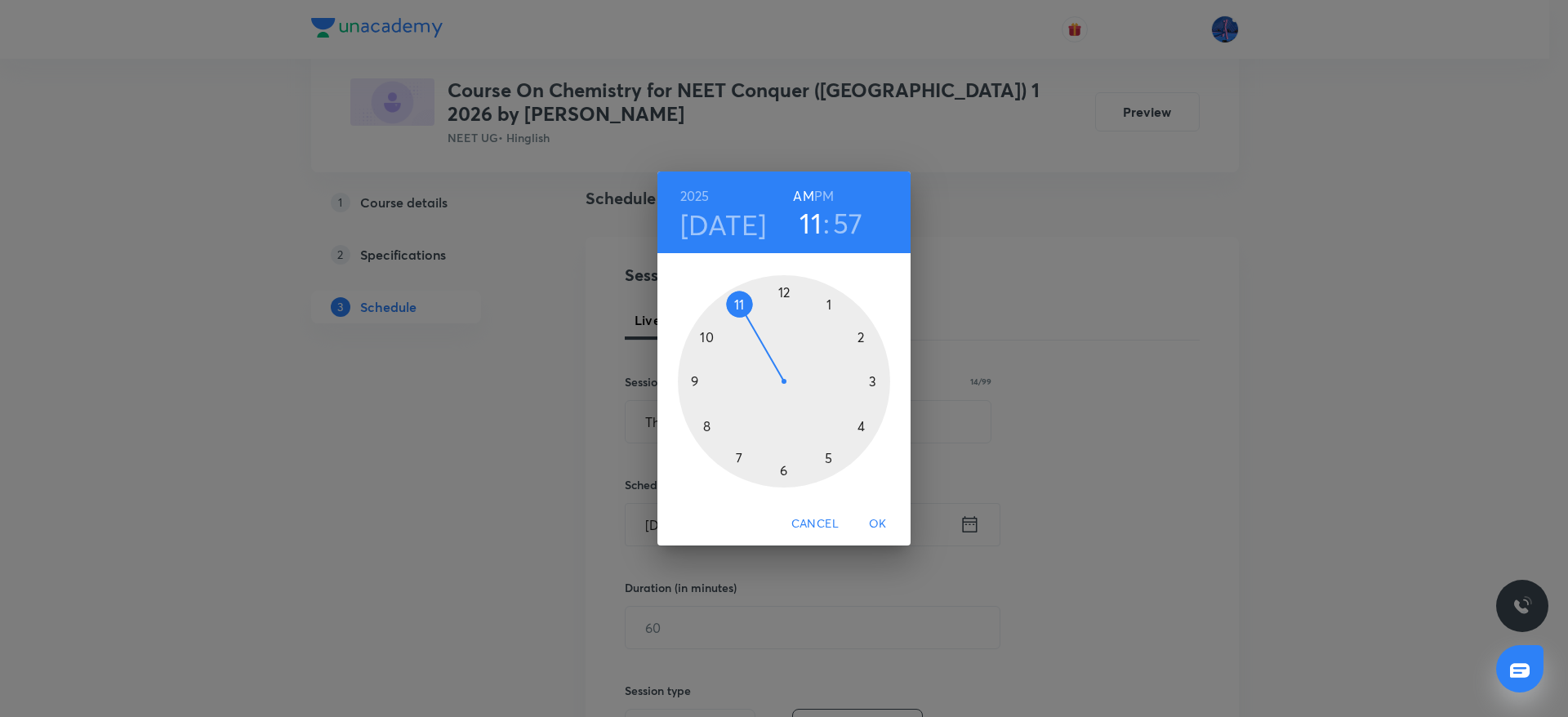
click at [832, 198] on h6 "PM" at bounding box center [824, 196] width 20 height 22
click at [784, 292] on div at bounding box center [784, 381] width 213 height 213
click at [784, 470] on div at bounding box center [784, 381] width 213 height 213
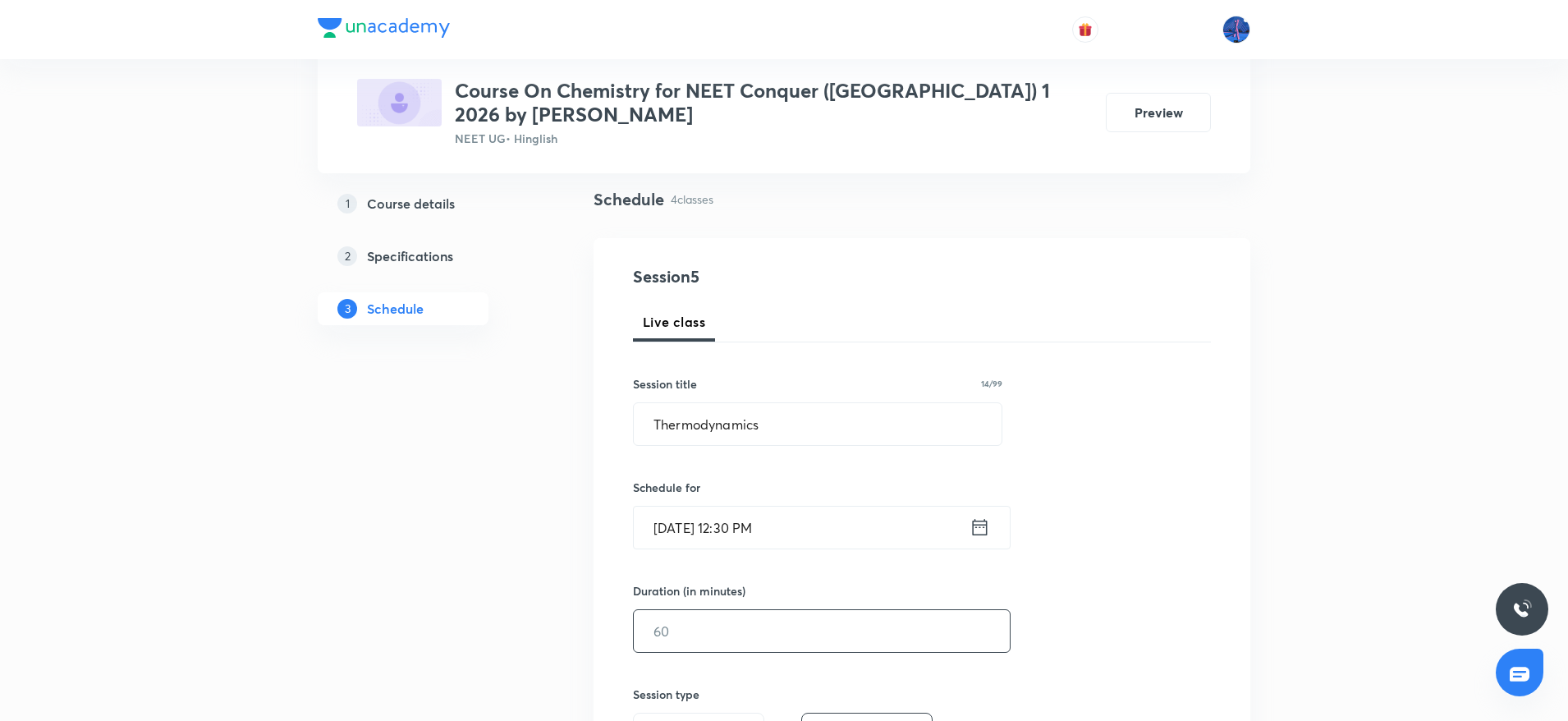
click at [742, 610] on input "text" at bounding box center [822, 631] width 376 height 41
type input "9"
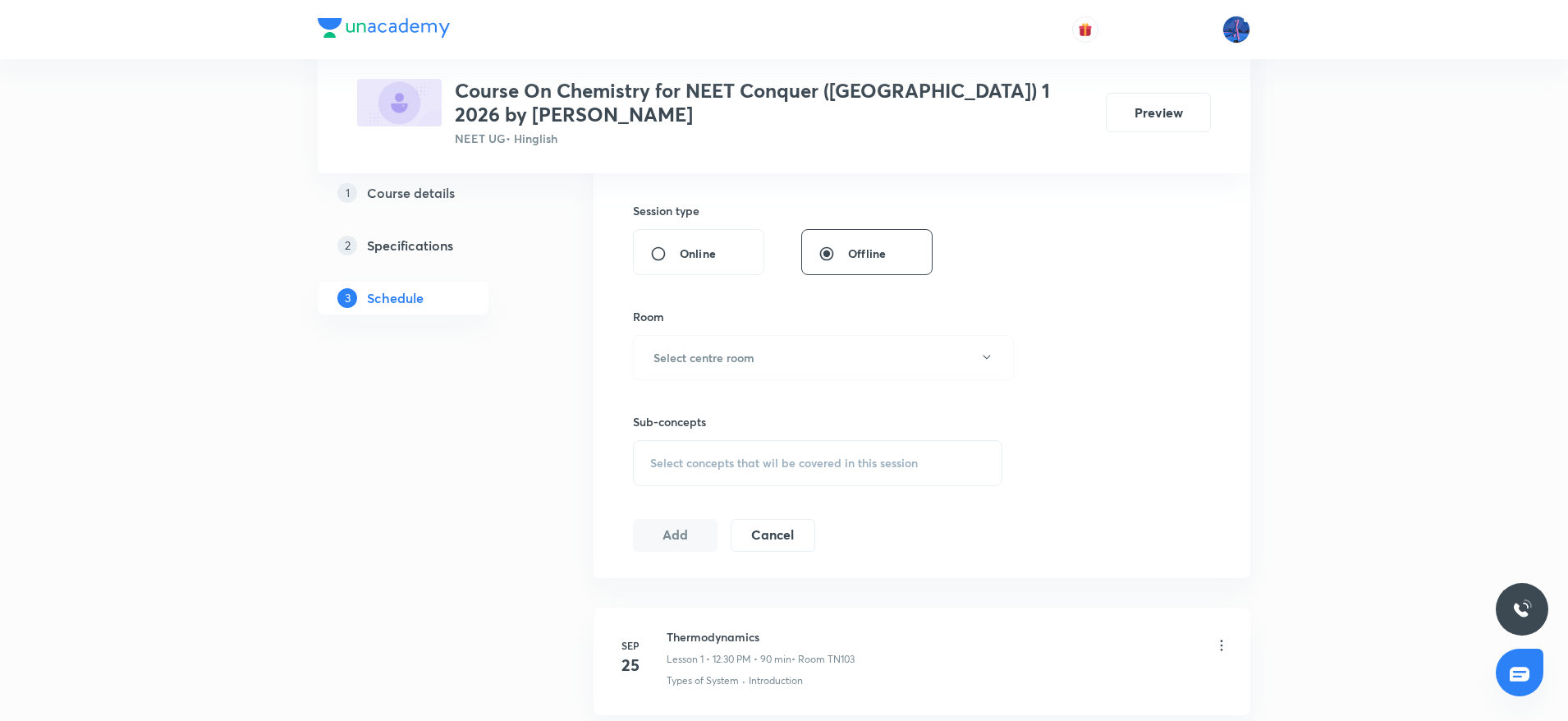
scroll to position [590, 0]
type input "105"
click at [808, 354] on button "Select centre room" at bounding box center [824, 363] width 381 height 45
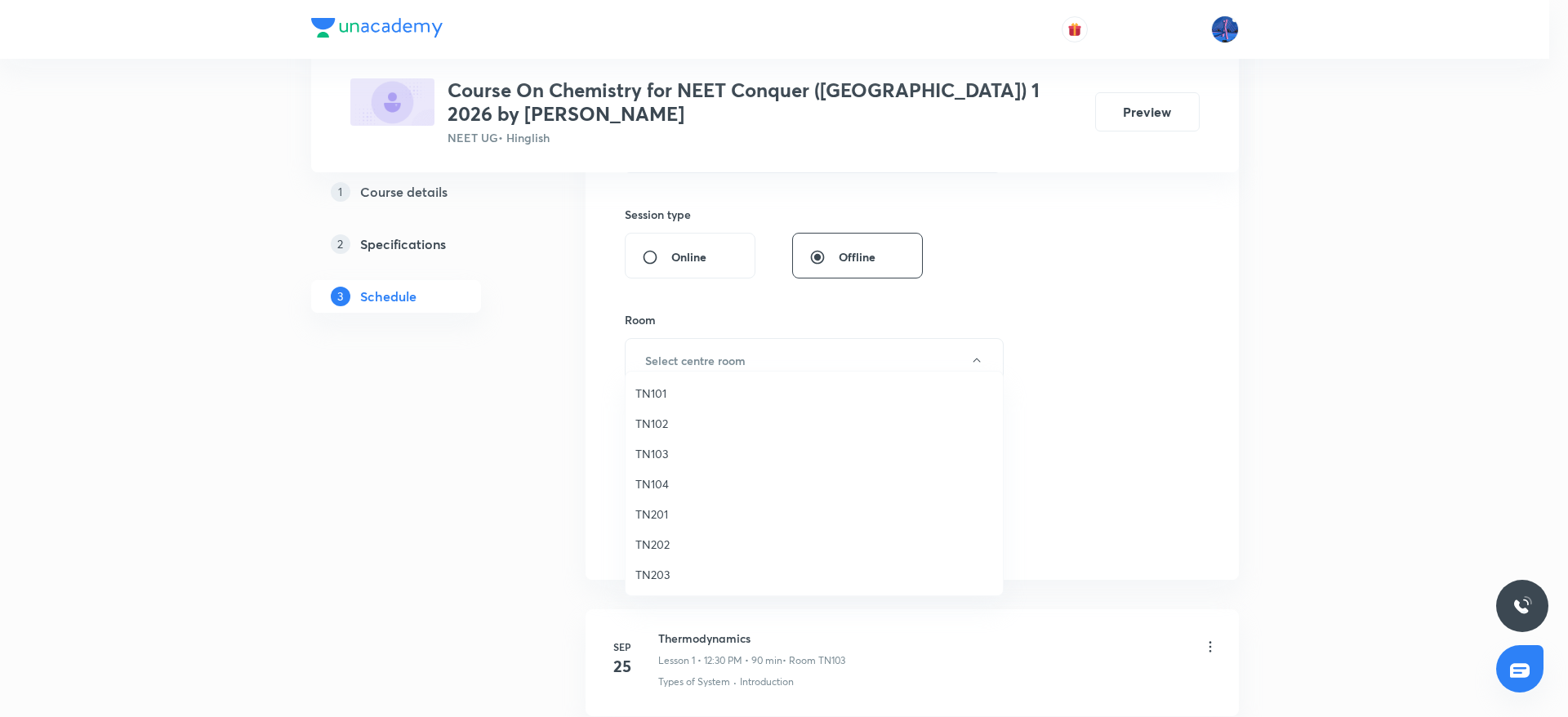
click at [677, 454] on span "TN103" at bounding box center [814, 454] width 358 height 17
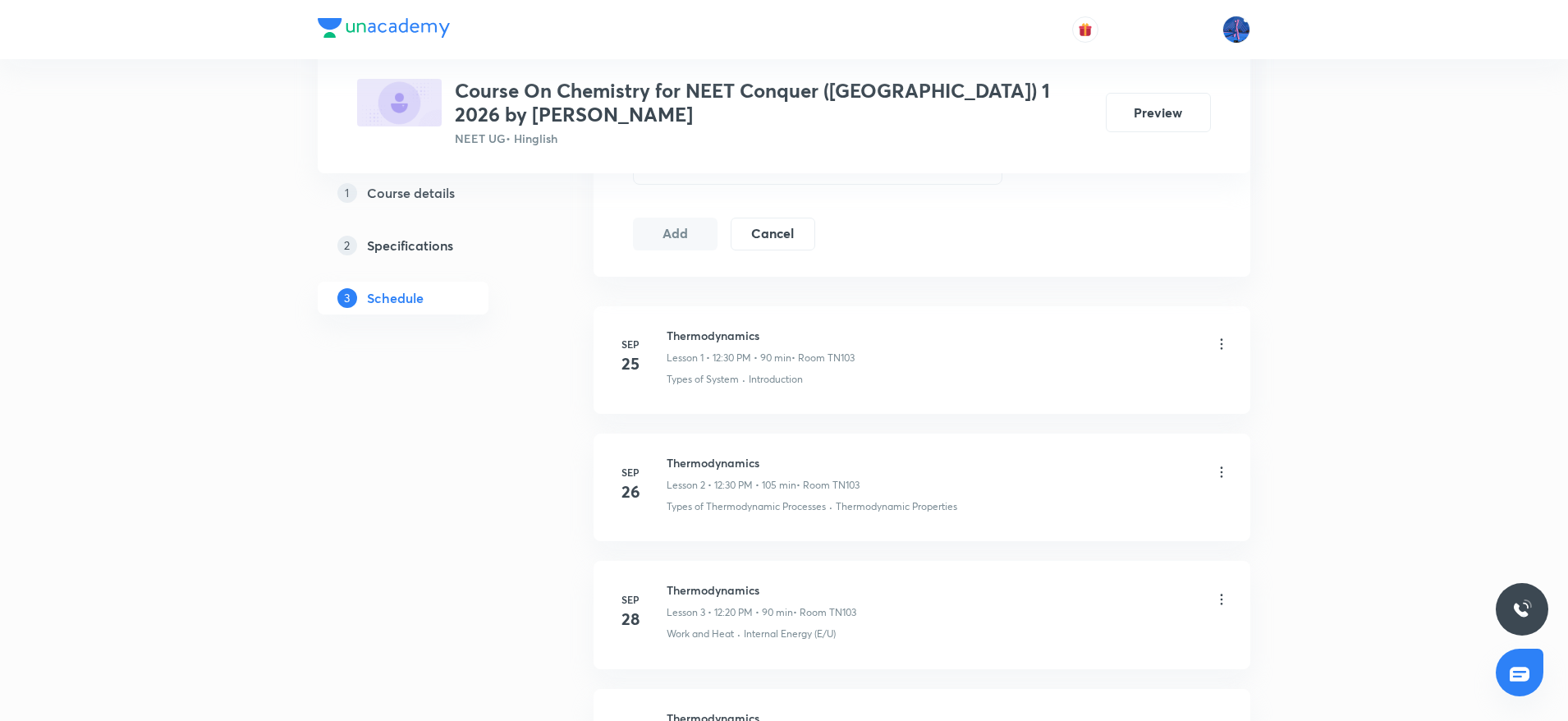
scroll to position [1121, 0]
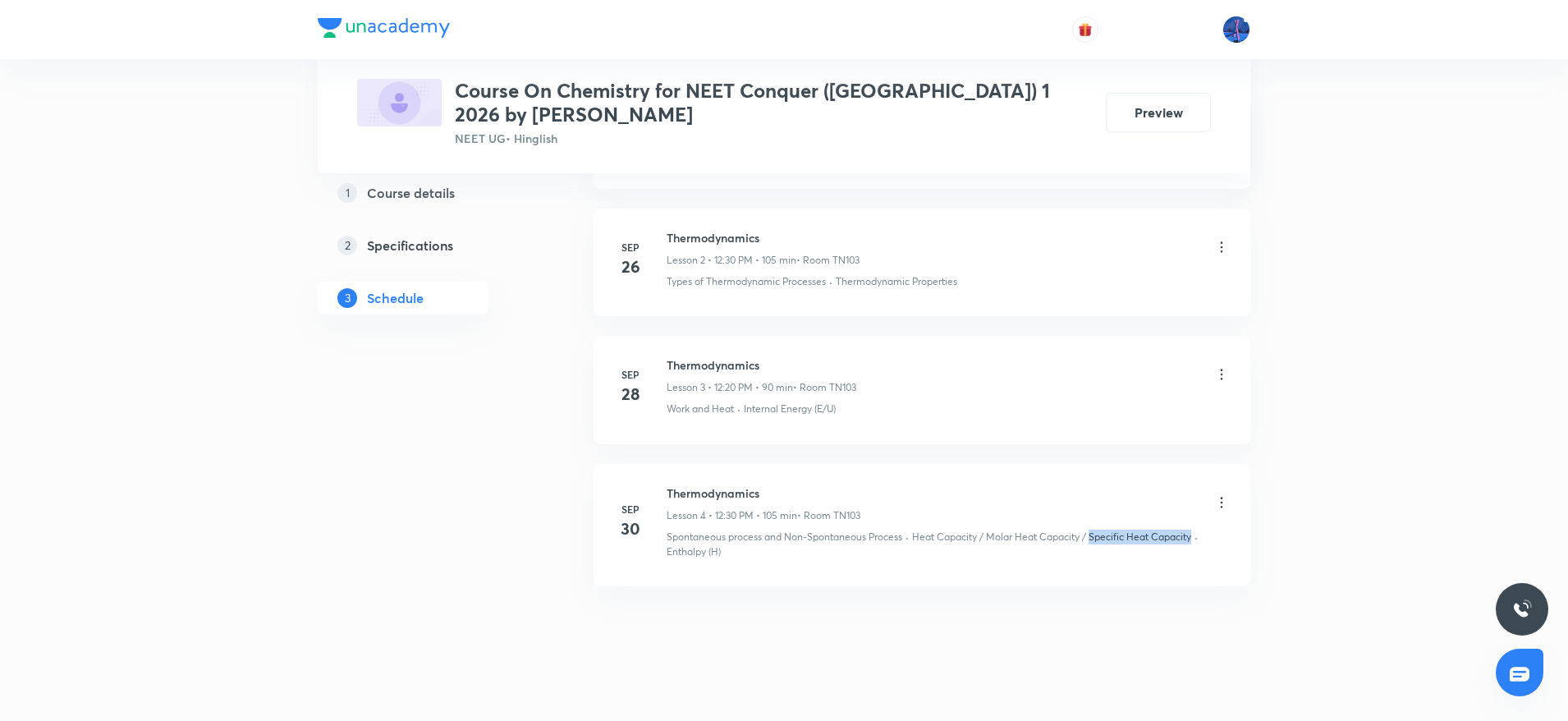
drag, startPoint x: 1095, startPoint y: 519, endPoint x: 1198, endPoint y: 517, distance: 103.0
click at [1191, 530] on p "Heat Capacity / Molar Heat Capacity / Specific Heat Capacity" at bounding box center [1052, 537] width 279 height 15
copy p "Specific Heat Capacity"
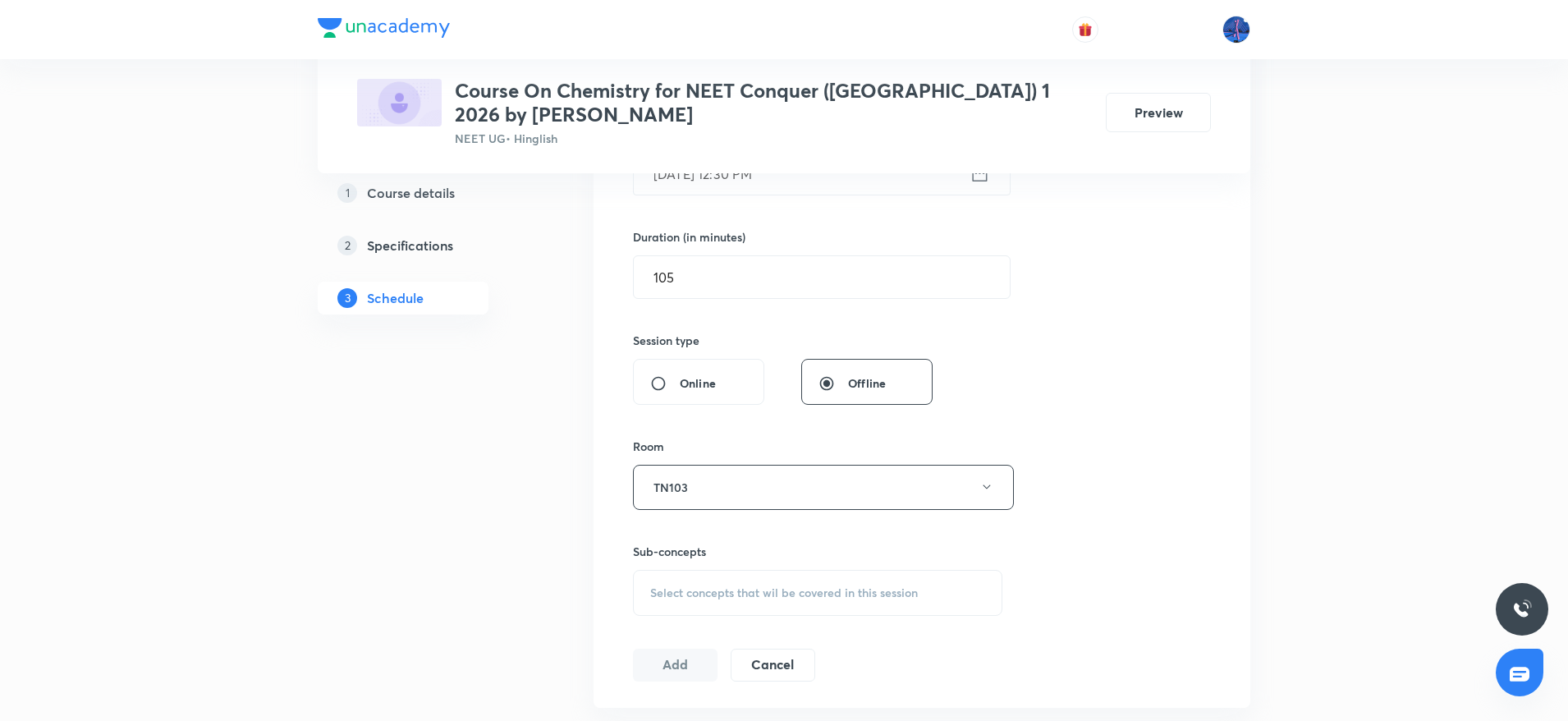
scroll to position [694, 0]
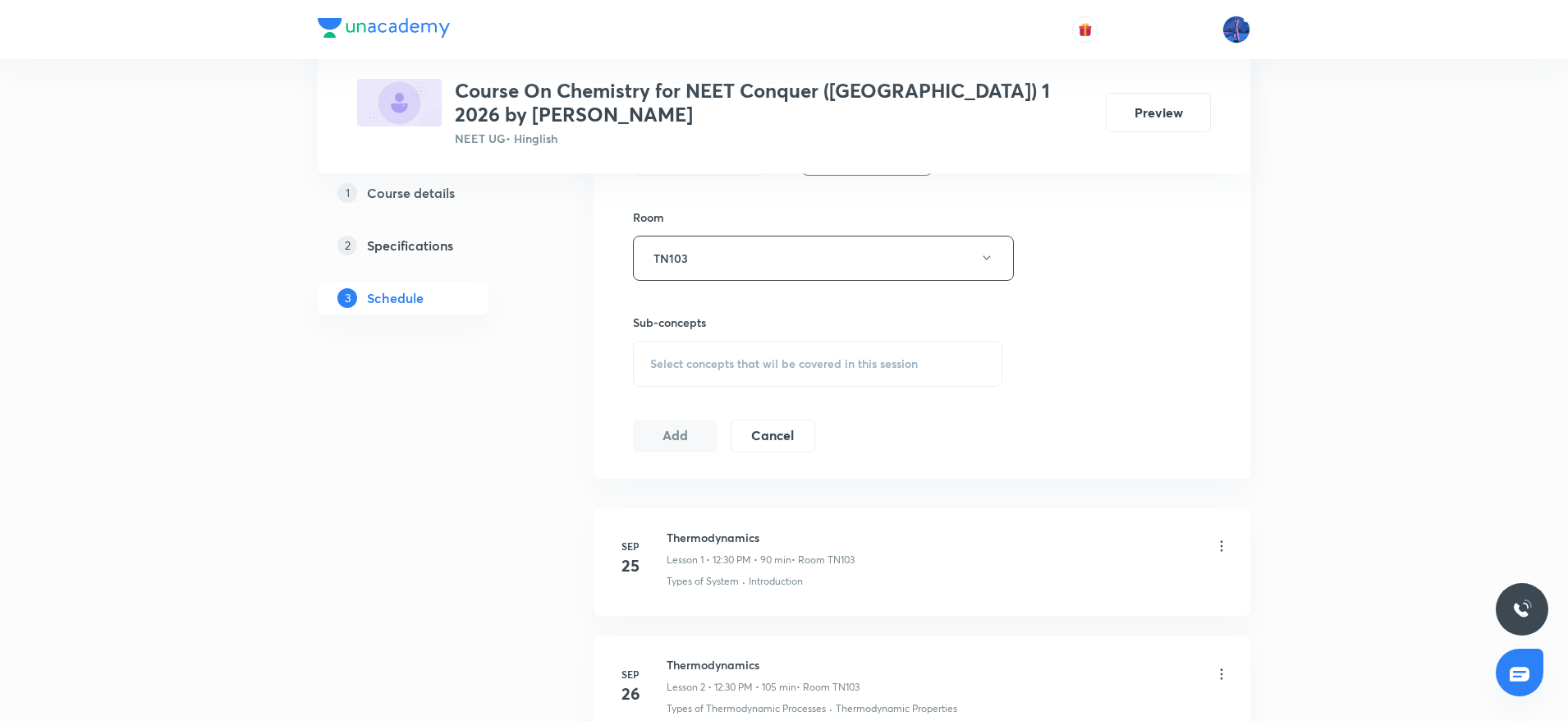
click at [819, 361] on div "Select concepts that wil be covered in this session" at bounding box center [818, 364] width 369 height 46
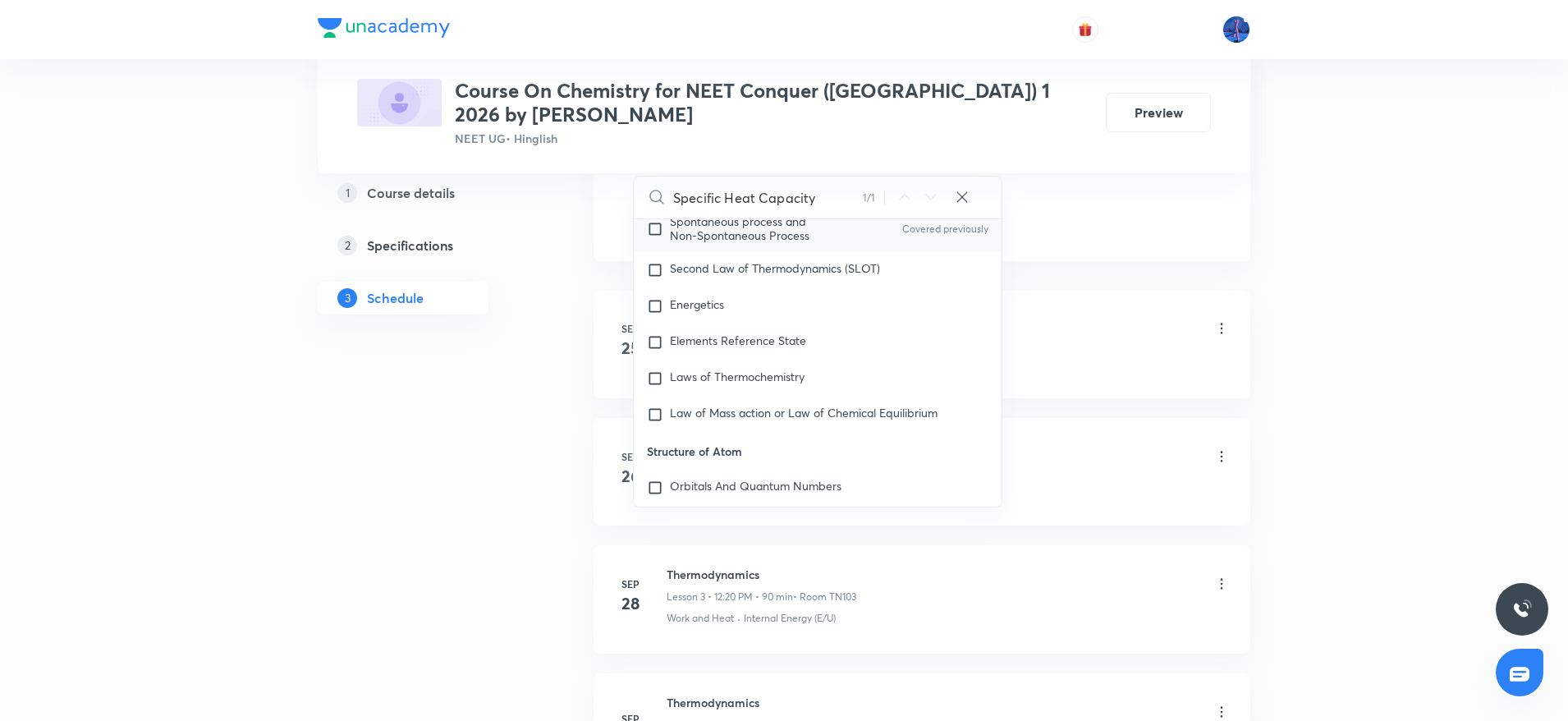
scroll to position [14397, 0]
type input "Specific Heat Capacity"
click at [815, 273] on div "Second Law of Thermodynamics (SLOT)" at bounding box center [818, 270] width 368 height 36
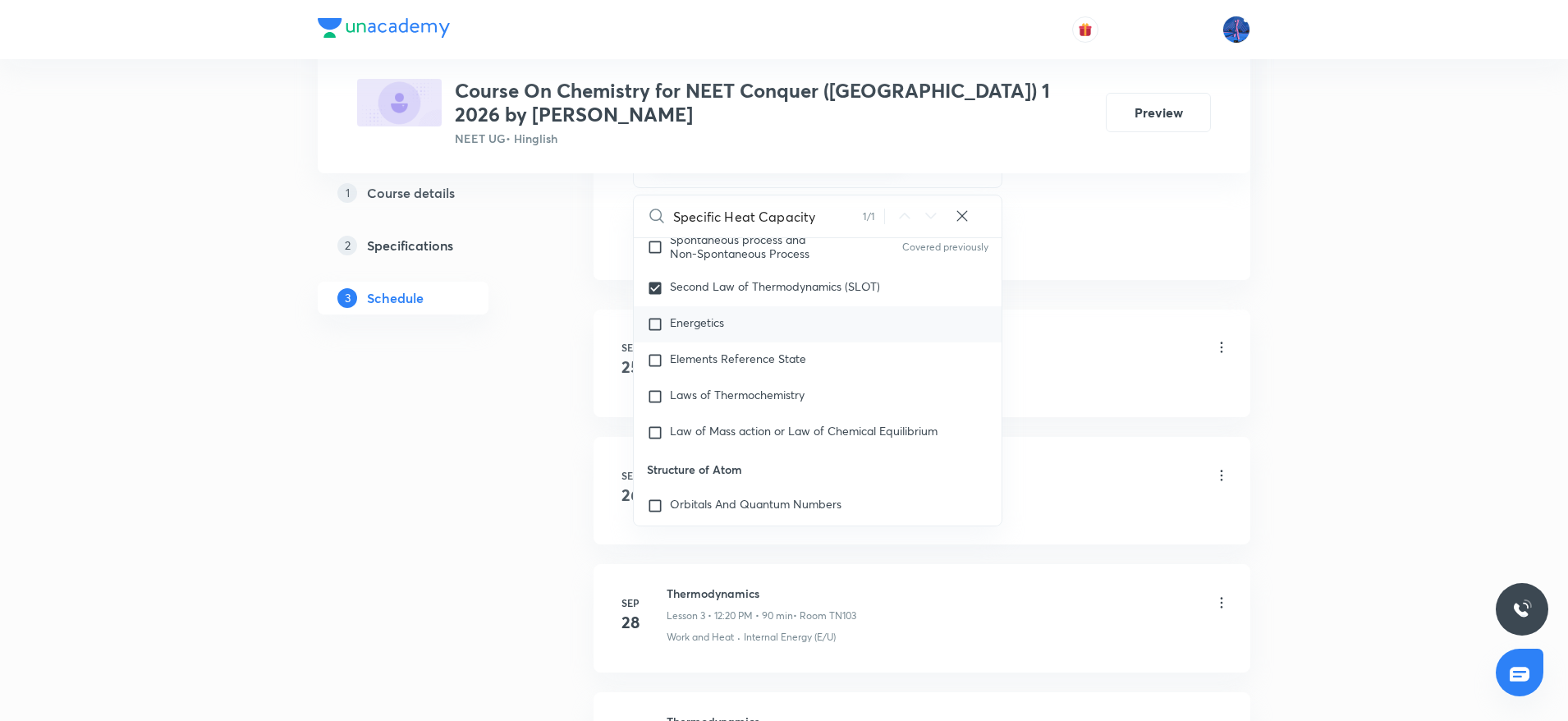
click at [731, 314] on div "Energetics" at bounding box center [818, 324] width 368 height 36
checkbox input "true"
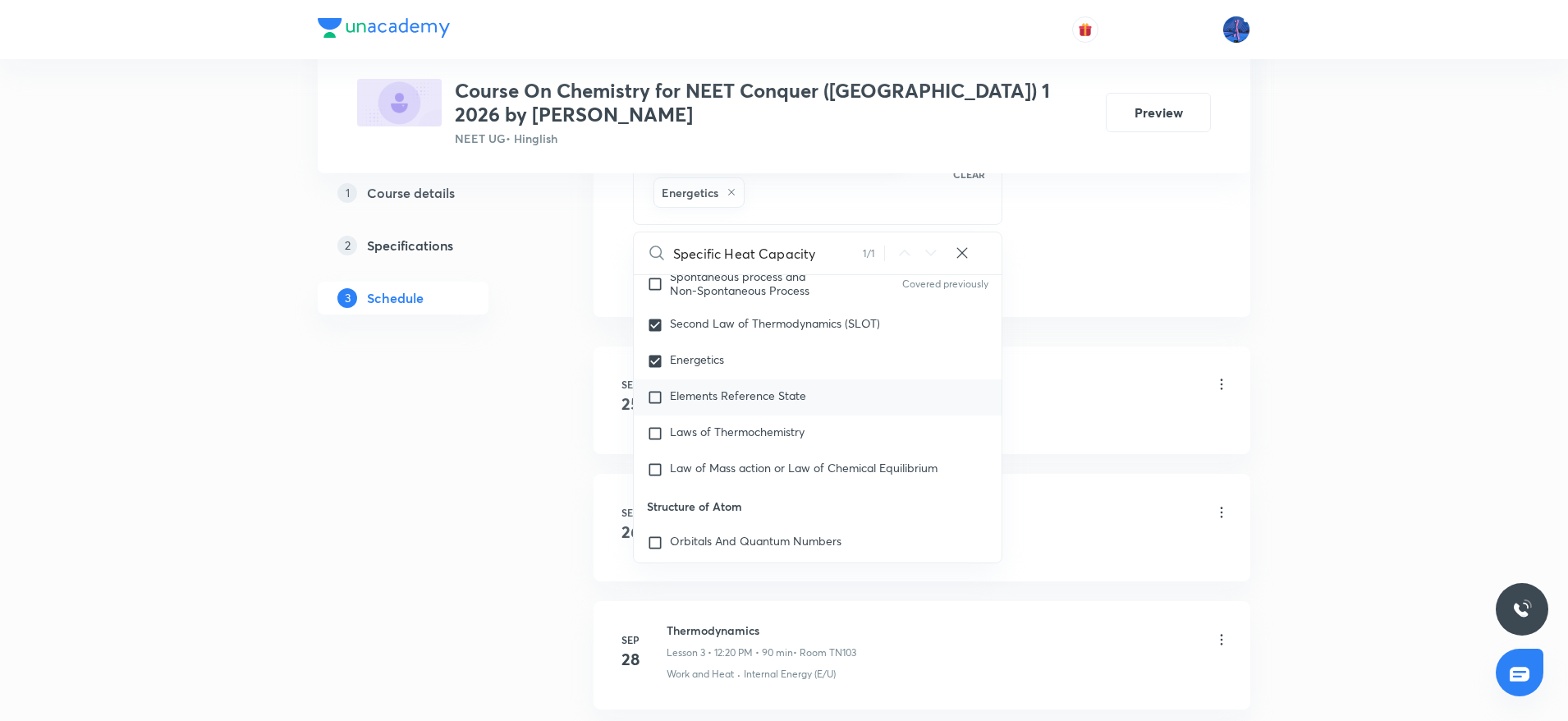
click at [739, 389] on span "Elements Reference State" at bounding box center [738, 395] width 137 height 16
checkbox input "true"
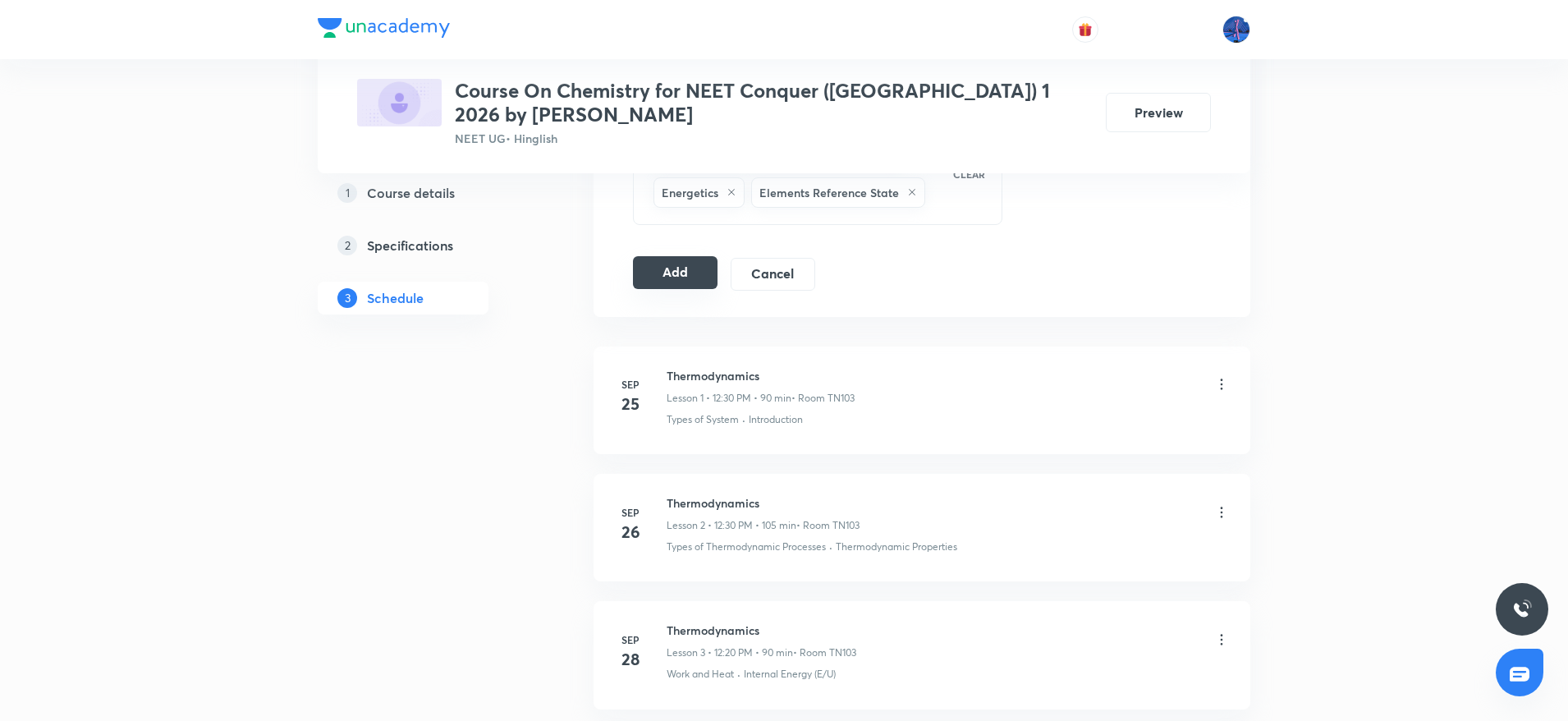
click at [678, 256] on button "Add" at bounding box center [676, 272] width 85 height 33
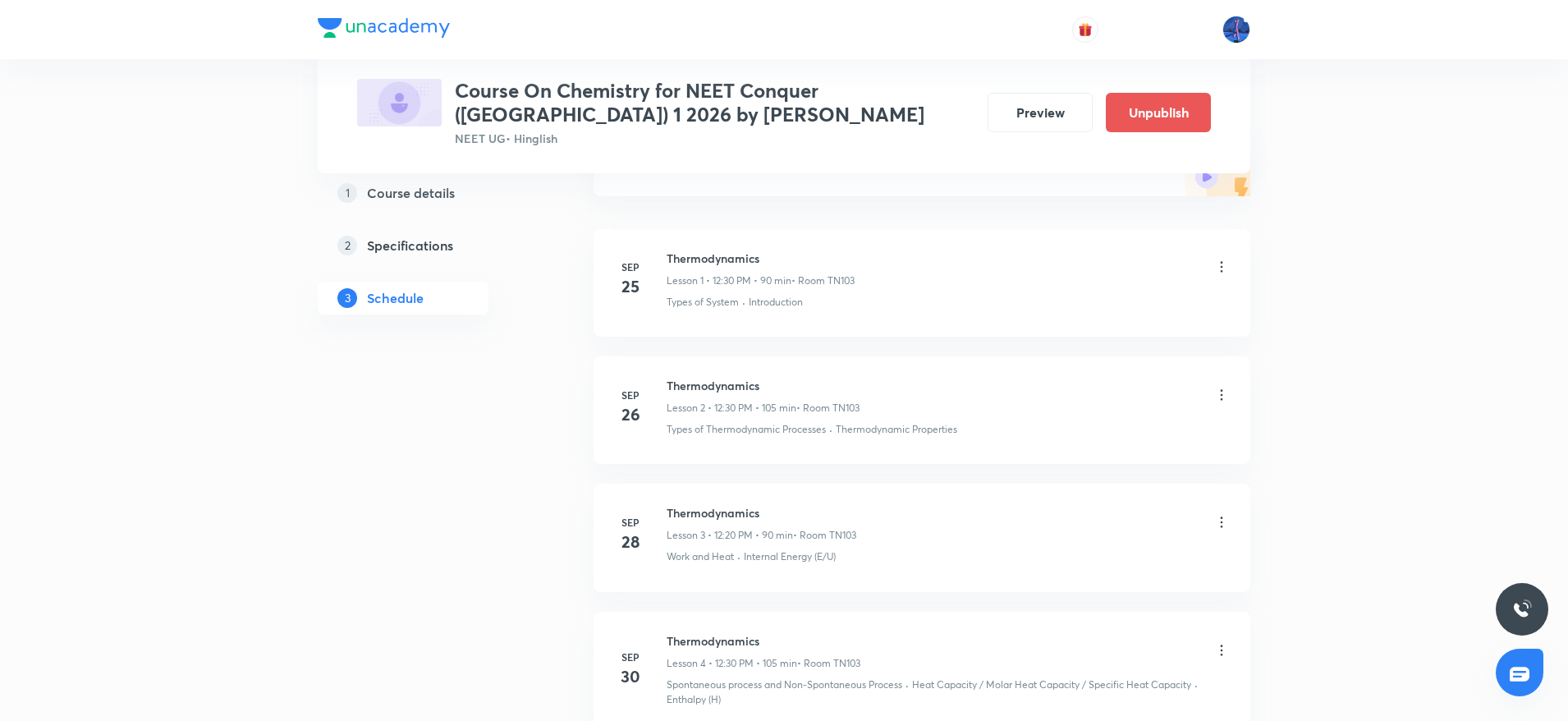
scroll to position [514, 0]
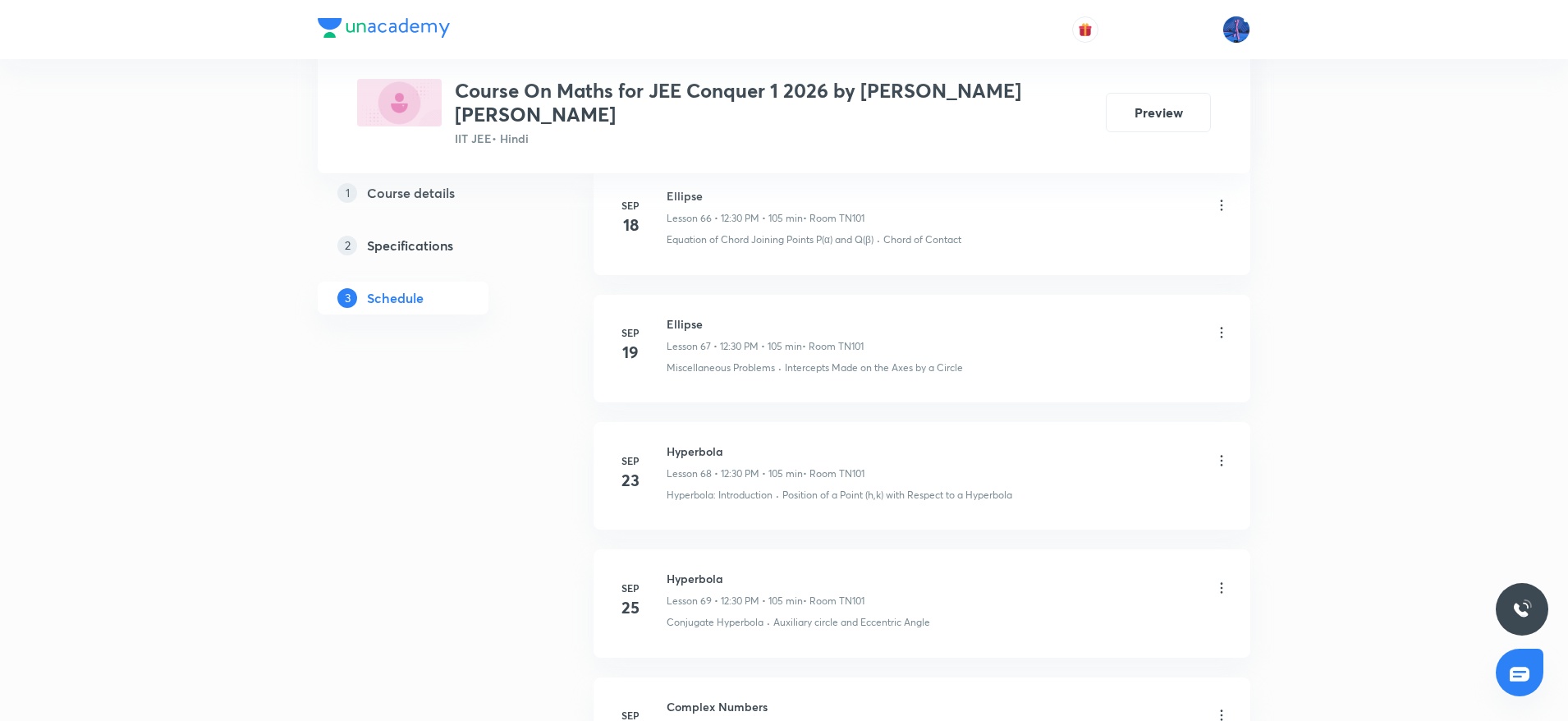
scroll to position [9799, 0]
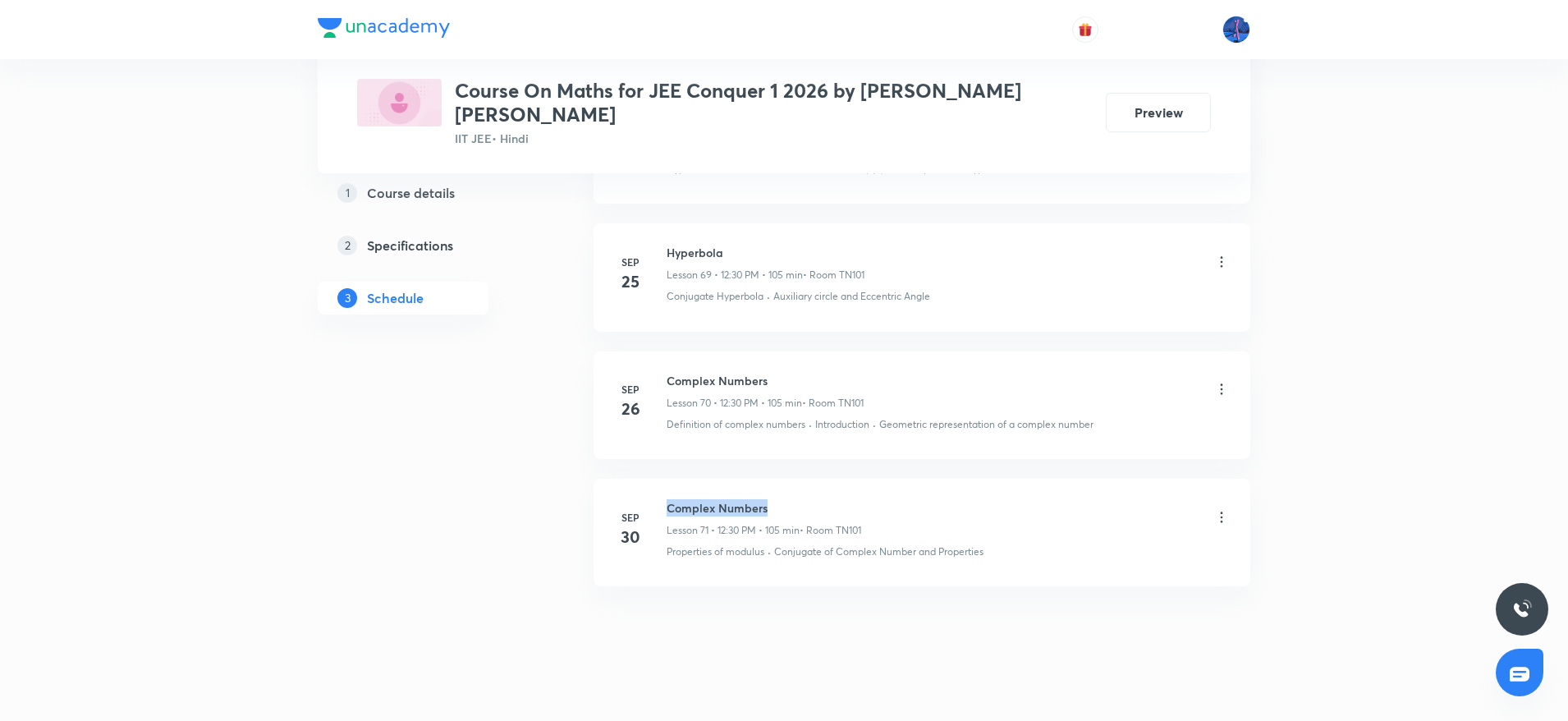
drag, startPoint x: 667, startPoint y: 488, endPoint x: 829, endPoint y: 483, distance: 162.1
click at [829, 500] on h6 "Complex Numbers" at bounding box center [764, 508] width 195 height 17
copy h6 "Complex Numbers"
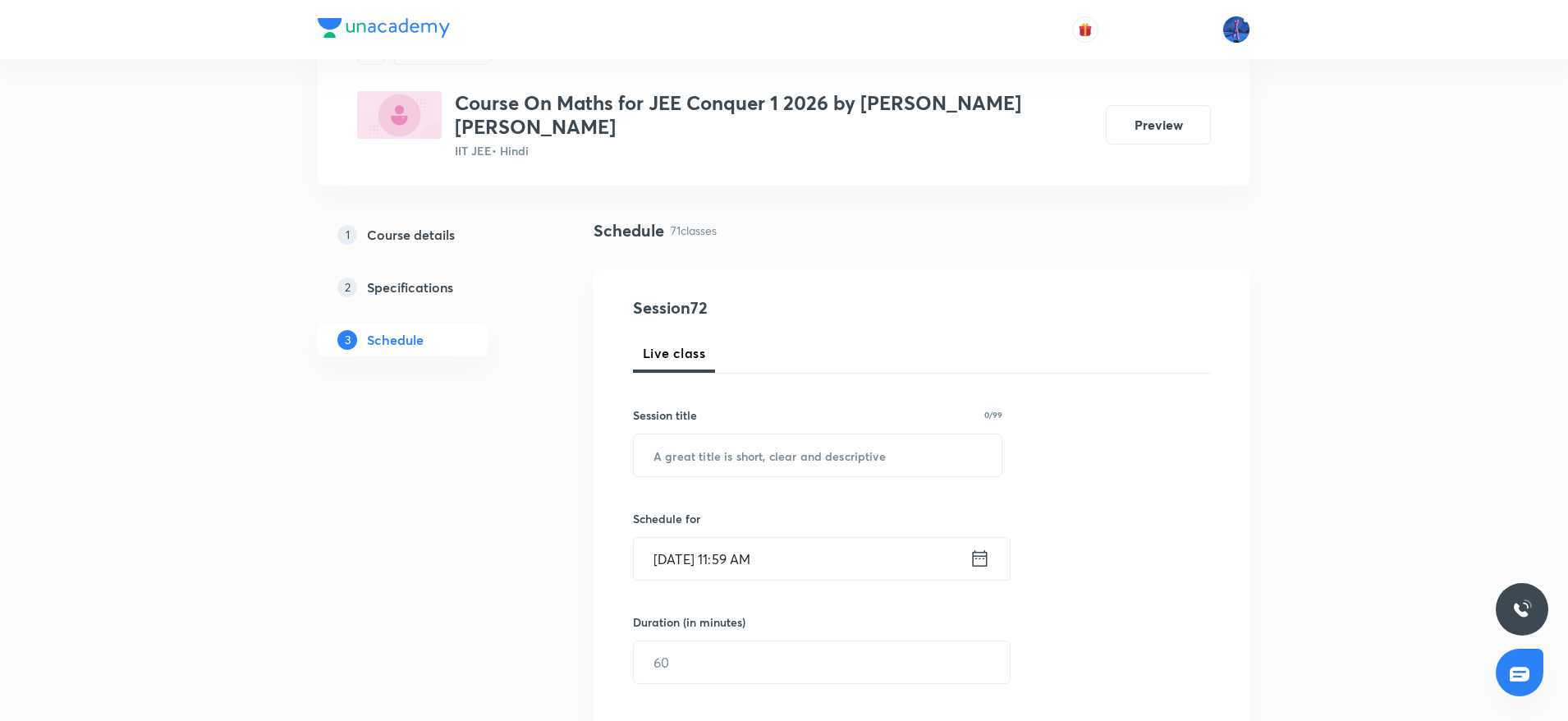
scroll to position [209, 0]
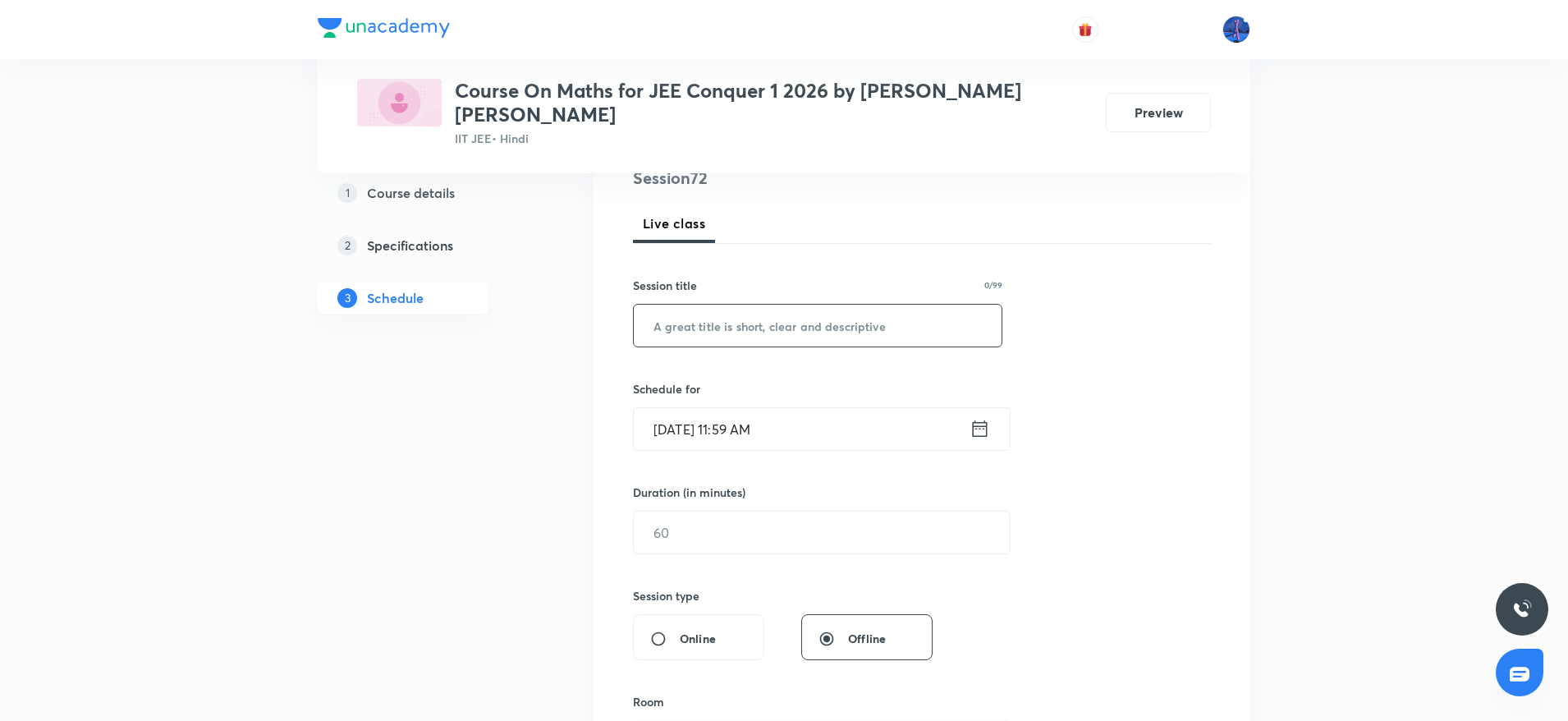
click at [753, 313] on input "text" at bounding box center [818, 325] width 368 height 41
paste input "Complex Numbers"
type input "Complex Numbers"
click at [868, 424] on input "[DATE] 11:59 AM" at bounding box center [802, 429] width 335 height 41
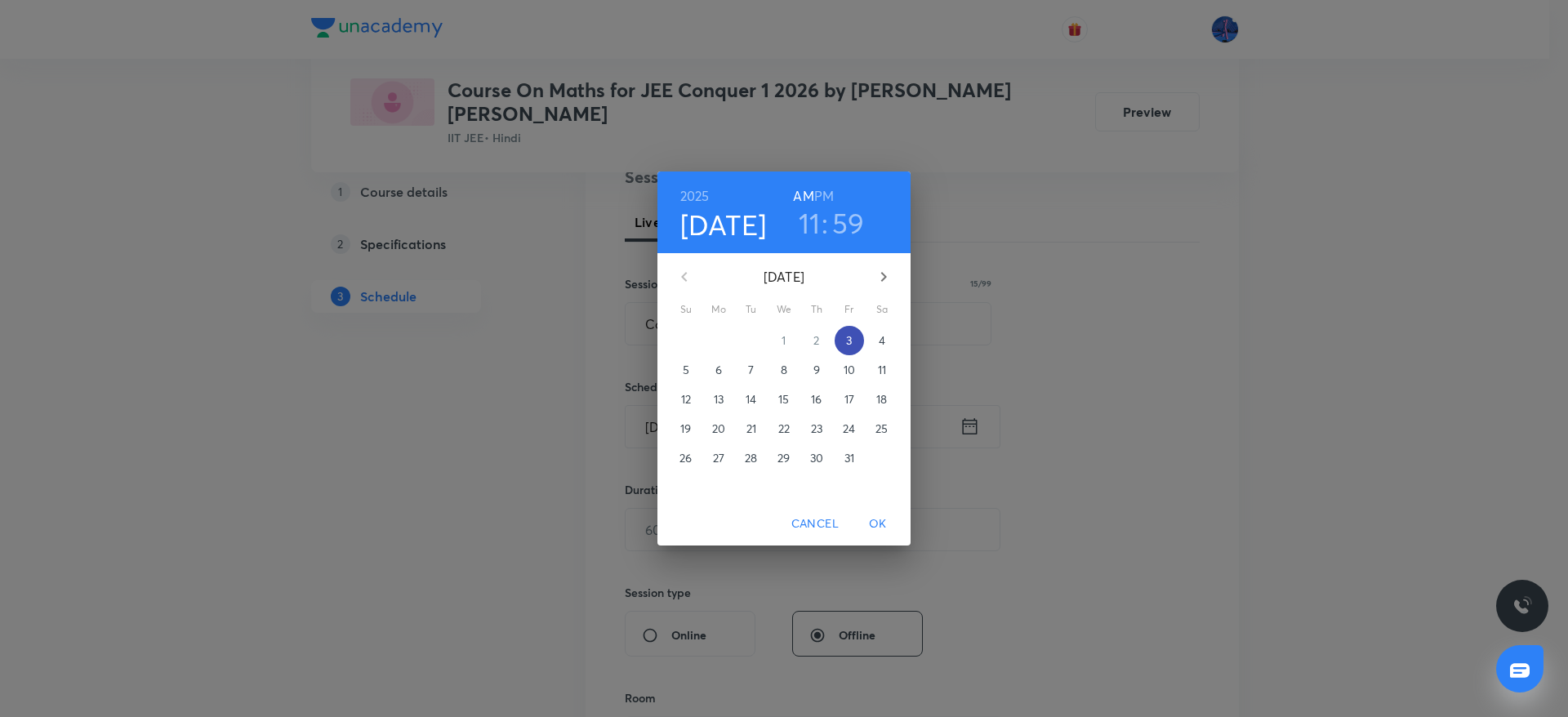
click at [854, 345] on span "3" at bounding box center [849, 340] width 29 height 16
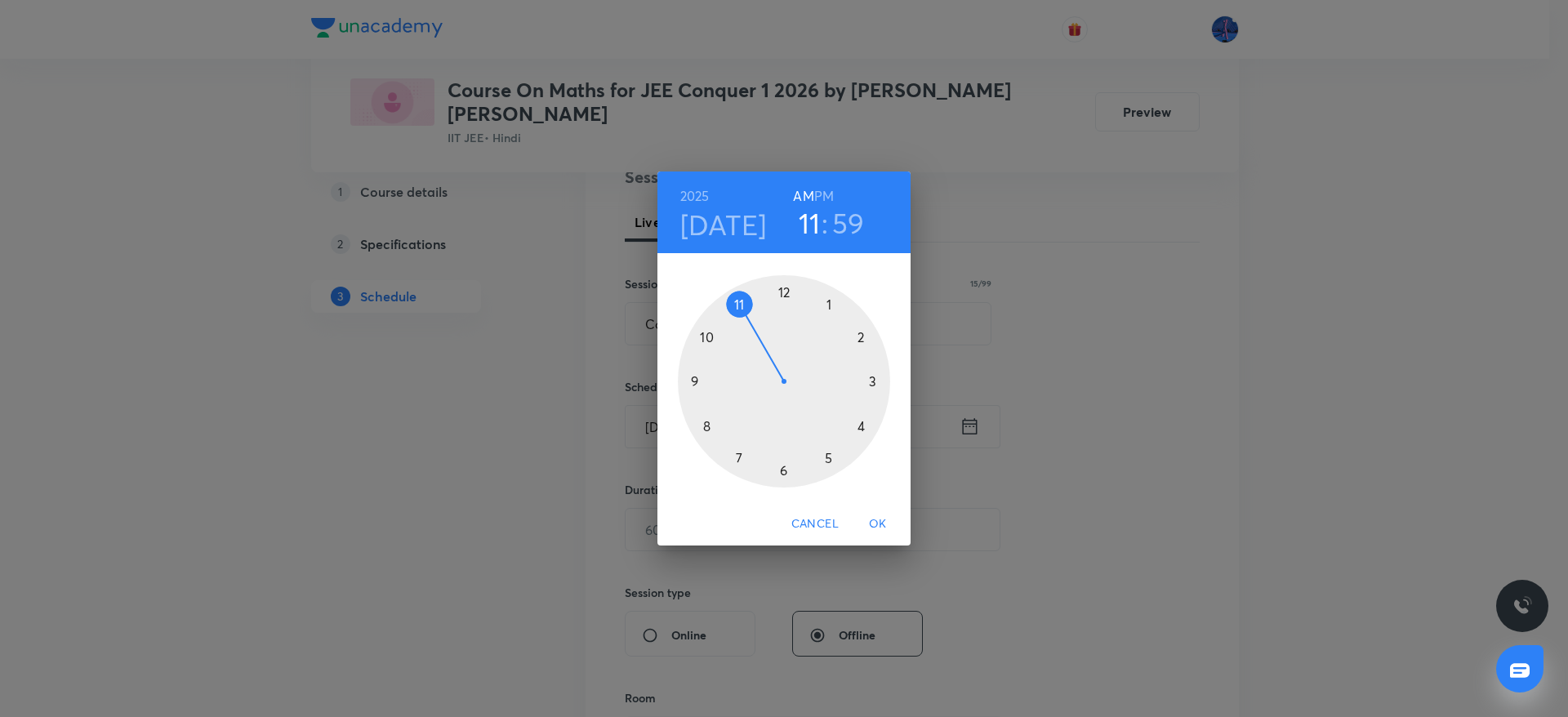
click at [824, 197] on h6 "PM" at bounding box center [824, 196] width 20 height 22
click at [784, 289] on div at bounding box center [784, 381] width 213 height 213
click at [784, 469] on div at bounding box center [784, 381] width 213 height 213
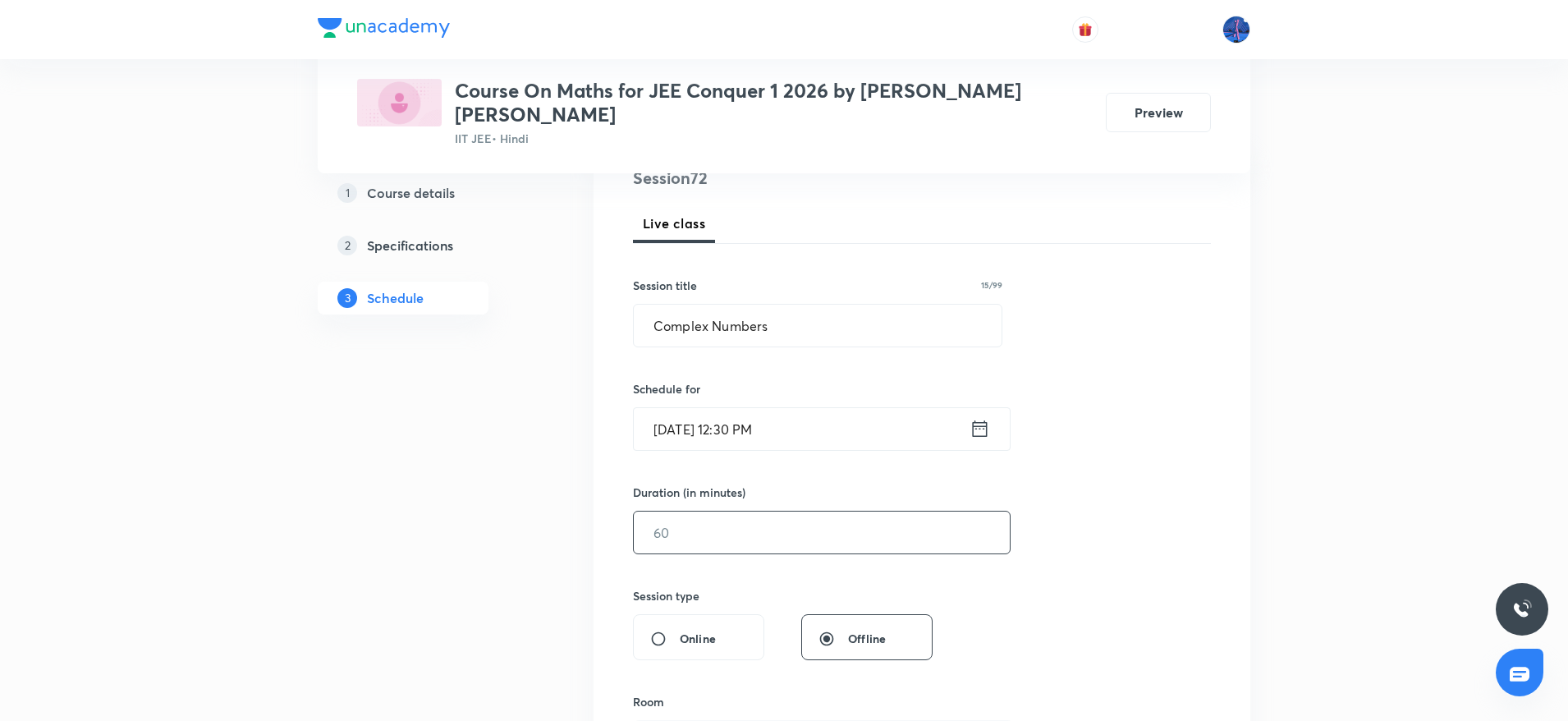
click at [737, 512] on input "text" at bounding box center [822, 533] width 376 height 41
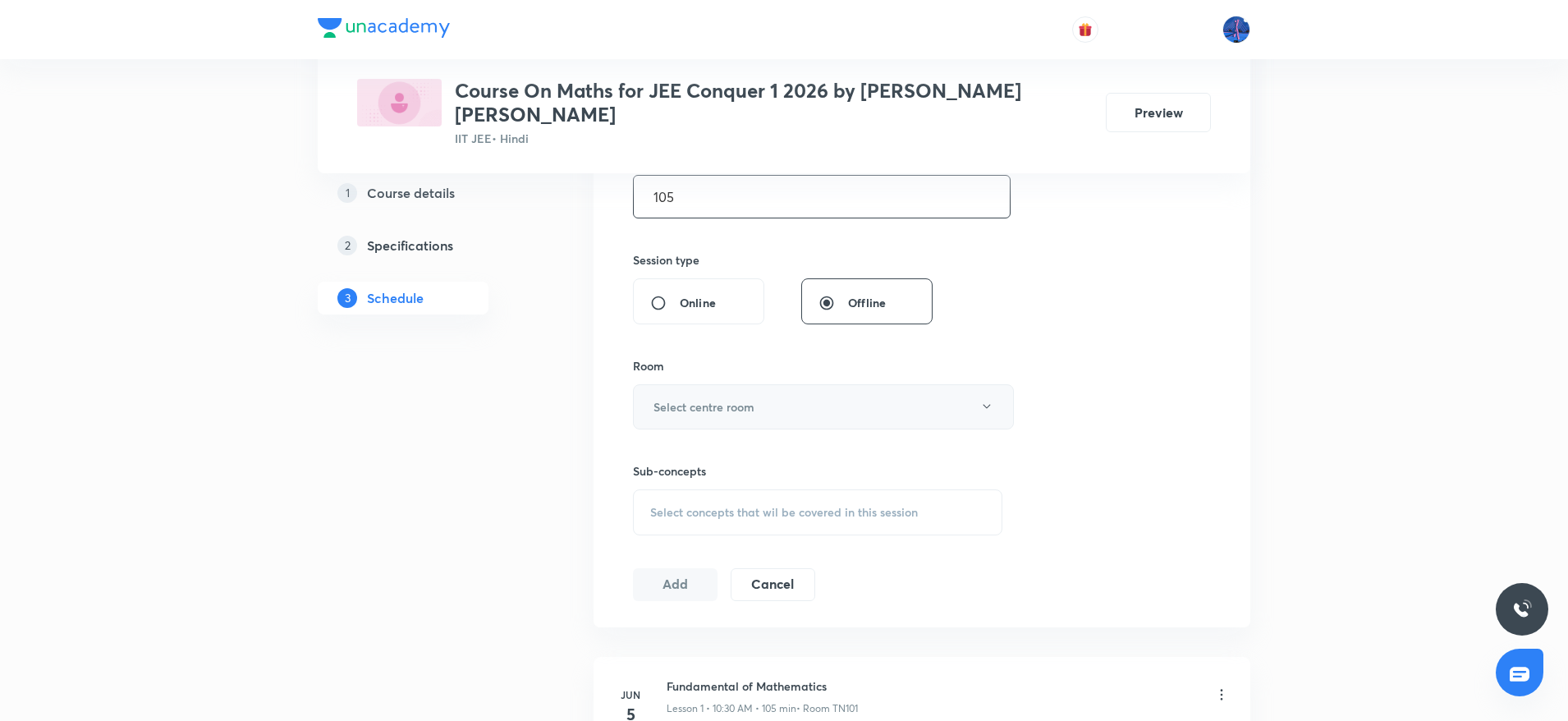
scroll to position [546, 0]
type input "105"
click at [816, 393] on button "Select centre room" at bounding box center [824, 406] width 381 height 45
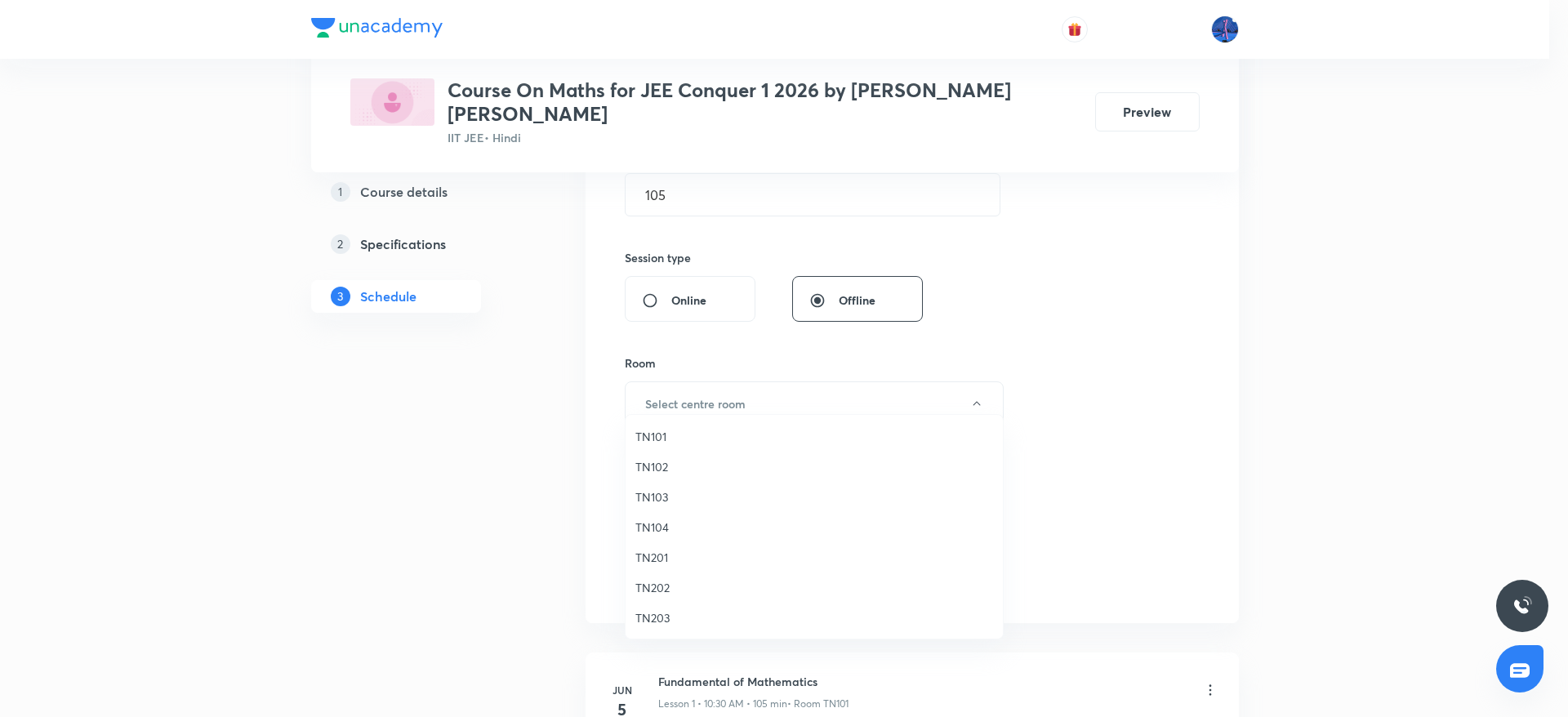
click at [677, 431] on span "TN101" at bounding box center [814, 437] width 358 height 17
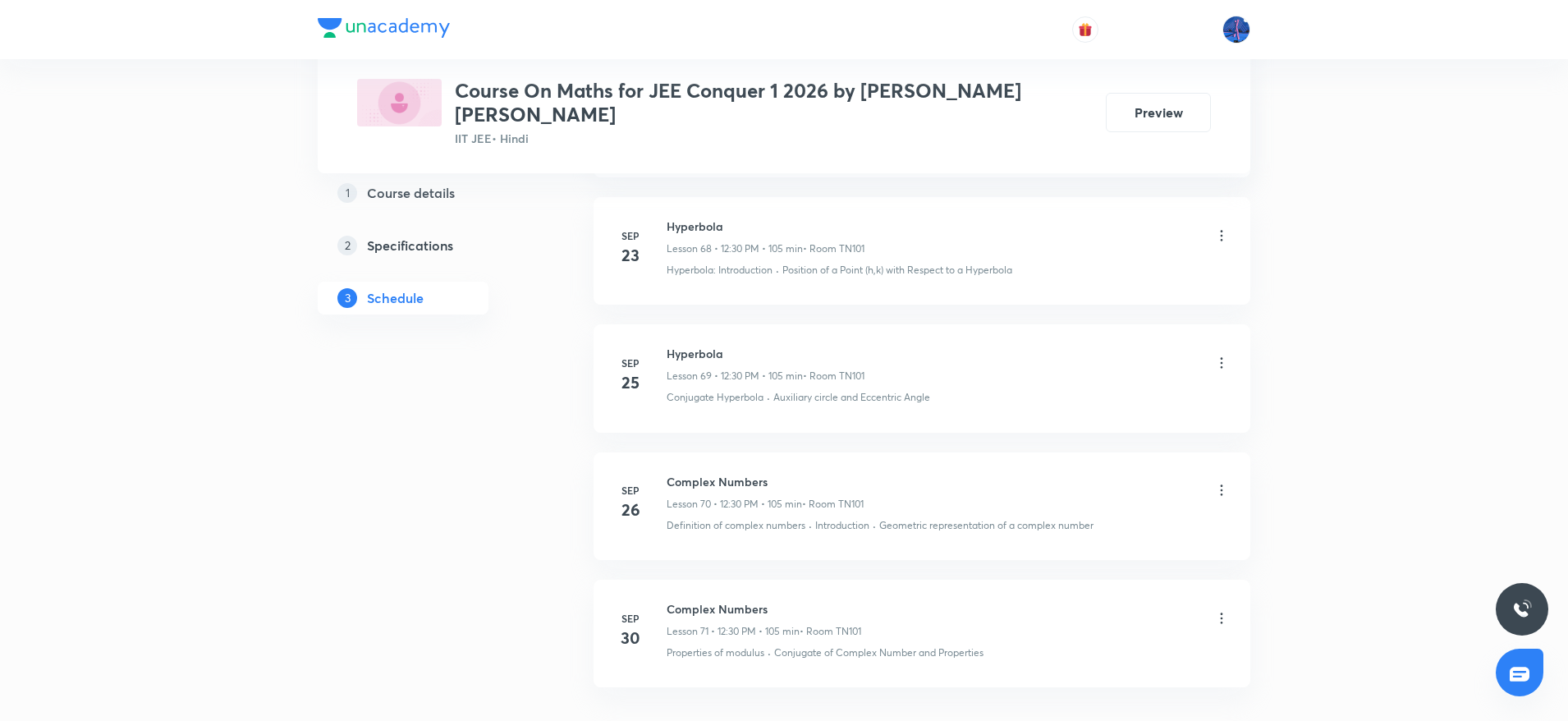
scroll to position [9799, 0]
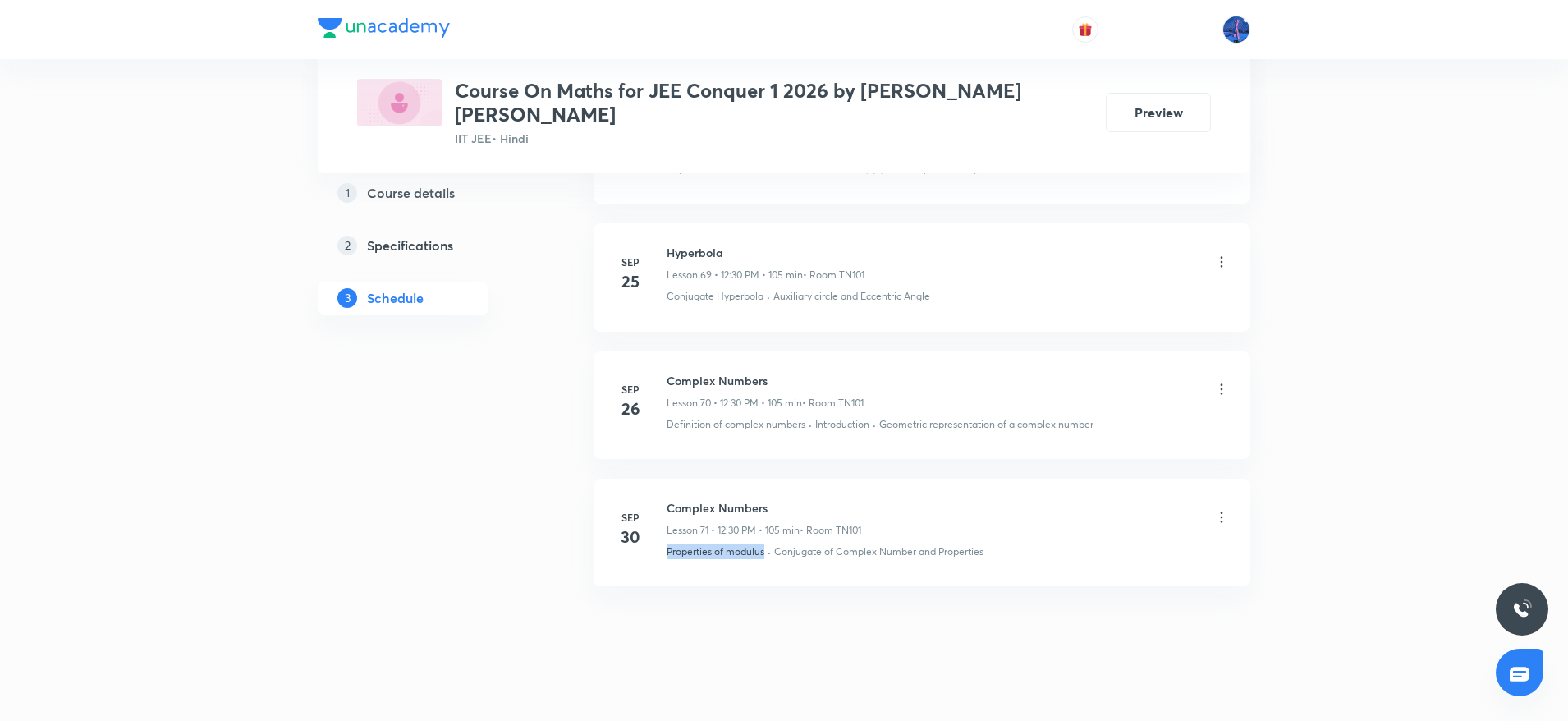
drag, startPoint x: 659, startPoint y: 542, endPoint x: 763, endPoint y: 560, distance: 105.5
click at [763, 560] on li "[DATE] Complex Numbers Lesson 71 • 12:30 PM • 105 min • Room TN101 Properties o…" at bounding box center [922, 533] width 657 height 107
copy p "Properties of modulus"
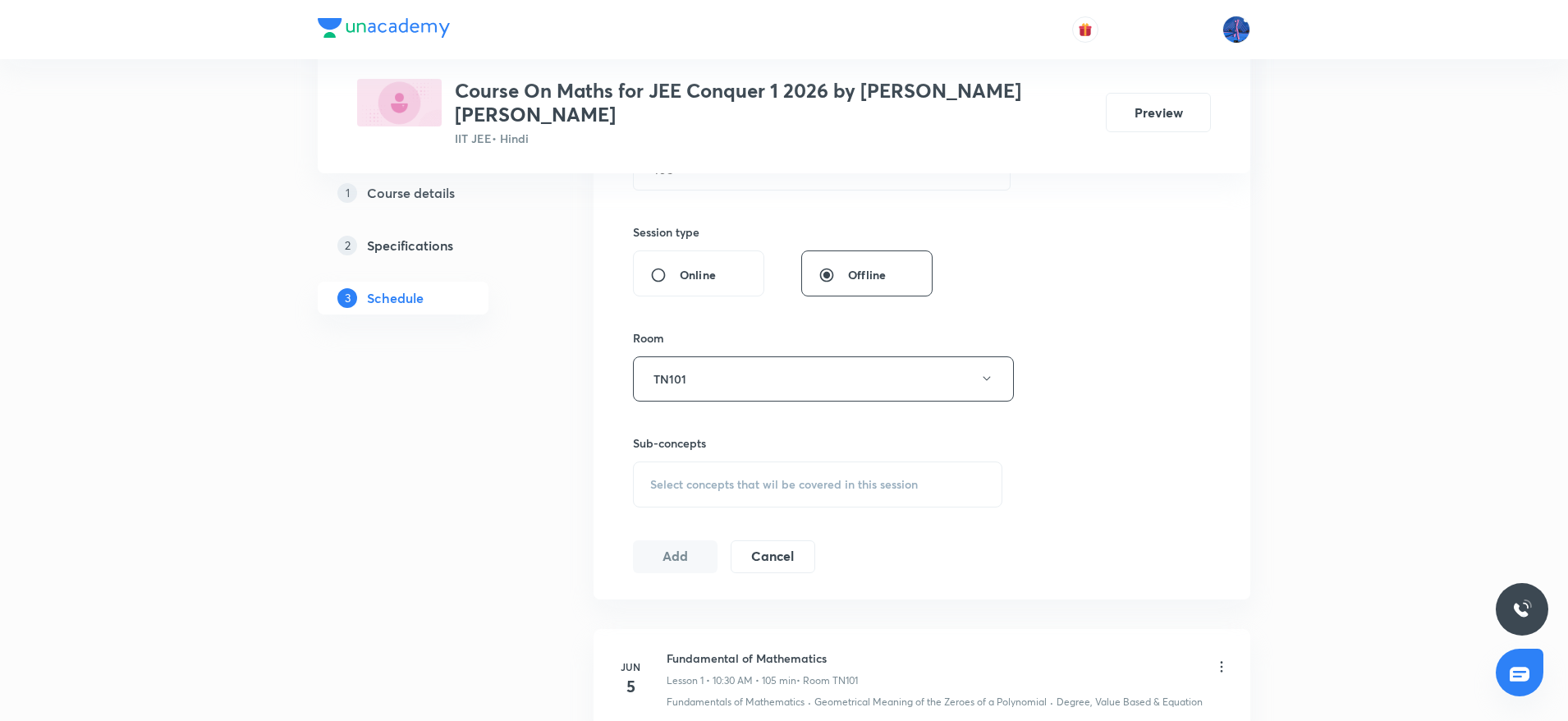
scroll to position [577, 0]
click at [811, 475] on span "Select concepts that wil be covered in this session" at bounding box center [784, 482] width 268 height 13
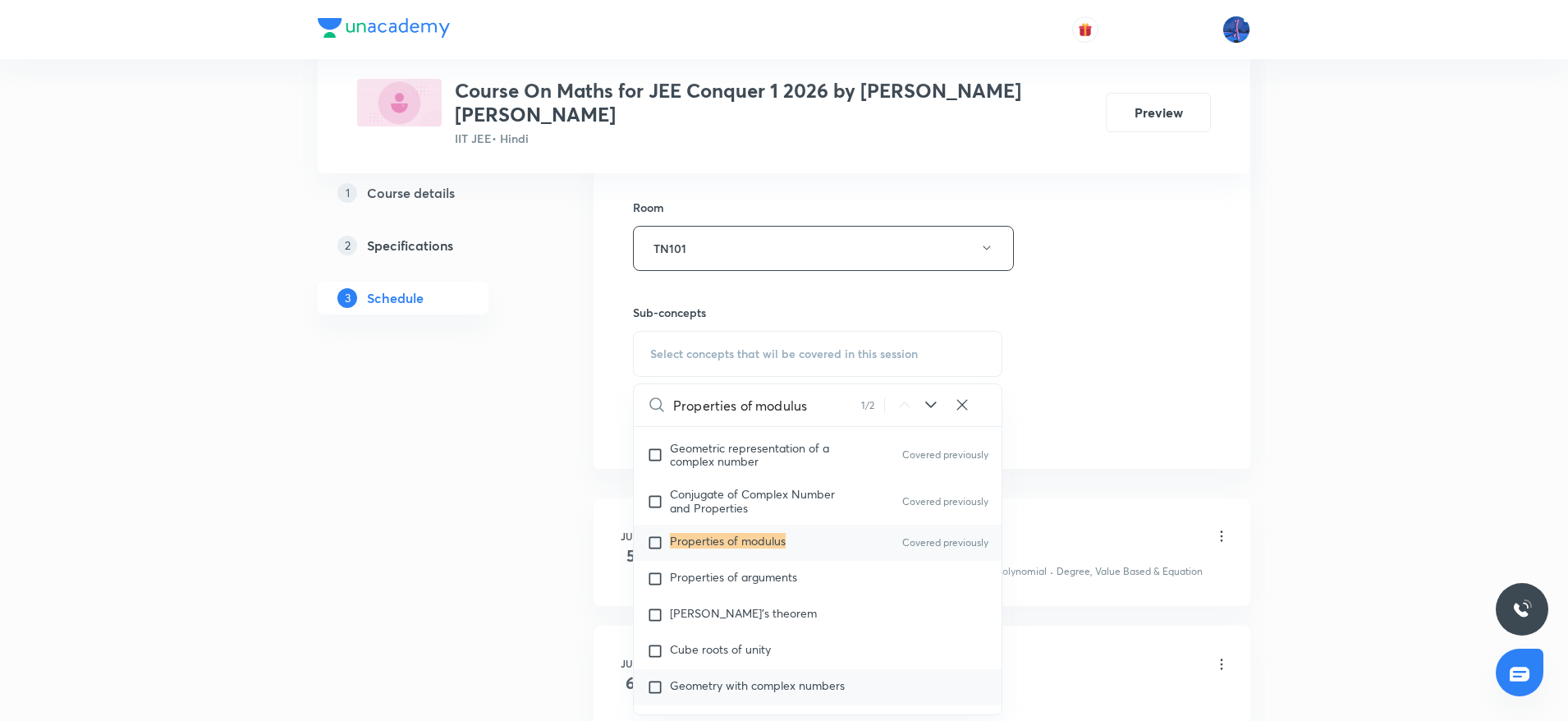
scroll to position [1206, 0]
type input "Properties of modulus"
click at [769, 571] on span "Properties of arguments" at bounding box center [733, 579] width 127 height 16
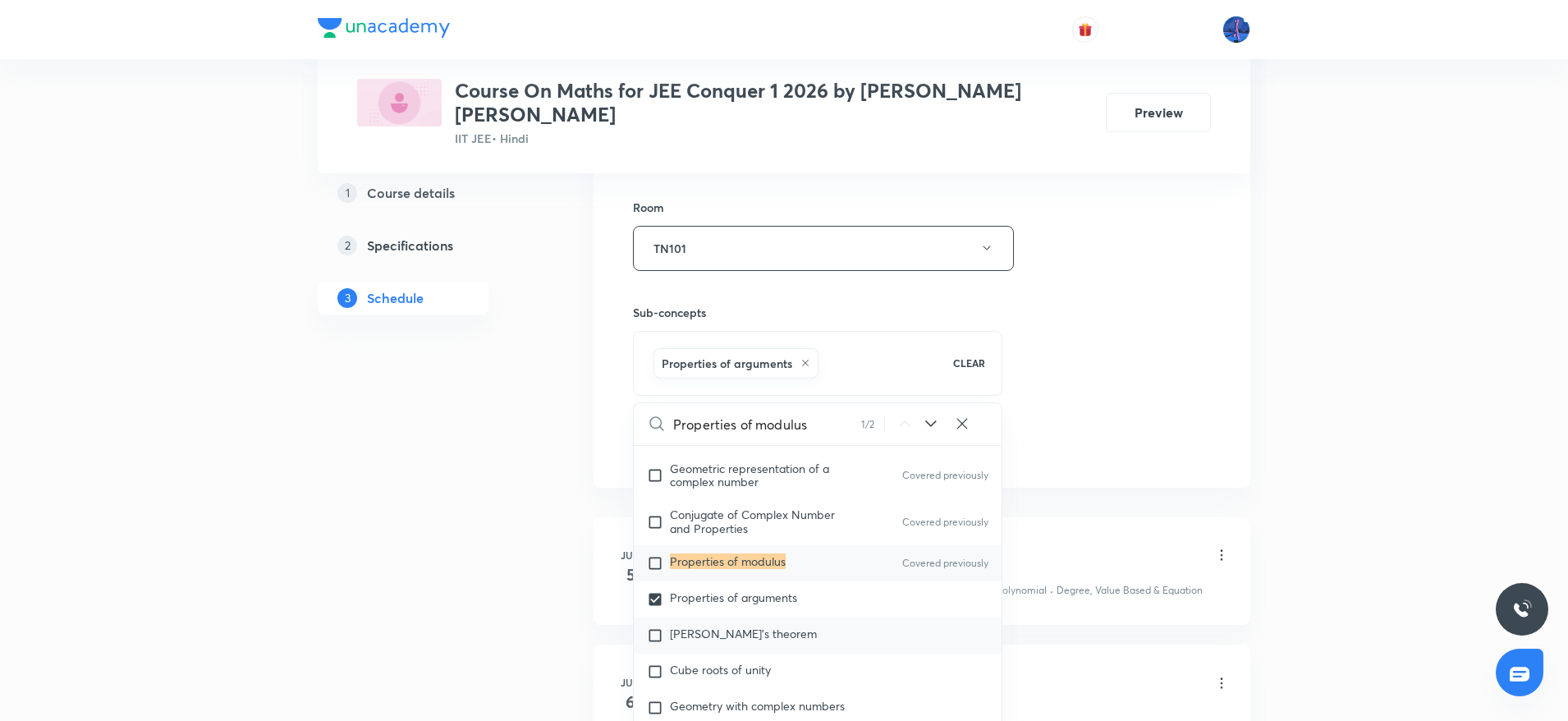
click at [781, 626] on div "[PERSON_NAME]'s theorem" at bounding box center [818, 635] width 368 height 36
checkbox input "true"
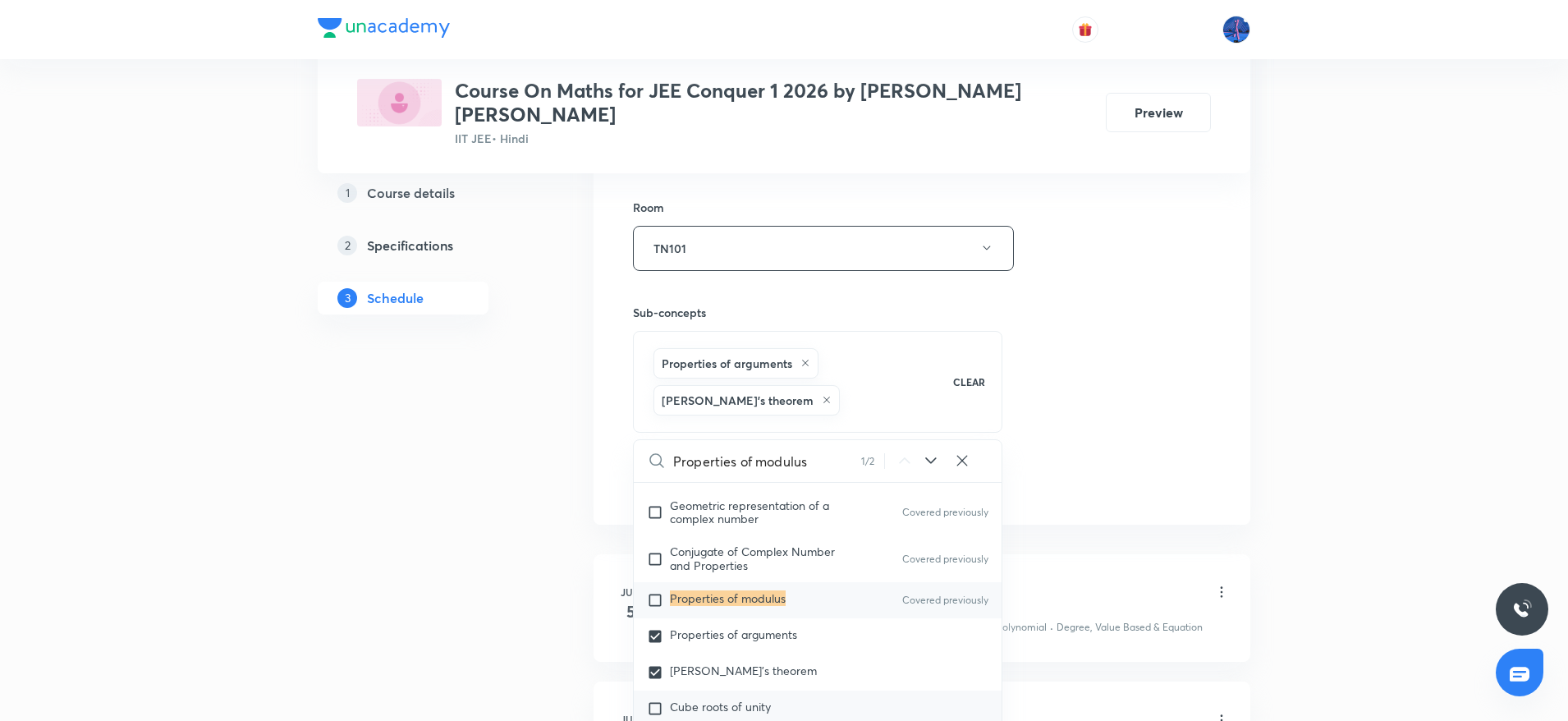
click at [702, 691] on div "Cube roots of unity" at bounding box center [818, 709] width 368 height 36
checkbox input "true"
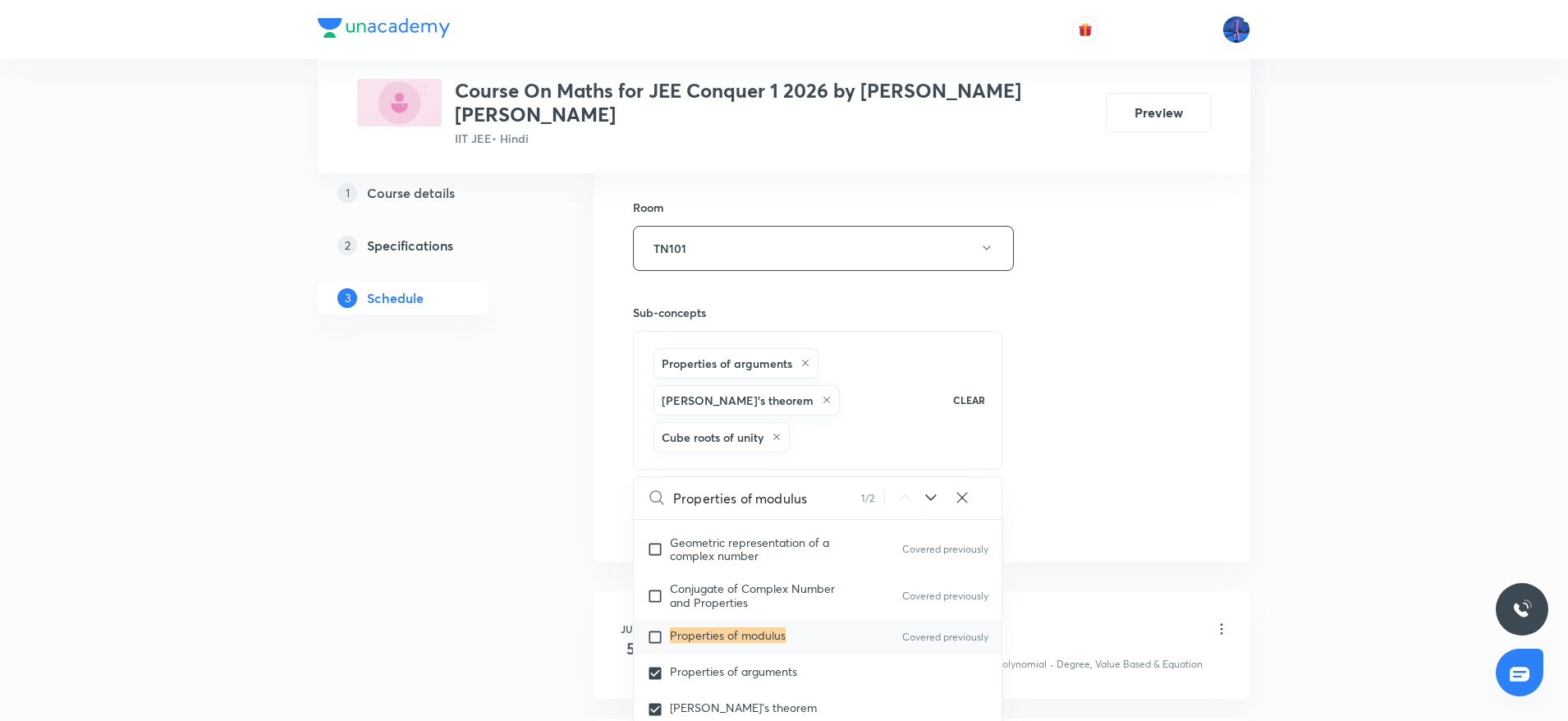
click at [1159, 434] on div "Session 72 Live class Session title 15/99 Complex Numbers ​ Schedule for [DATE]…" at bounding box center [922, 103] width 578 height 864
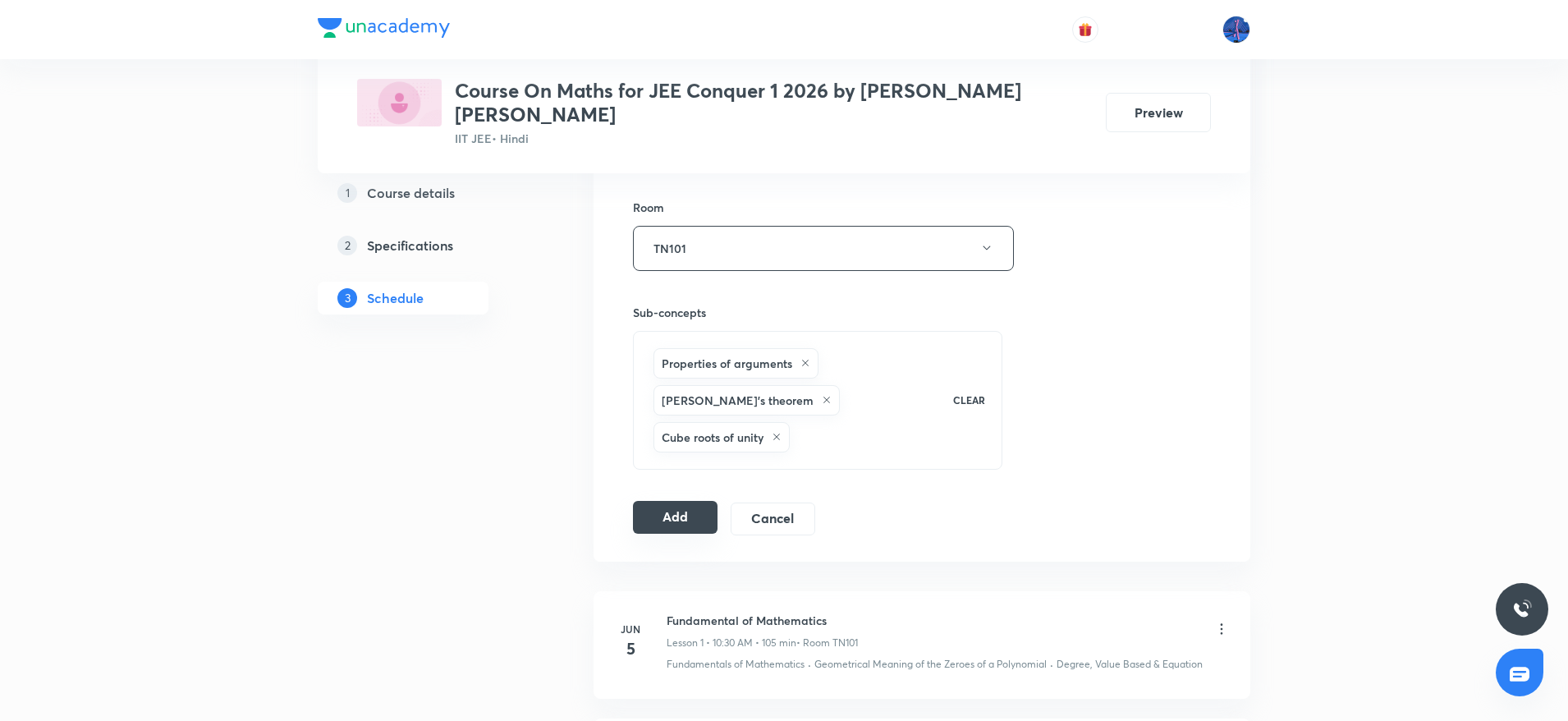
click at [665, 501] on button "Add" at bounding box center [676, 517] width 85 height 33
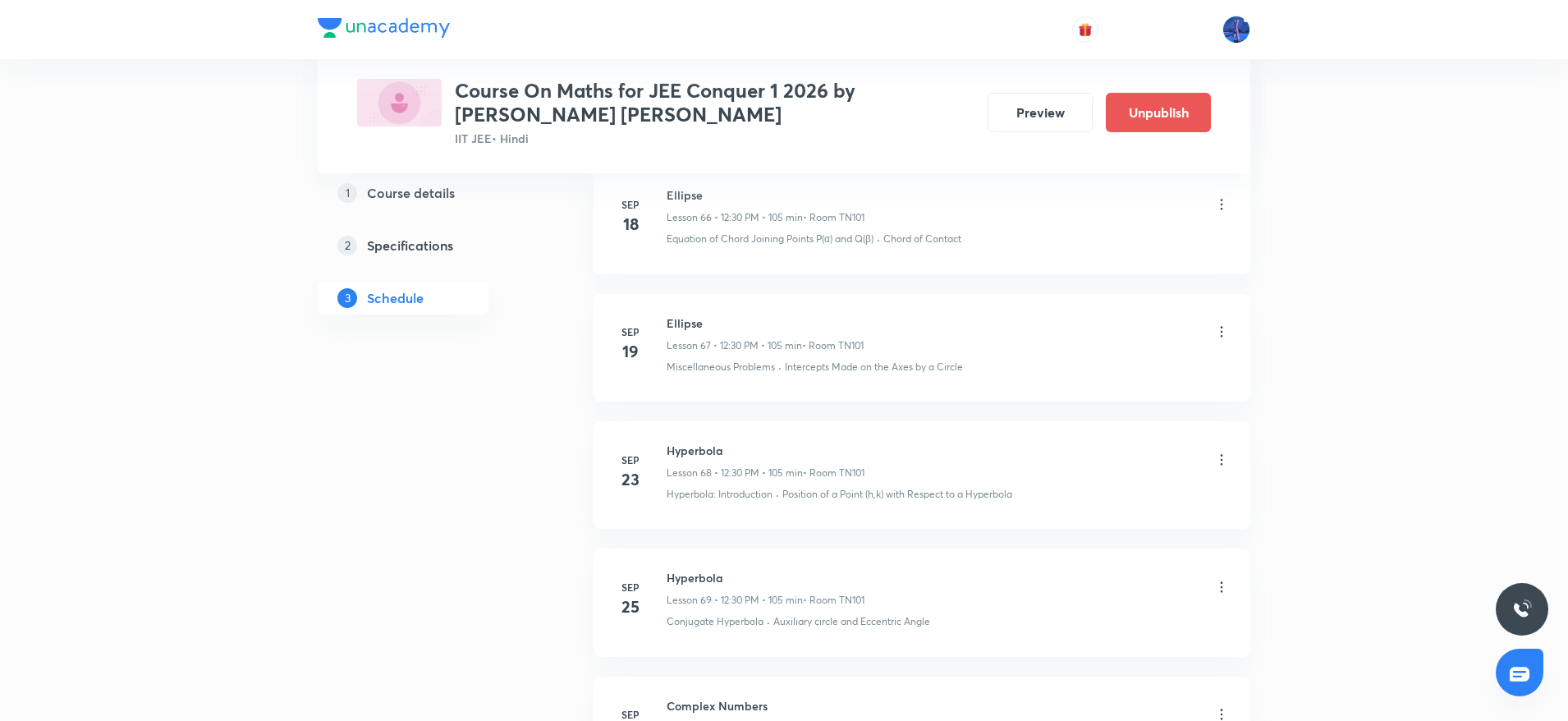
scroll to position [9193, 0]
